Goal: Information Seeking & Learning: Learn about a topic

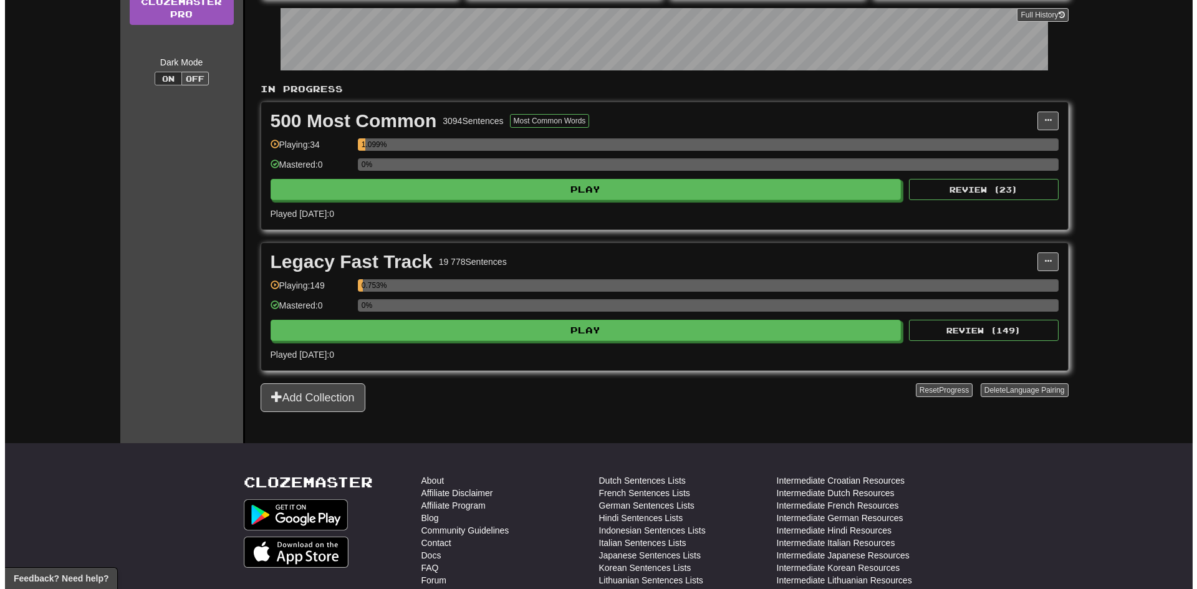
scroll to position [187, 0]
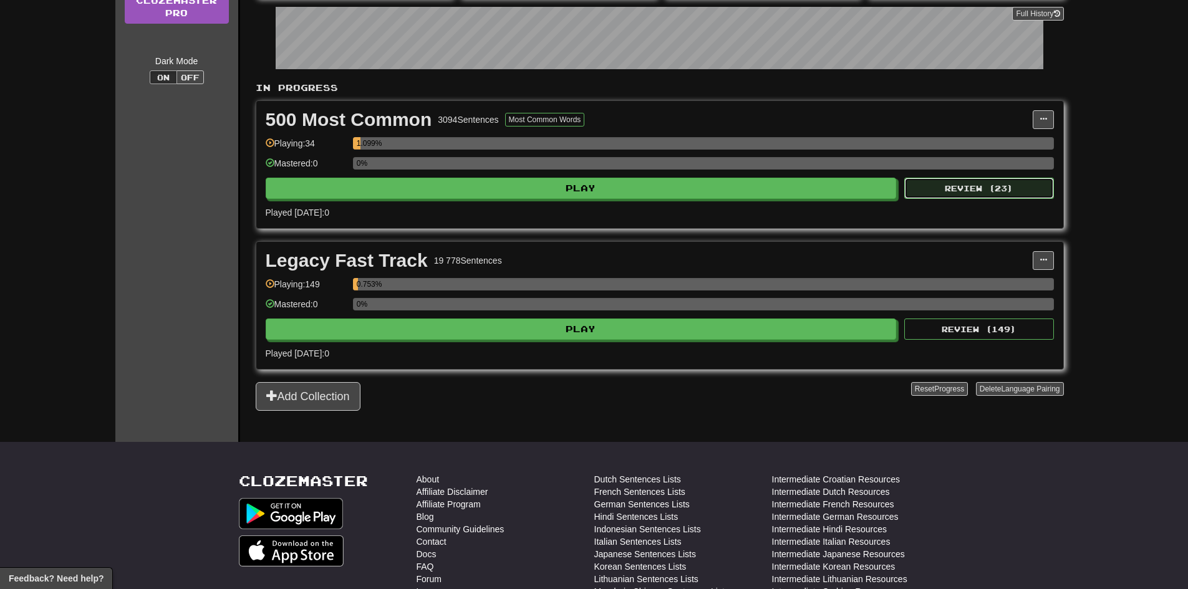
click at [948, 188] on button "Review ( 23 )" at bounding box center [979, 188] width 150 height 21
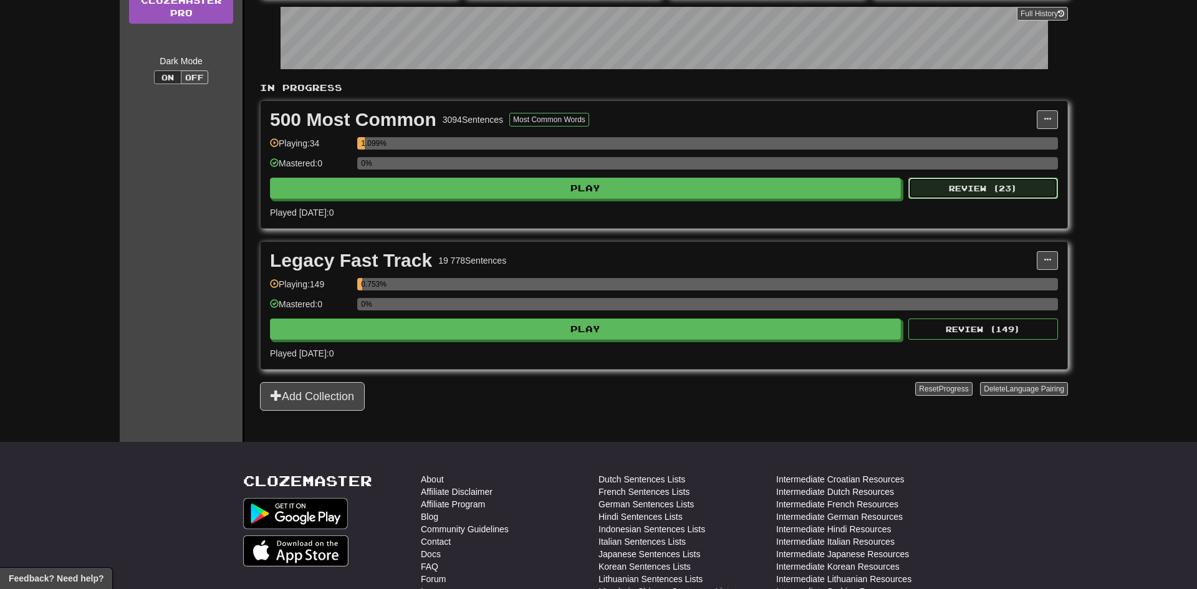
select select "**"
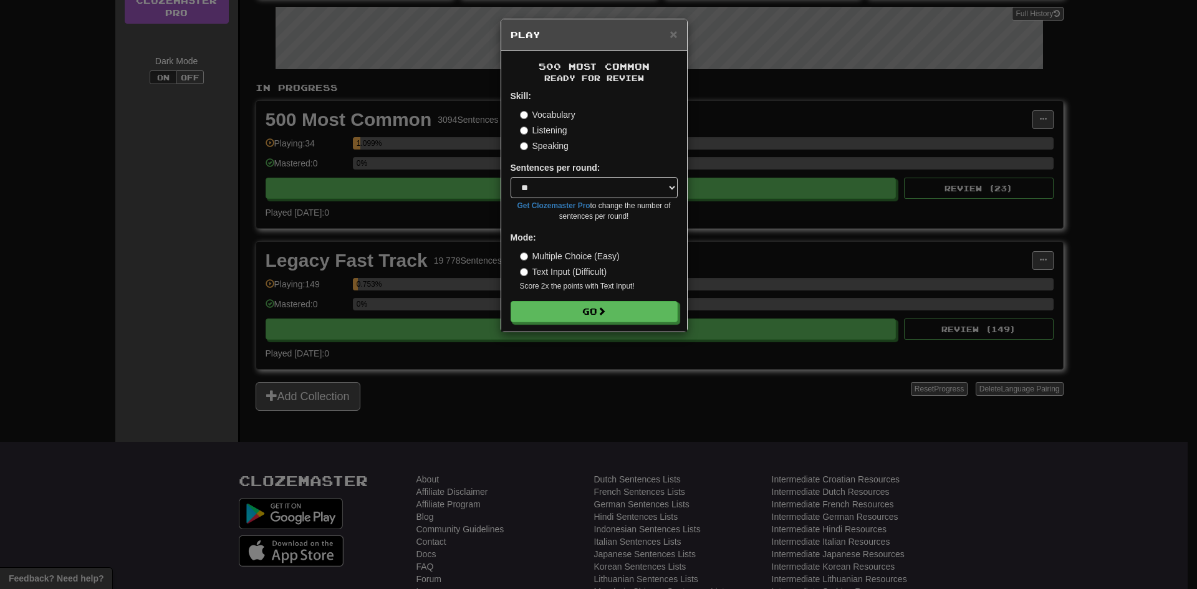
click at [414, 274] on div "× Play 500 Most Common Ready for Review Skill: Vocabulary Listening Speaking Se…" at bounding box center [598, 294] width 1197 height 589
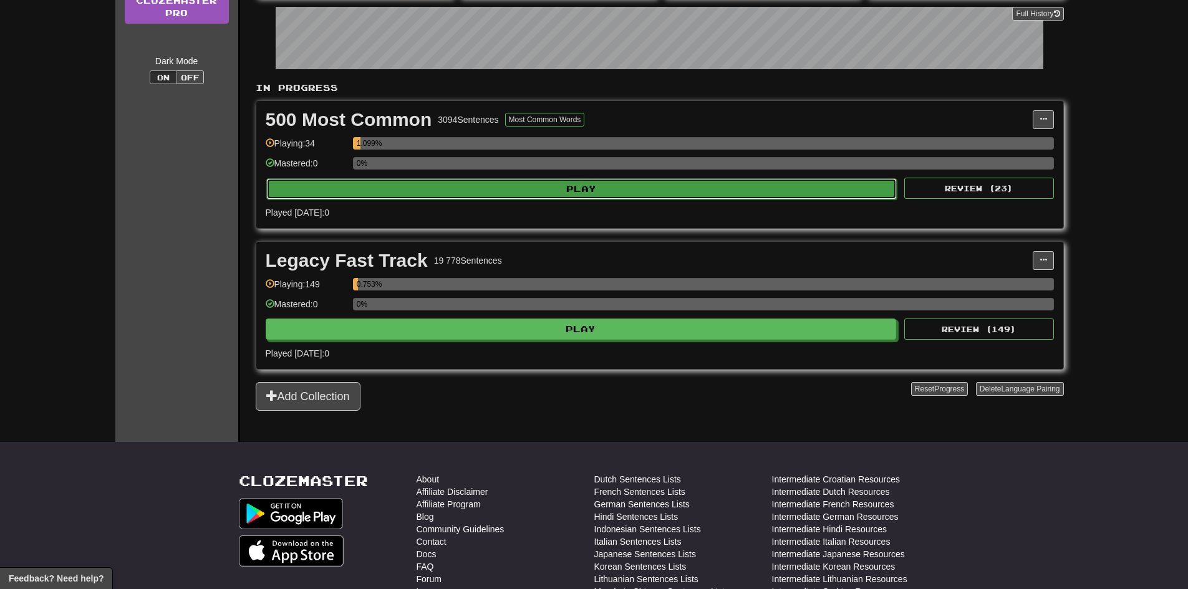
click at [478, 185] on button "Play" at bounding box center [581, 188] width 631 height 21
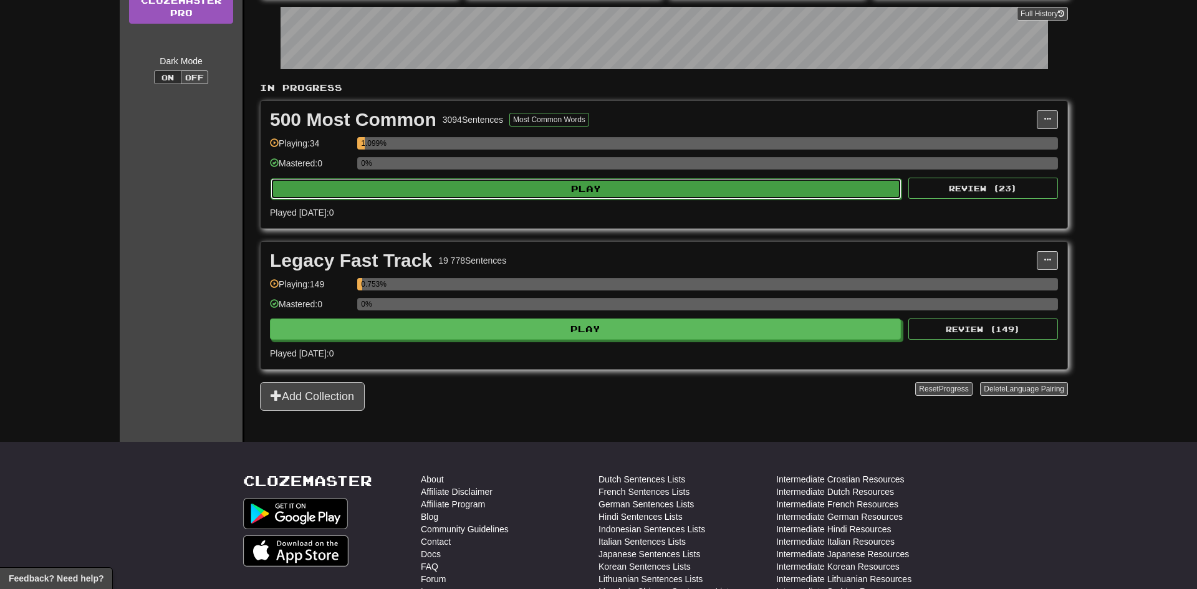
select select "**"
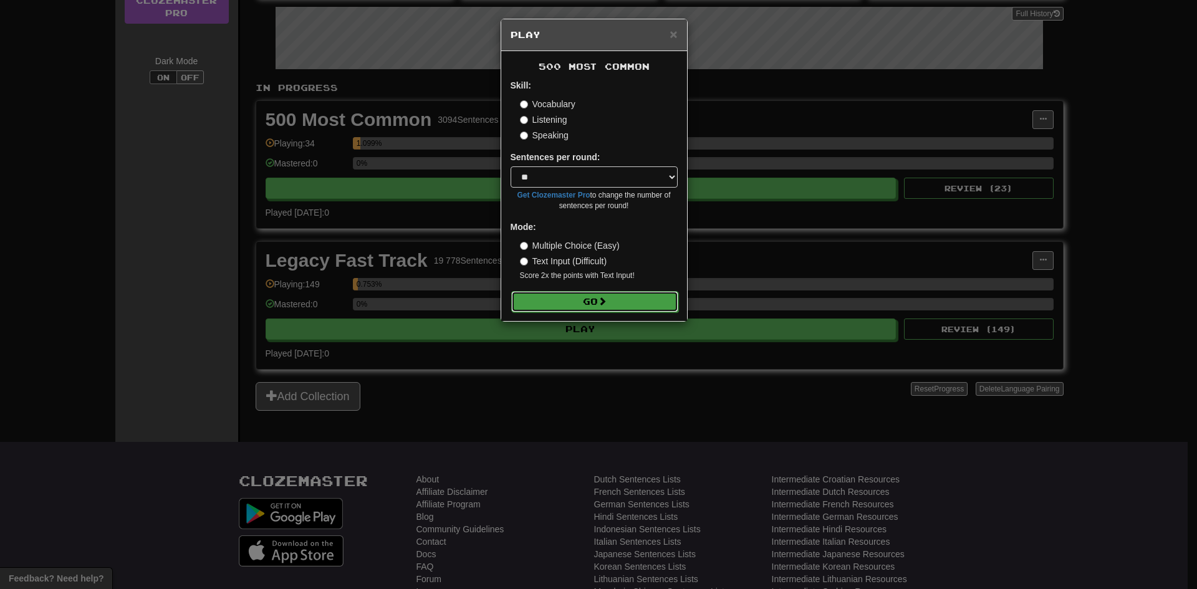
click at [610, 309] on button "Go" at bounding box center [594, 301] width 167 height 21
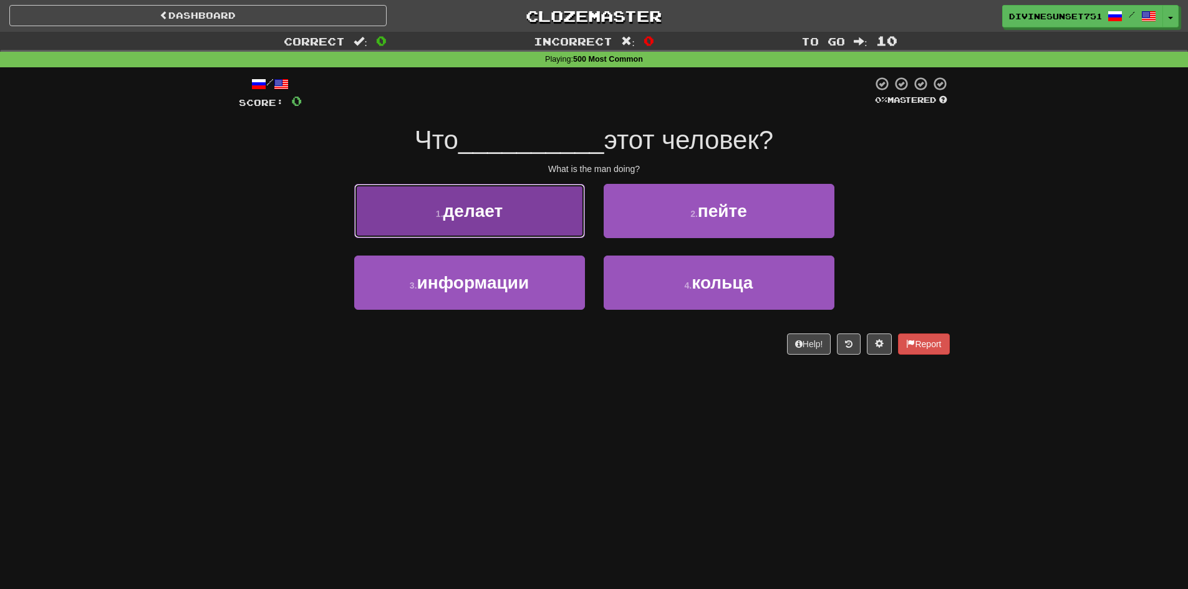
click at [519, 223] on button "1 . делает" at bounding box center [469, 211] width 231 height 54
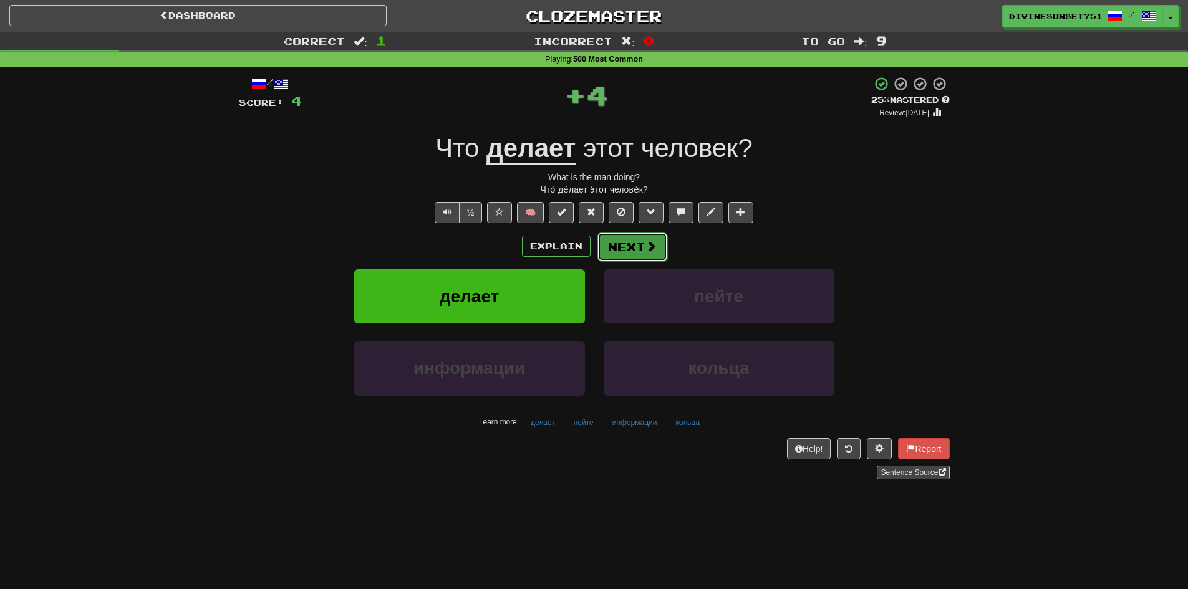
click at [613, 257] on button "Next" at bounding box center [632, 247] width 70 height 29
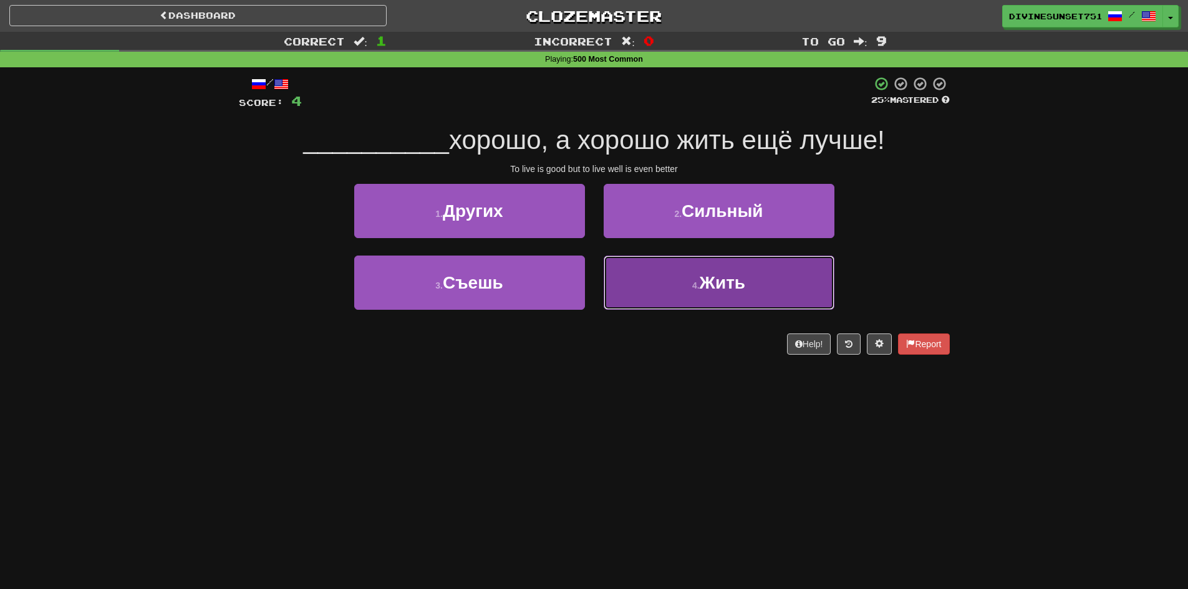
click at [653, 301] on button "4 . Жить" at bounding box center [718, 283] width 231 height 54
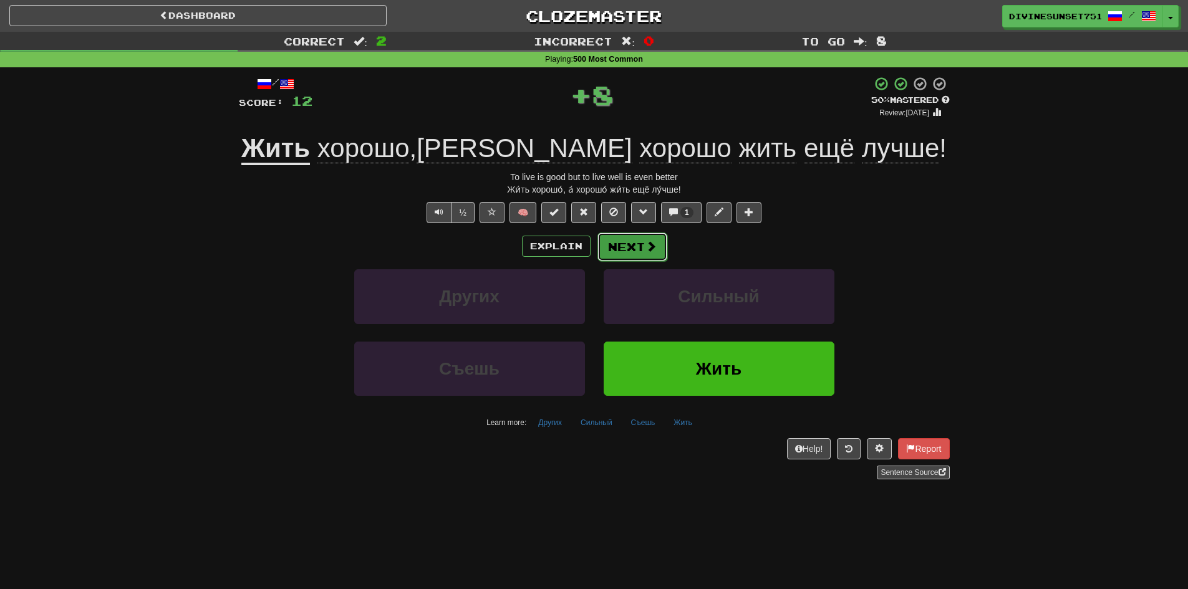
click at [630, 256] on button "Next" at bounding box center [632, 247] width 70 height 29
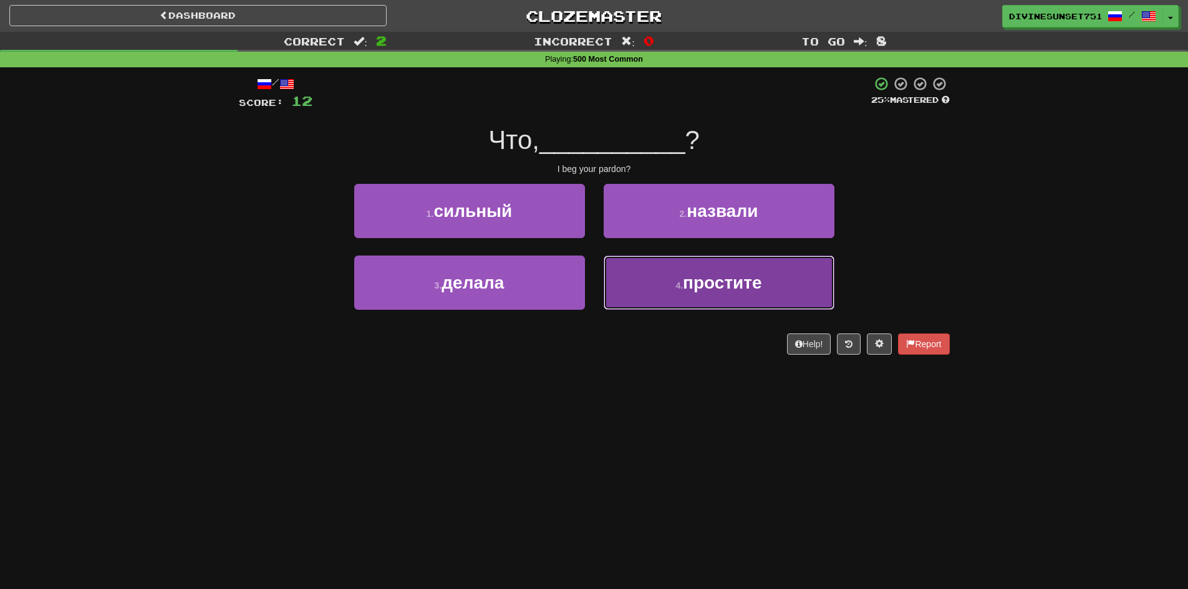
click at [638, 293] on button "4 . простите" at bounding box center [718, 283] width 231 height 54
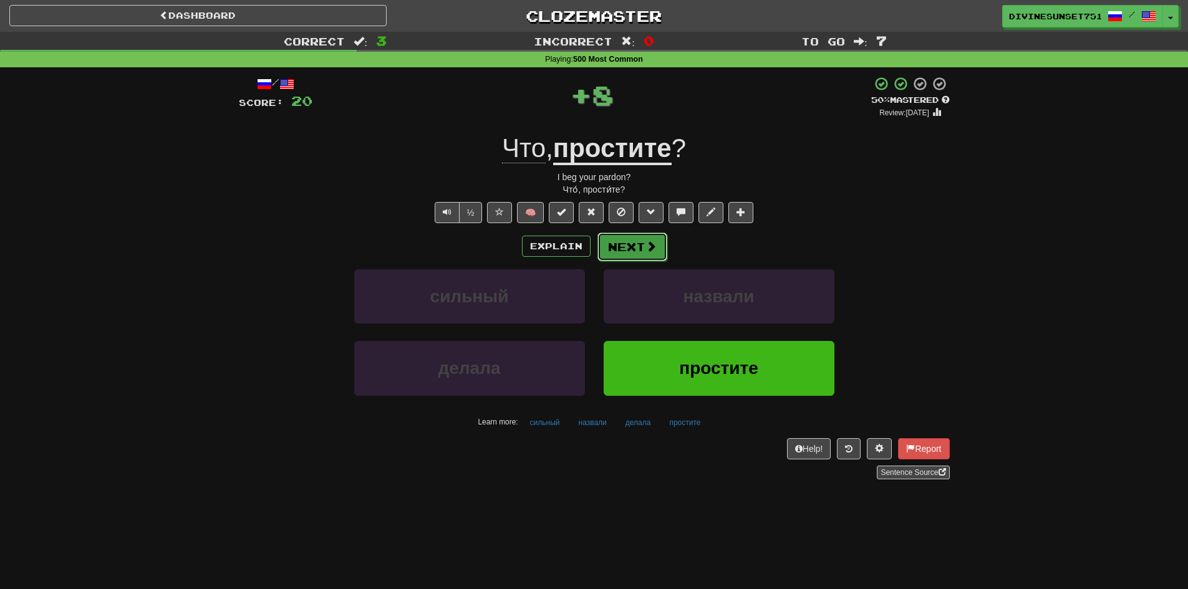
click at [623, 253] on button "Next" at bounding box center [632, 247] width 70 height 29
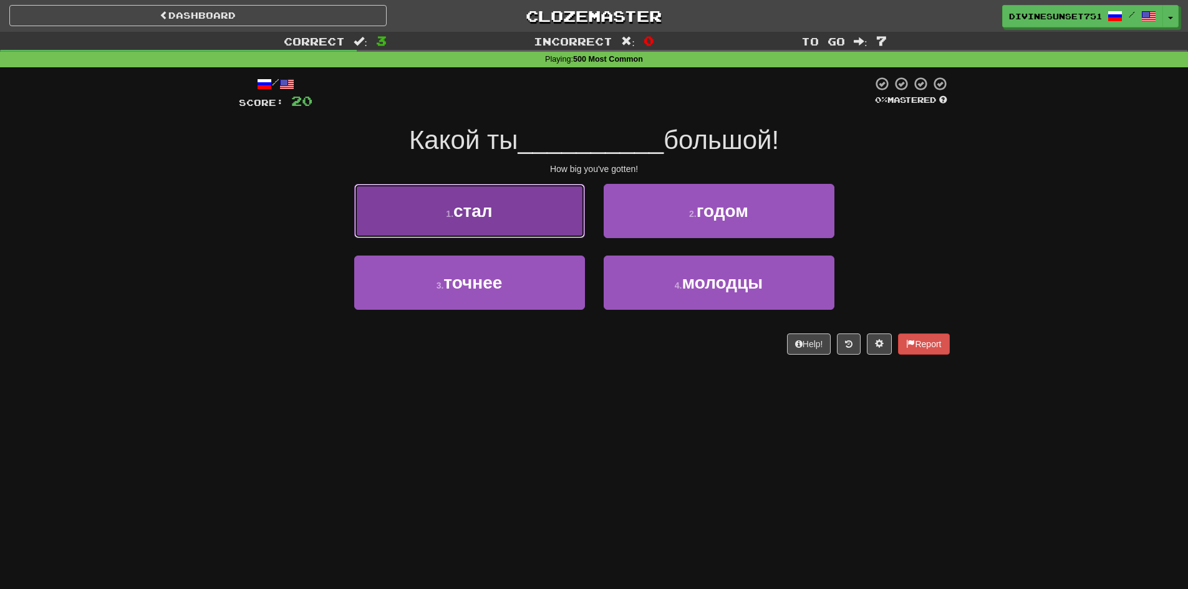
click at [533, 214] on button "1 . стал" at bounding box center [469, 211] width 231 height 54
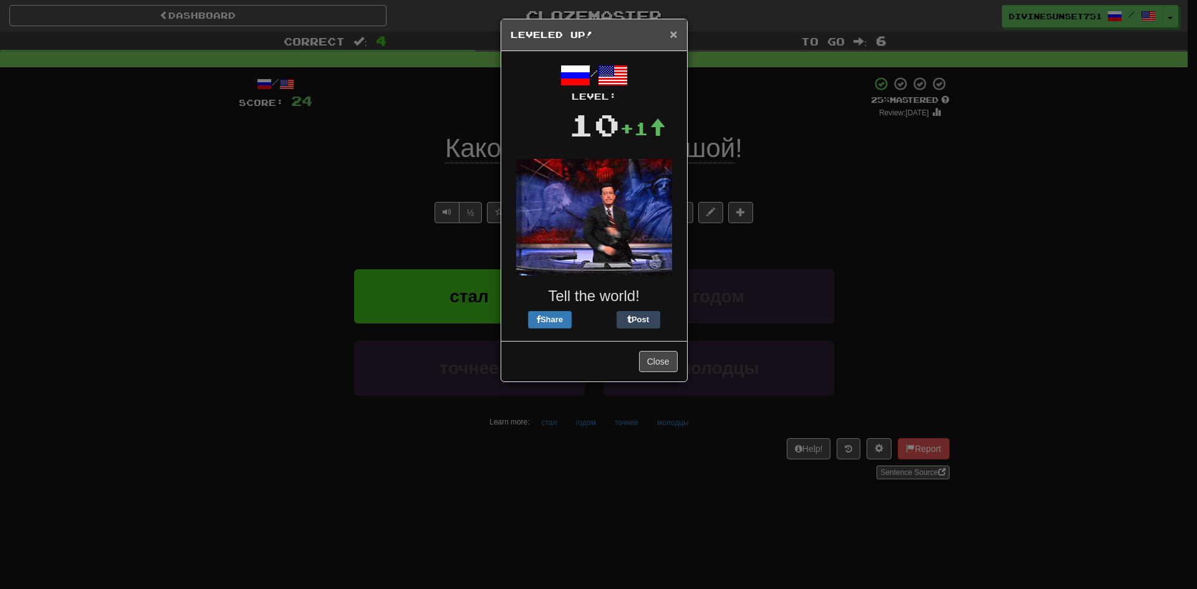
click at [671, 29] on span "×" at bounding box center [673, 34] width 7 height 14
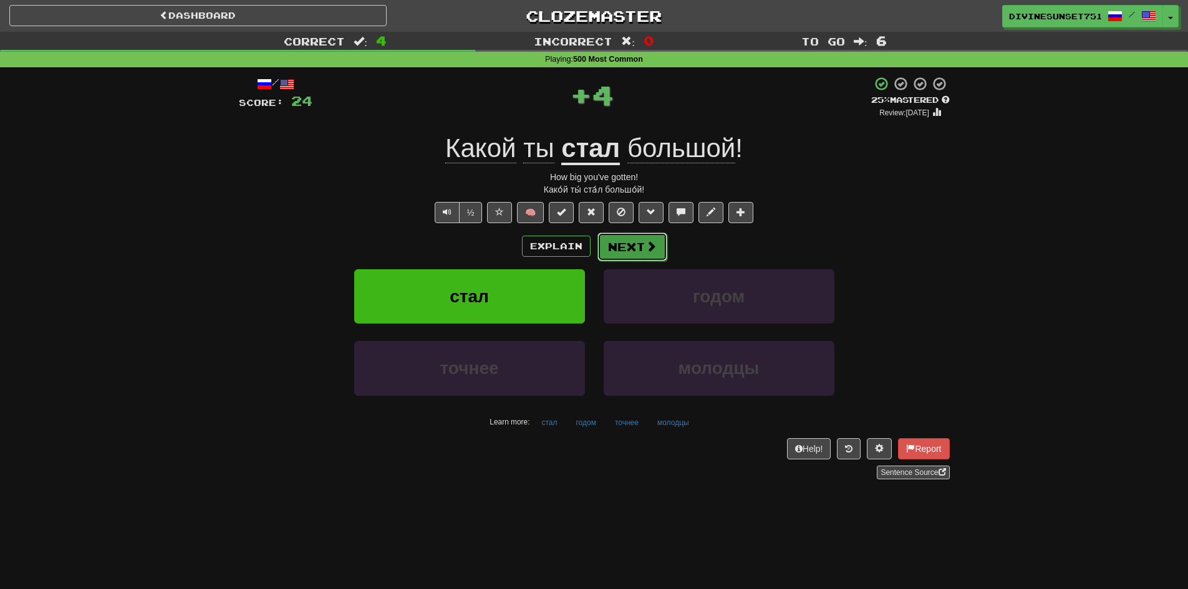
click at [629, 246] on button "Next" at bounding box center [632, 247] width 70 height 29
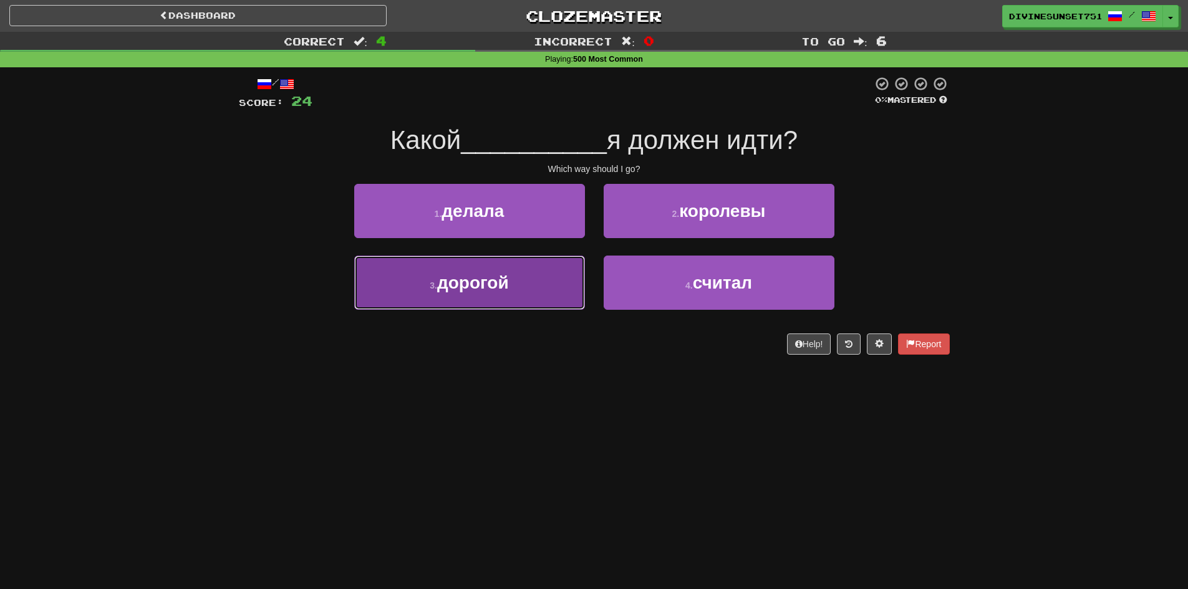
click at [531, 307] on button "3 . дорогой" at bounding box center [469, 283] width 231 height 54
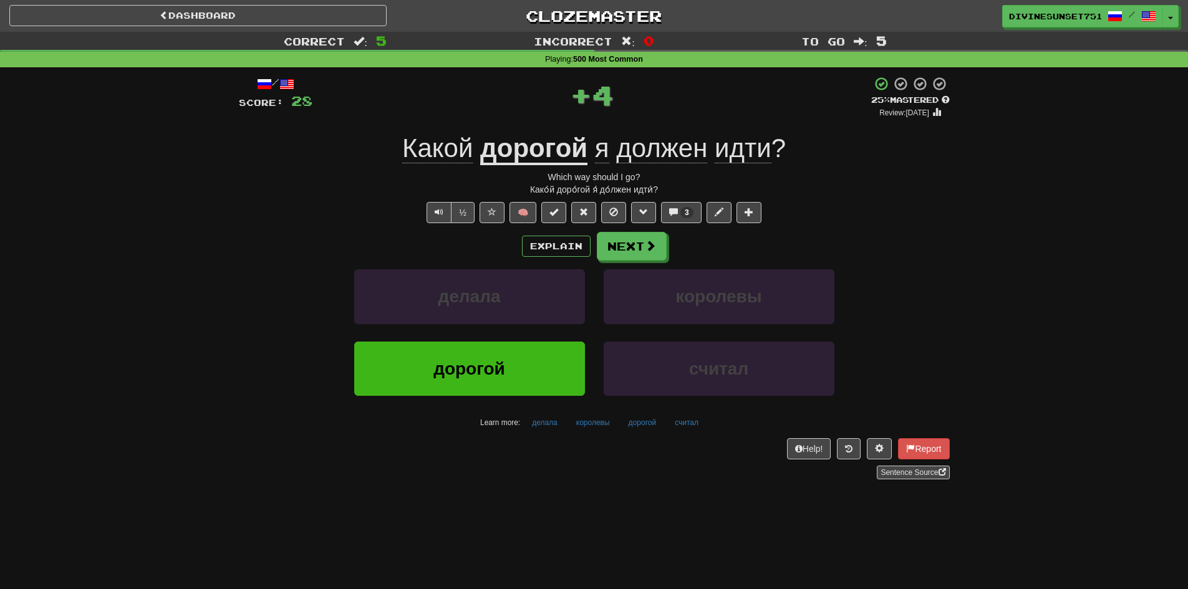
click at [637, 151] on span "должен" at bounding box center [661, 148] width 91 height 30
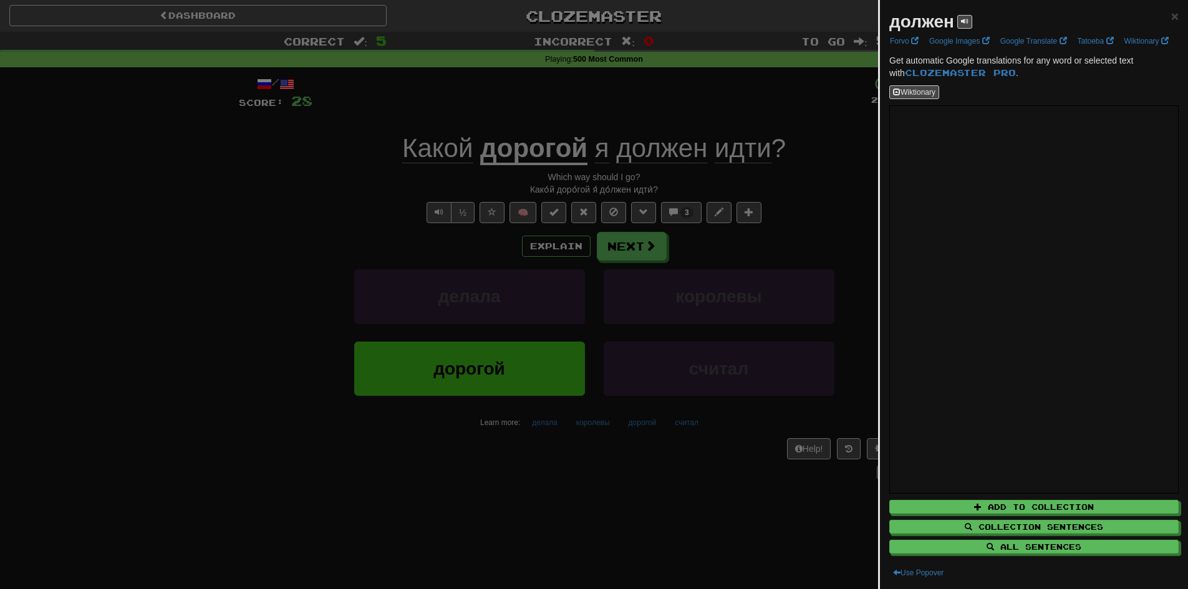
click at [607, 122] on div at bounding box center [594, 294] width 1188 height 589
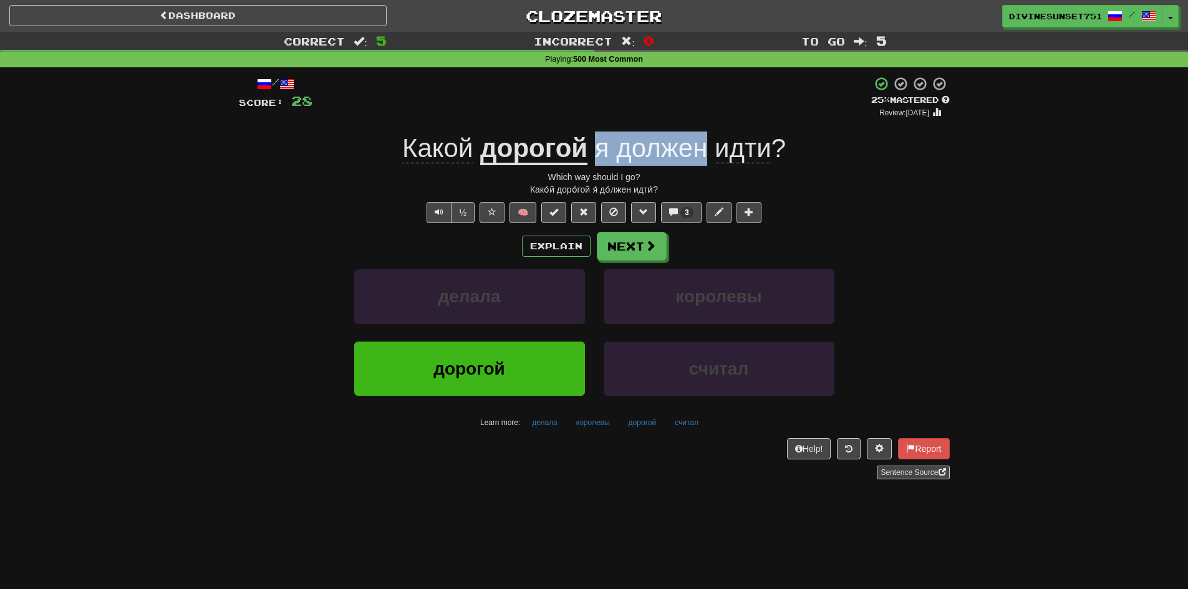
drag, startPoint x: 593, startPoint y: 151, endPoint x: 703, endPoint y: 151, distance: 109.7
click at [703, 151] on span "я должен идти ?" at bounding box center [686, 148] width 198 height 30
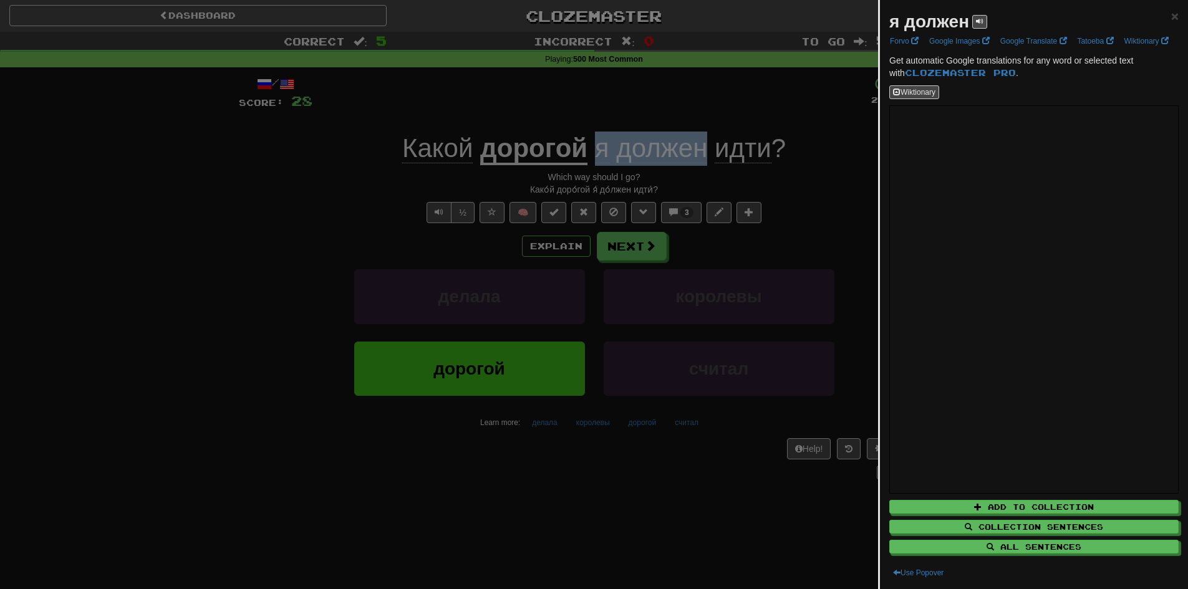
copy span "я должен"
click at [141, 313] on div at bounding box center [594, 294] width 1188 height 589
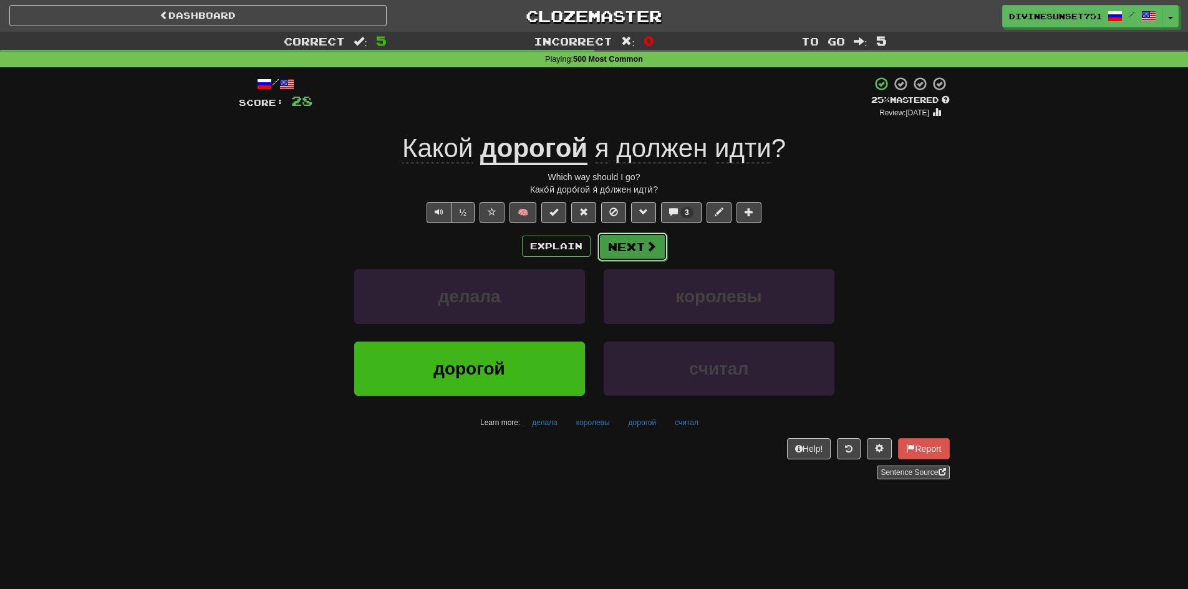
click at [626, 243] on button "Next" at bounding box center [632, 247] width 70 height 29
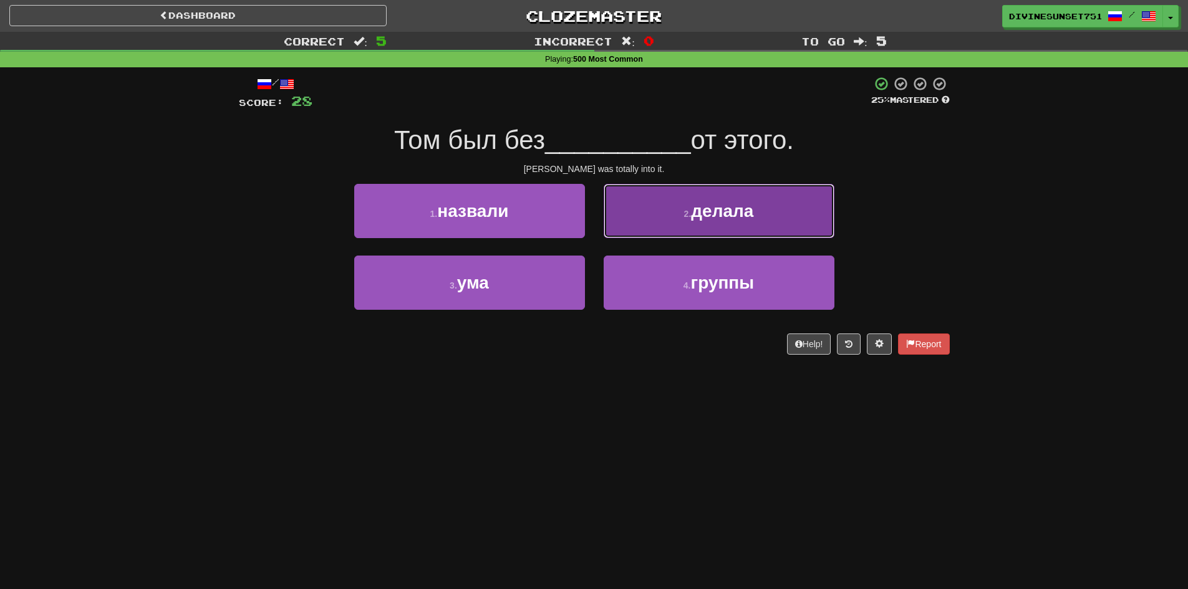
click at [635, 228] on button "2 . делала" at bounding box center [718, 211] width 231 height 54
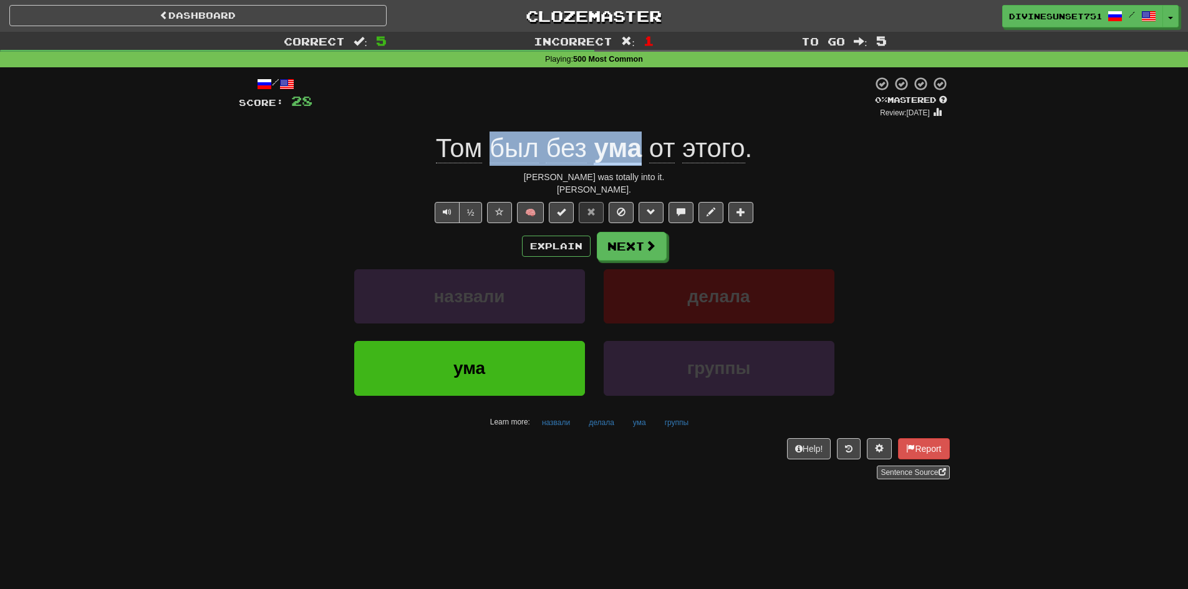
drag, startPoint x: 487, startPoint y: 149, endPoint x: 636, endPoint y: 151, distance: 149.6
click at [636, 151] on div "Том был без ума от этого ." at bounding box center [594, 149] width 711 height 34
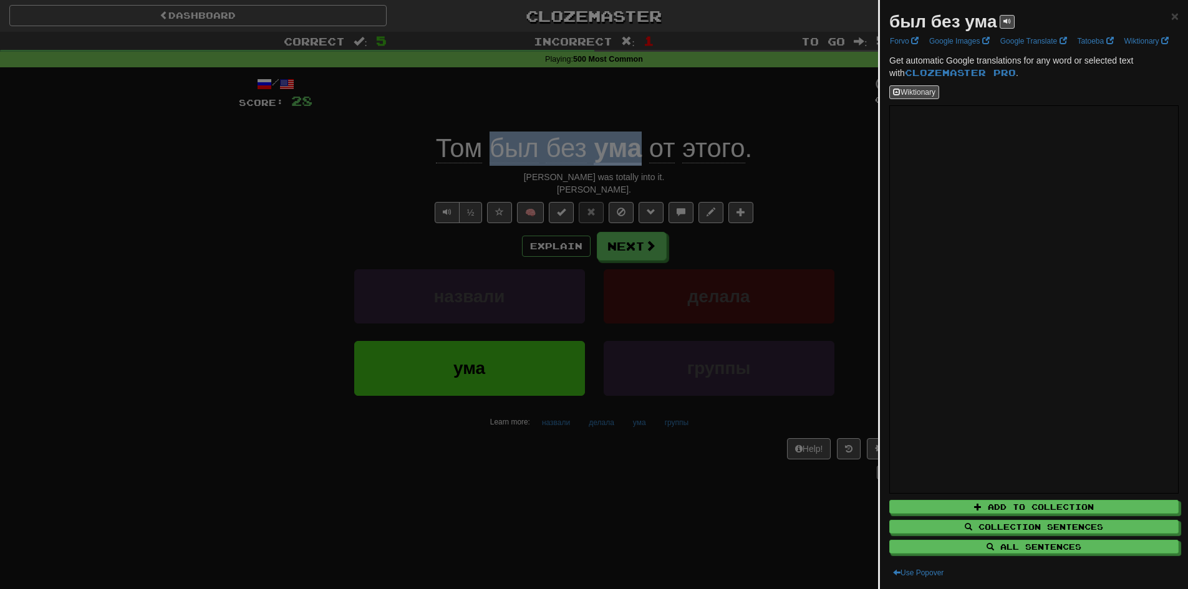
copy div "был без ума"
click at [628, 149] on div at bounding box center [594, 294] width 1188 height 589
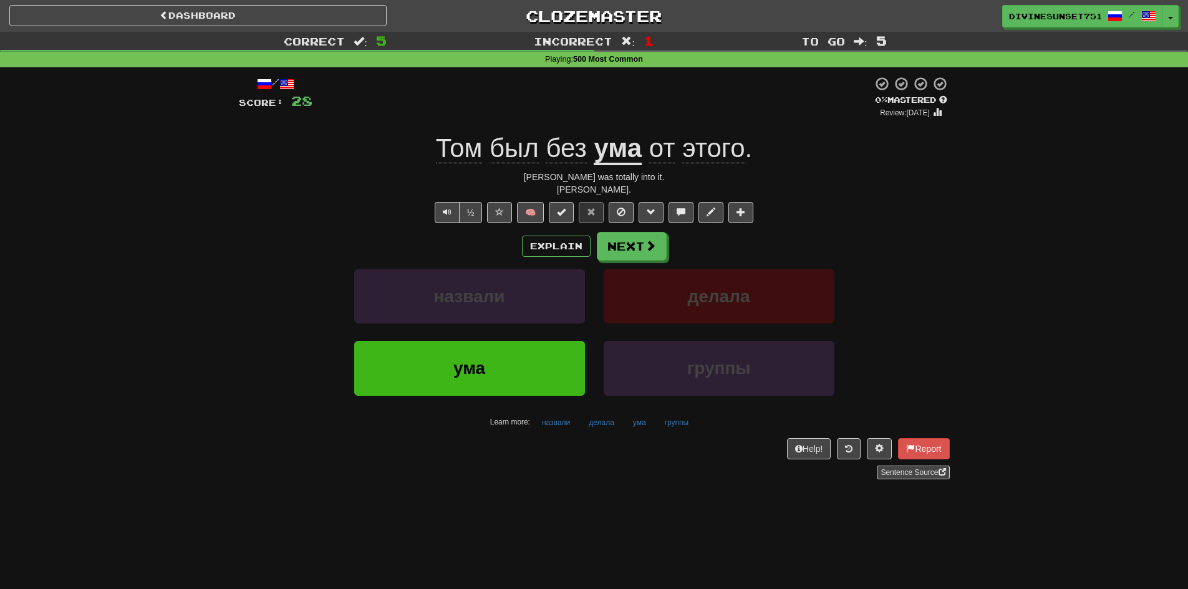
click at [628, 149] on u "ума" at bounding box center [617, 149] width 48 height 32
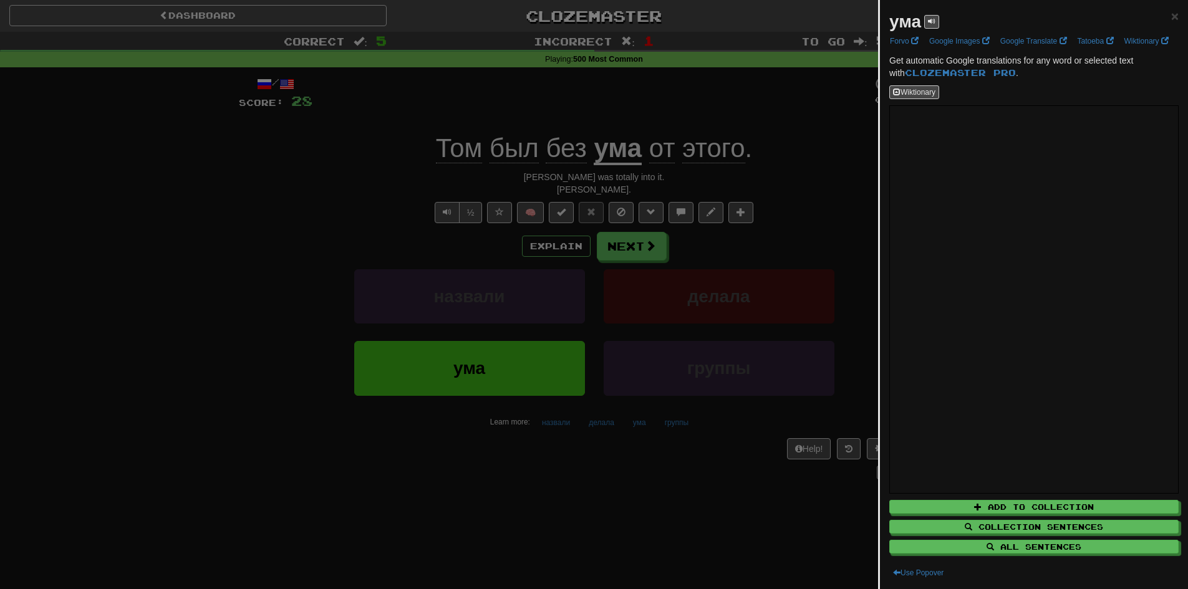
click at [735, 499] on div at bounding box center [594, 294] width 1188 height 589
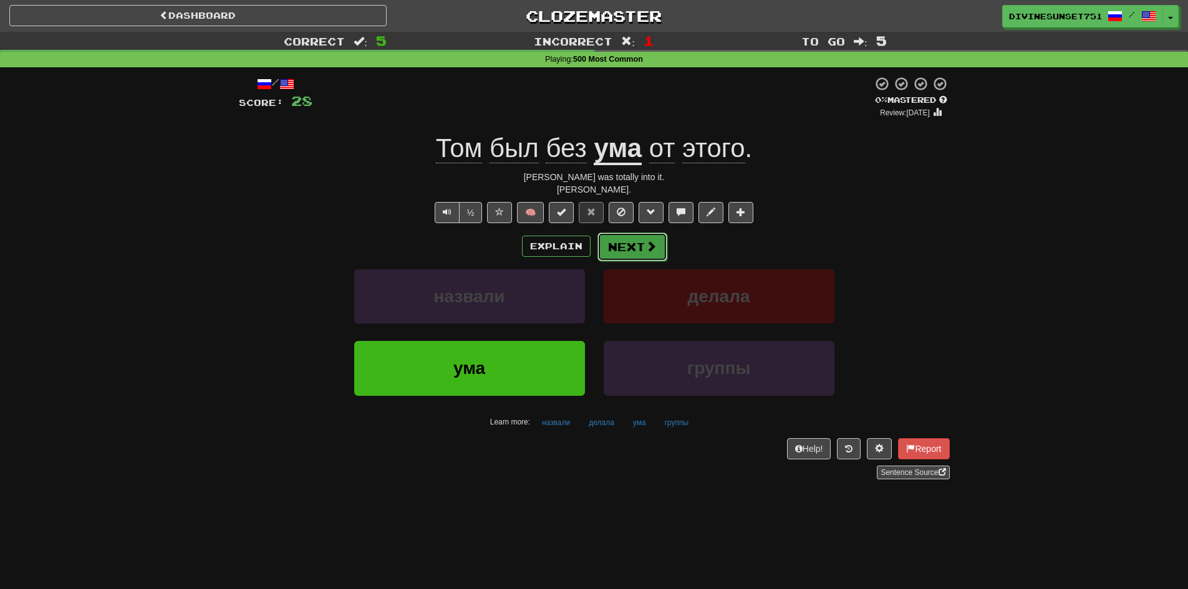
click at [630, 247] on button "Next" at bounding box center [632, 247] width 70 height 29
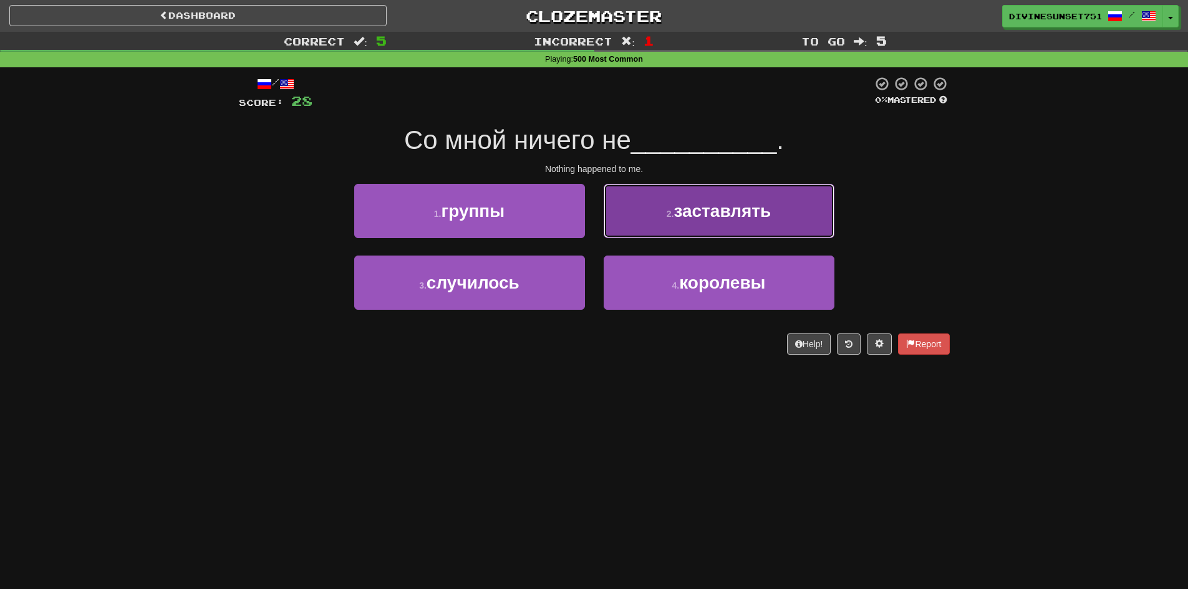
click at [627, 237] on button "2 . заставлять" at bounding box center [718, 211] width 231 height 54
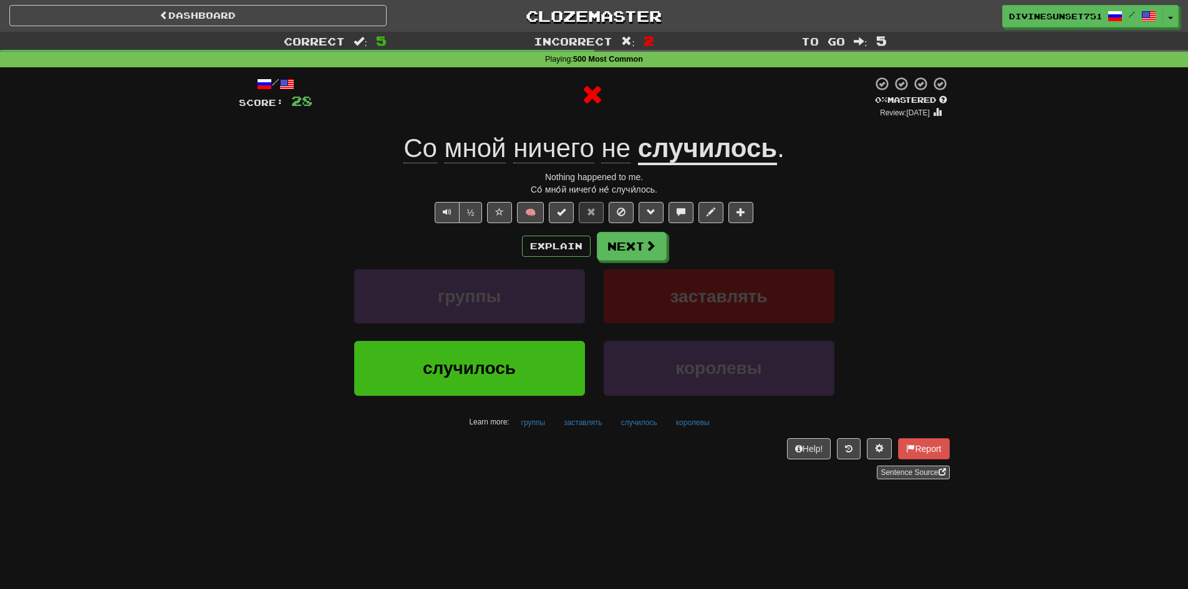
click at [698, 148] on u "случилось" at bounding box center [707, 149] width 139 height 32
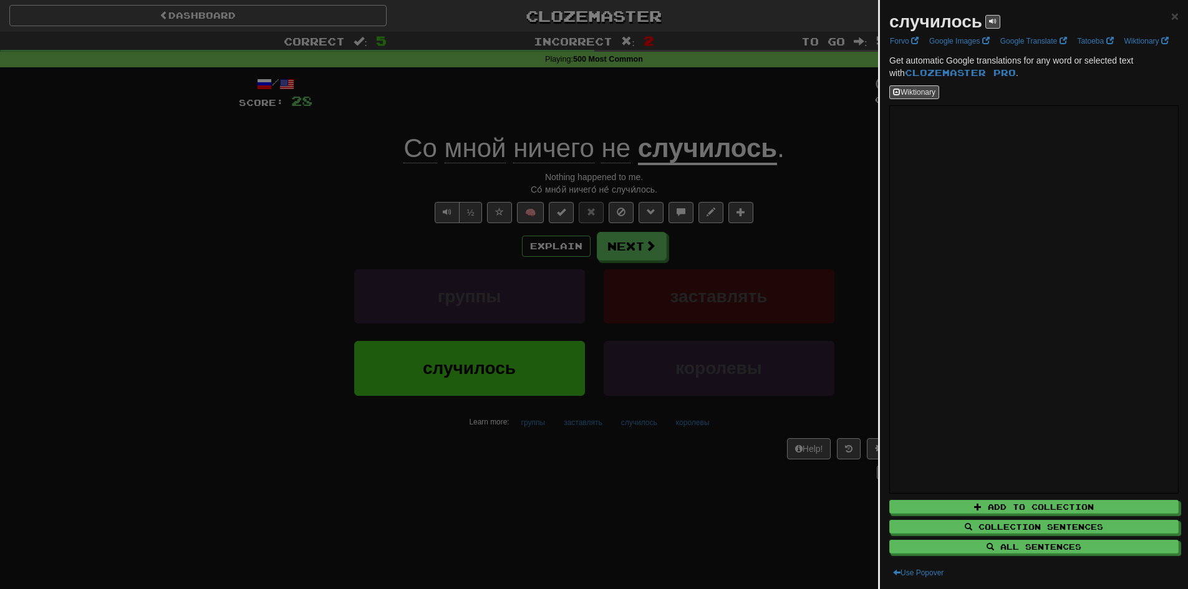
click at [532, 335] on div at bounding box center [594, 294] width 1188 height 589
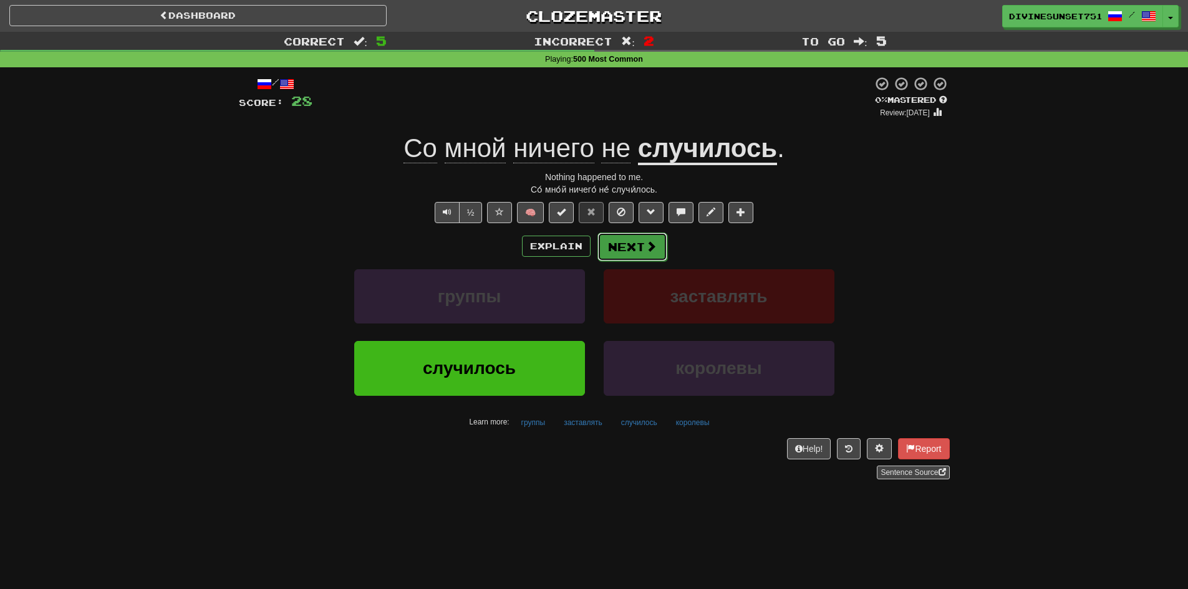
click at [641, 256] on button "Next" at bounding box center [632, 247] width 70 height 29
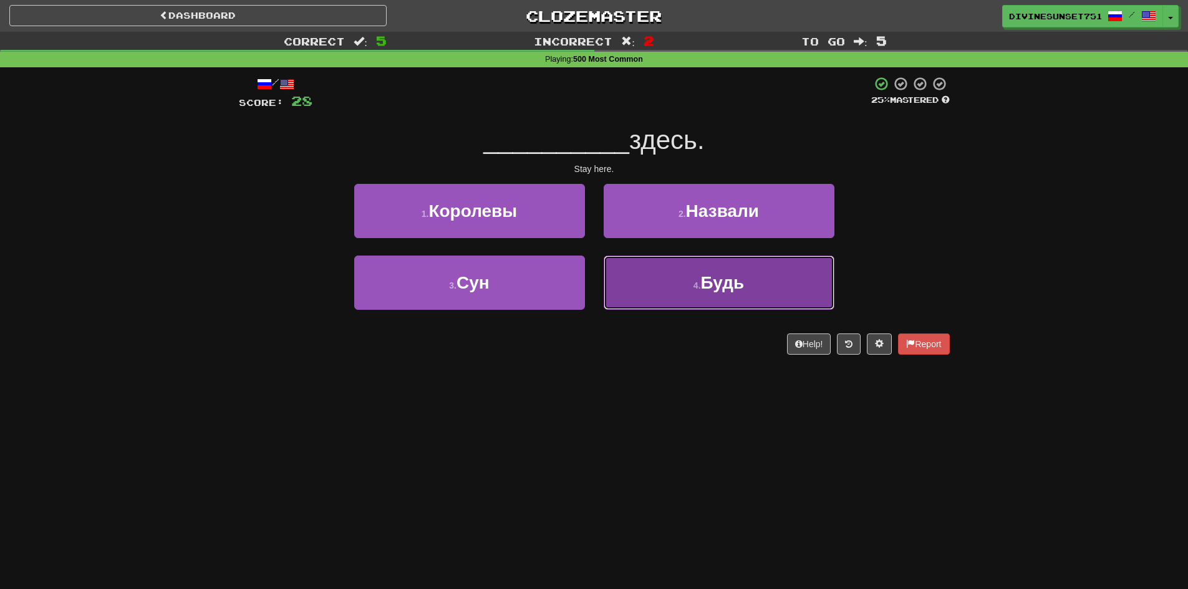
click at [635, 302] on button "4 . Будь" at bounding box center [718, 283] width 231 height 54
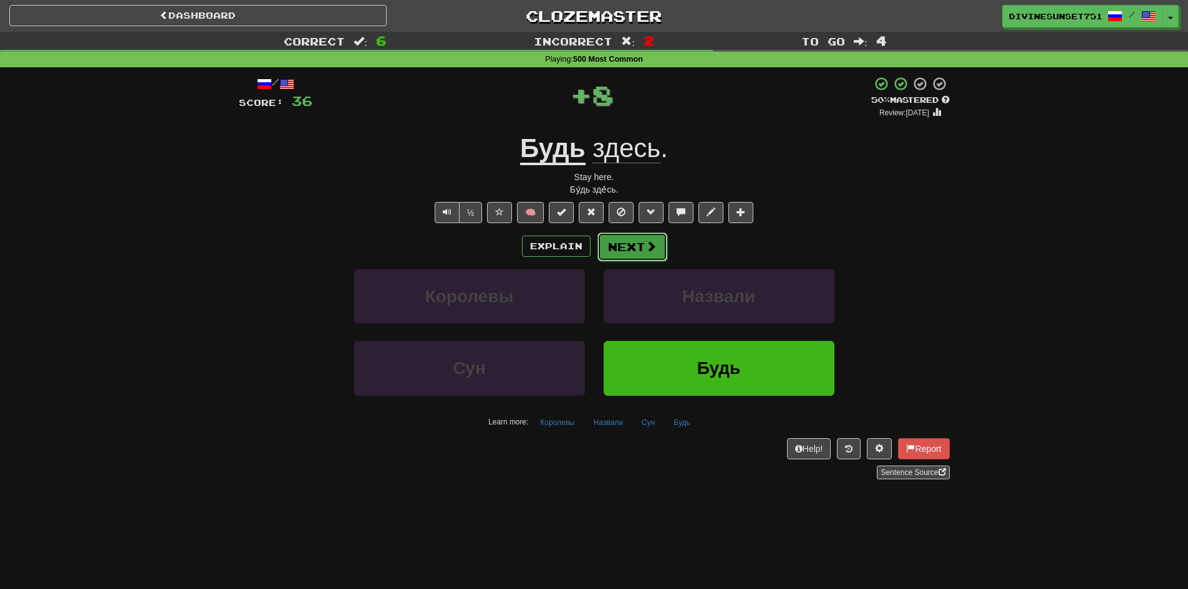
click at [636, 246] on button "Next" at bounding box center [632, 247] width 70 height 29
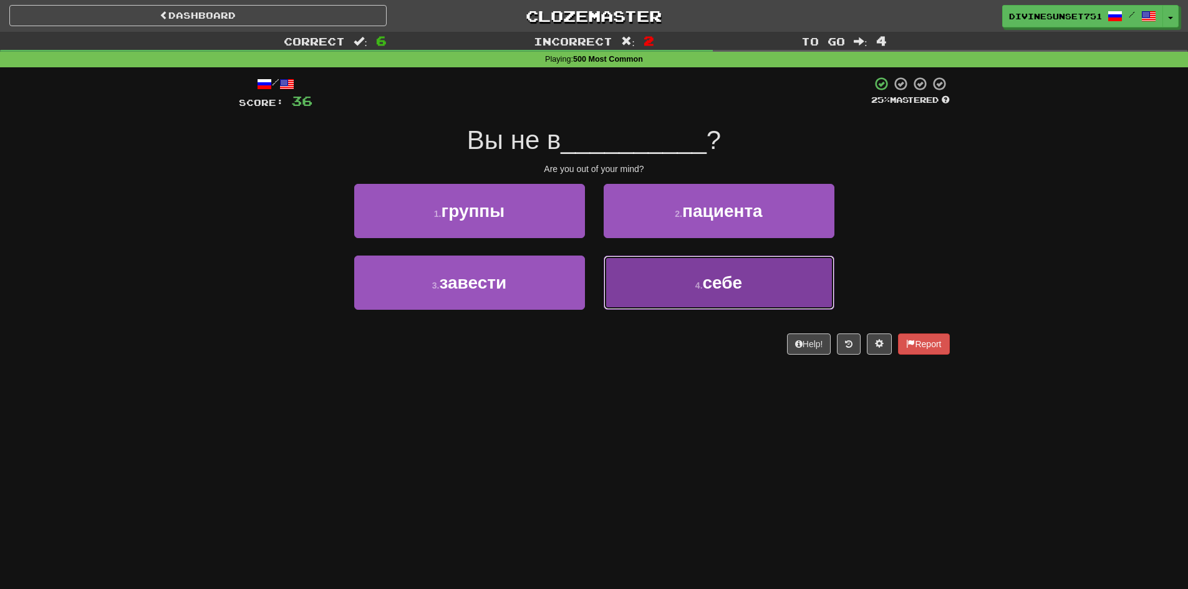
click at [634, 302] on button "4 . себе" at bounding box center [718, 283] width 231 height 54
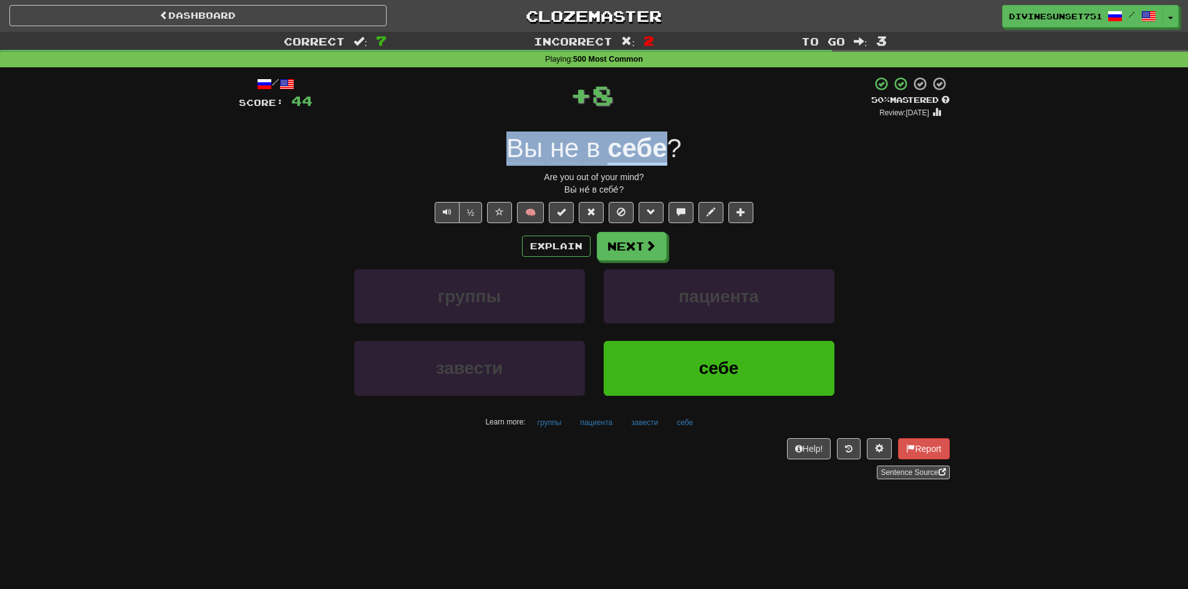
drag, startPoint x: 491, startPoint y: 147, endPoint x: 666, endPoint y: 148, distance: 174.6
click at [666, 148] on div "Вы не в себе ?" at bounding box center [594, 149] width 711 height 34
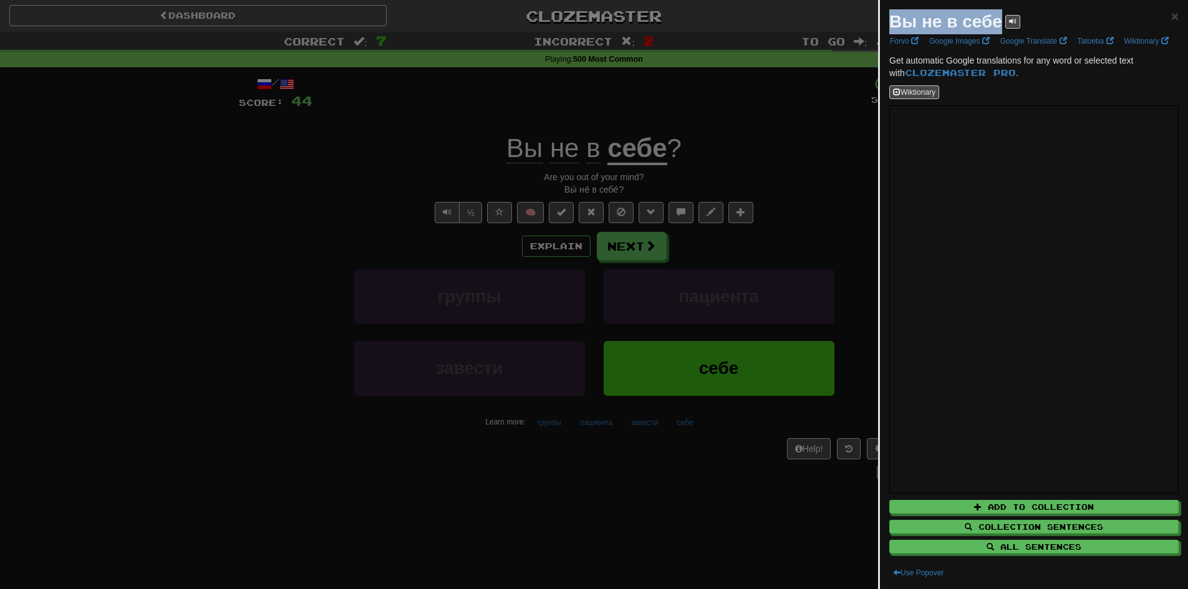
drag, startPoint x: 635, startPoint y: 149, endPoint x: 895, endPoint y: 23, distance: 288.9
click at [895, 23] on div "Вы не в себе" at bounding box center [954, 21] width 131 height 25
copy strong "Вы не в себе"
click at [678, 250] on div at bounding box center [594, 294] width 1188 height 589
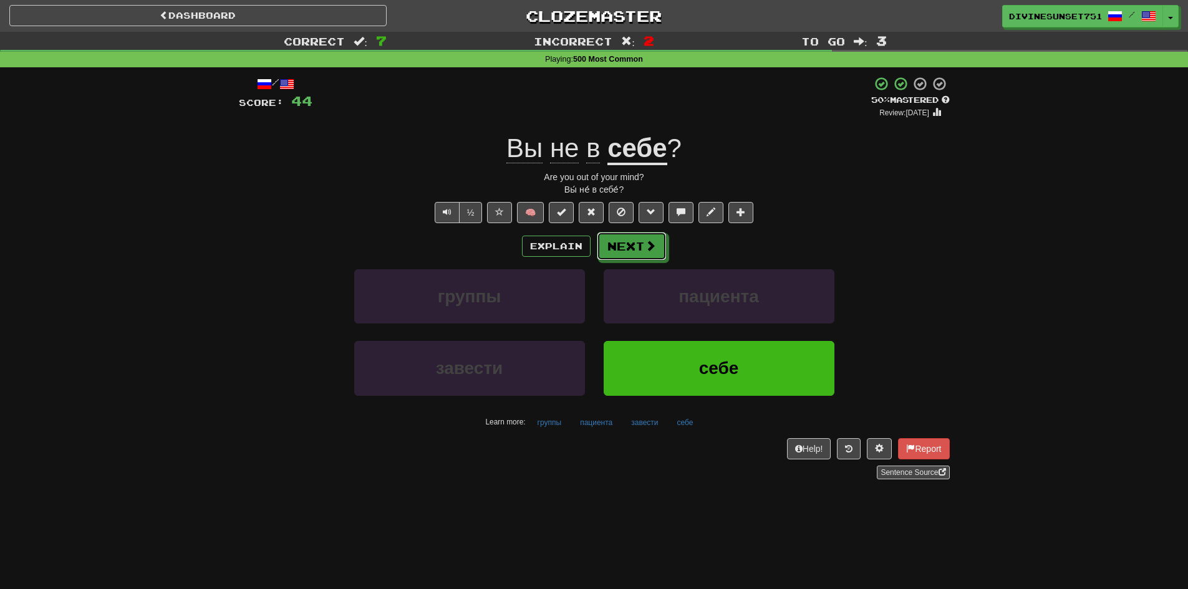
click at [656, 250] on button "Next" at bounding box center [632, 246] width 70 height 29
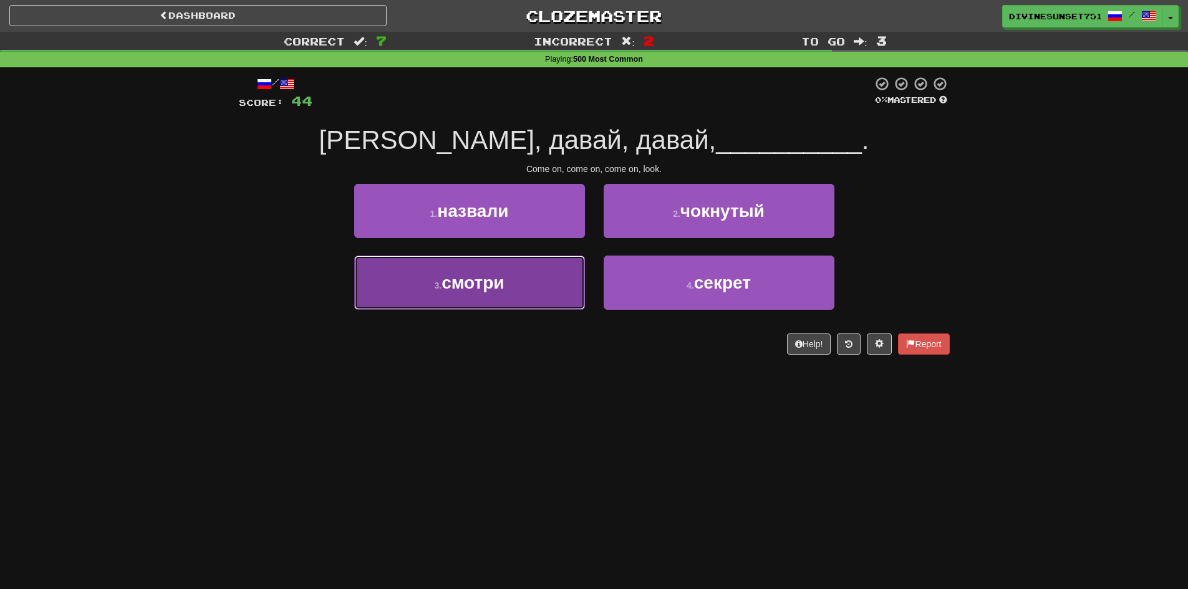
click at [501, 295] on button "3 . смотри" at bounding box center [469, 283] width 231 height 54
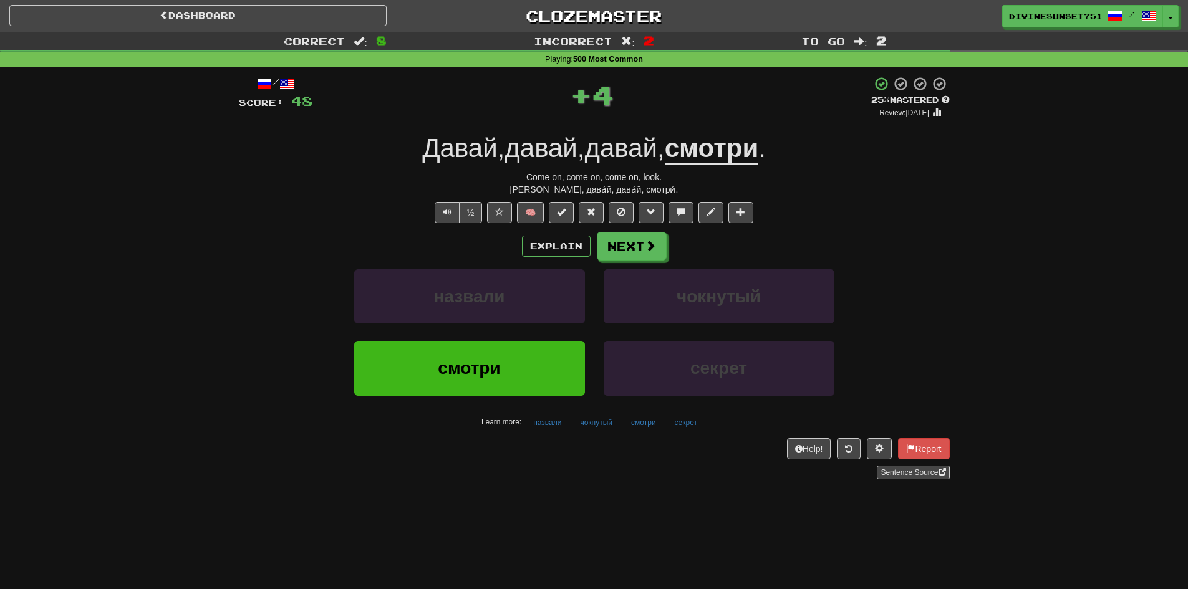
click at [690, 158] on u "смотри" at bounding box center [712, 149] width 94 height 32
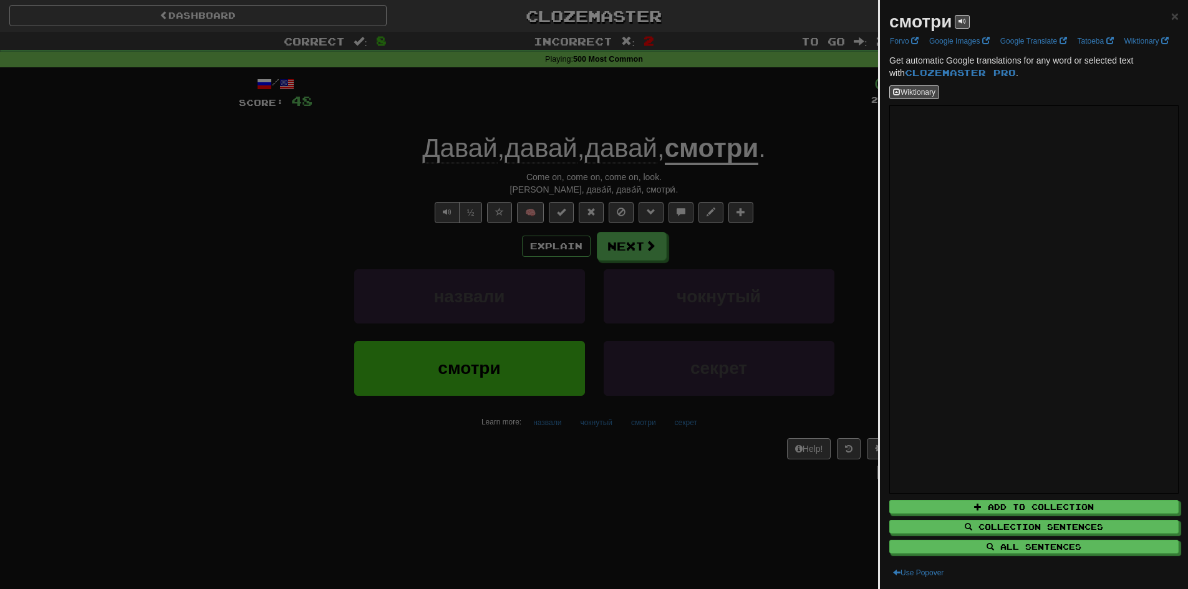
click at [847, 178] on div at bounding box center [594, 294] width 1188 height 589
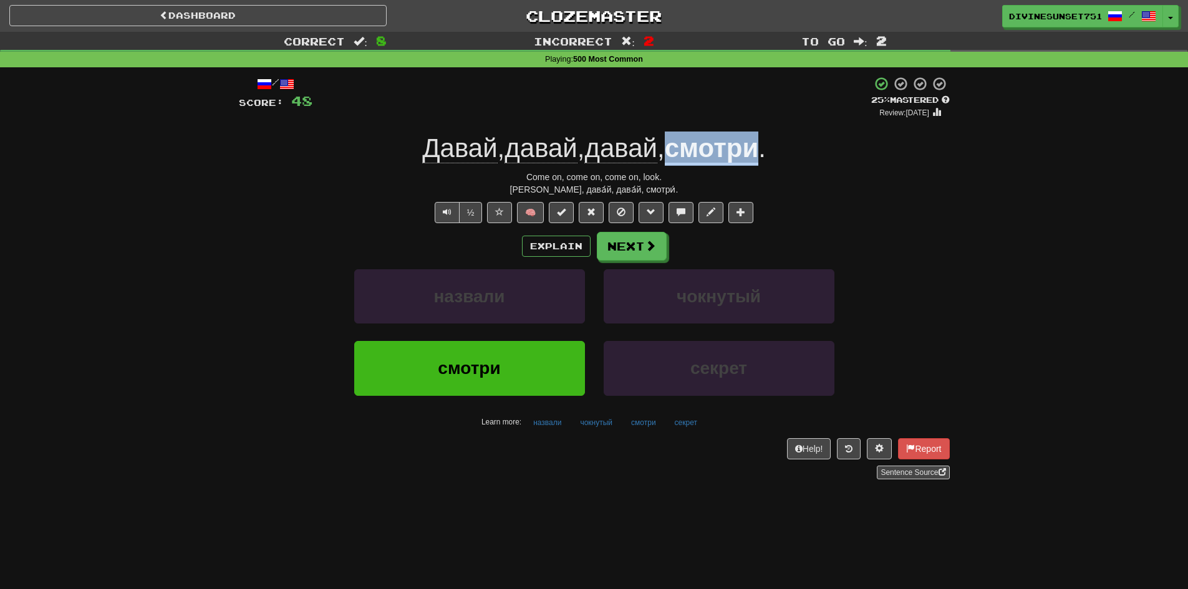
drag, startPoint x: 673, startPoint y: 150, endPoint x: 762, endPoint y: 154, distance: 88.6
click at [762, 154] on div "Давай , давай , давай , смотри ." at bounding box center [594, 149] width 711 height 34
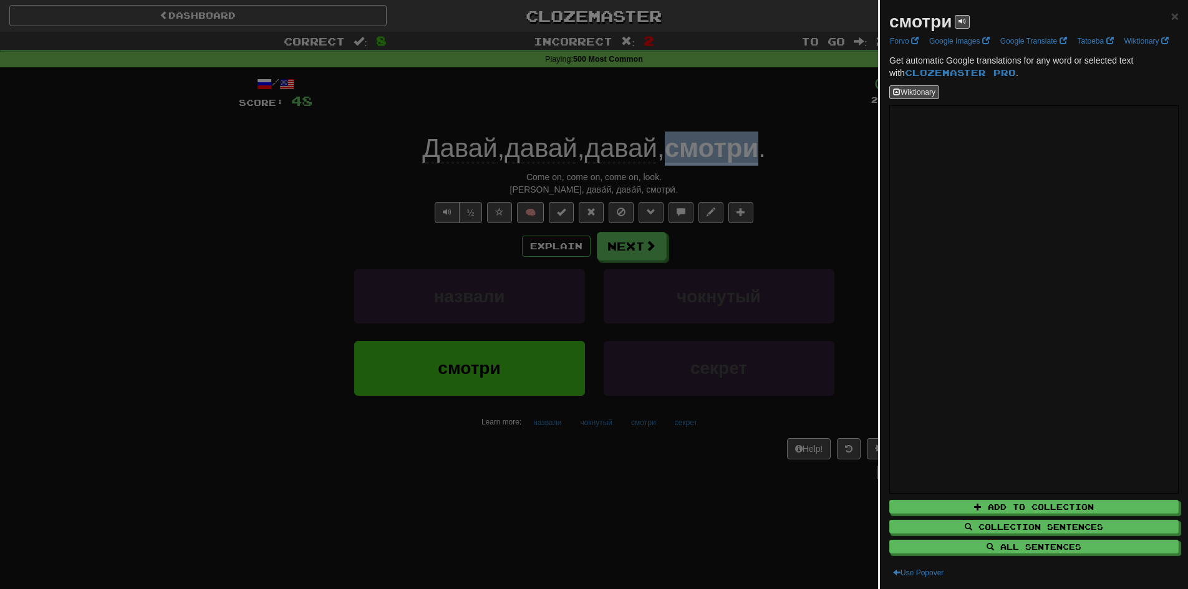
copy u "смотри"
click at [46, 313] on div at bounding box center [594, 294] width 1188 height 589
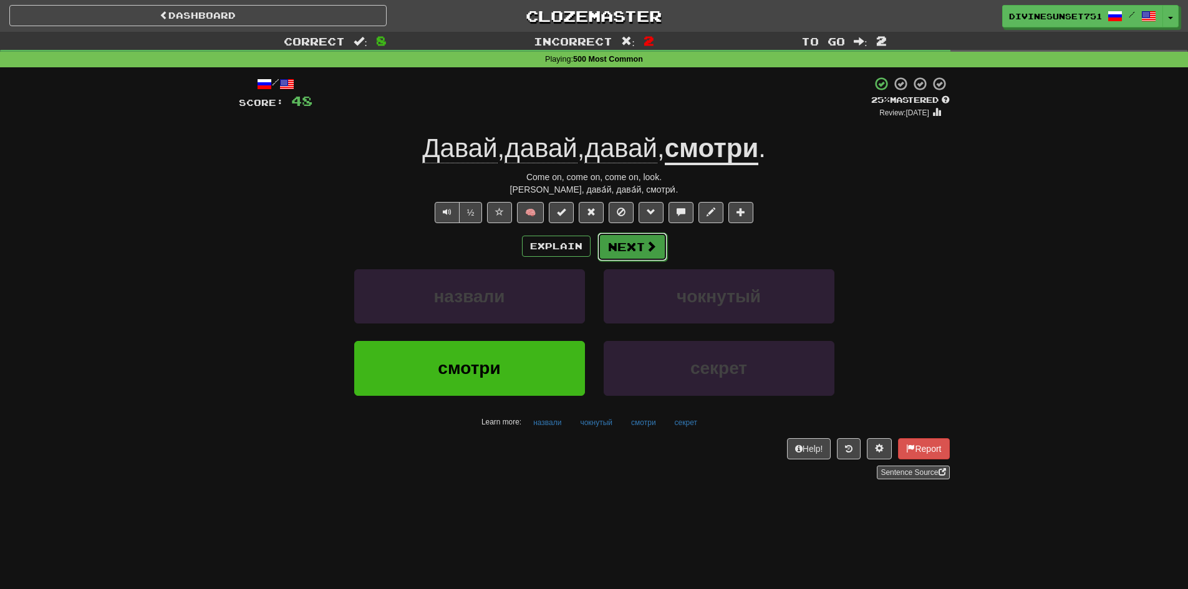
click at [622, 257] on button "Next" at bounding box center [632, 247] width 70 height 29
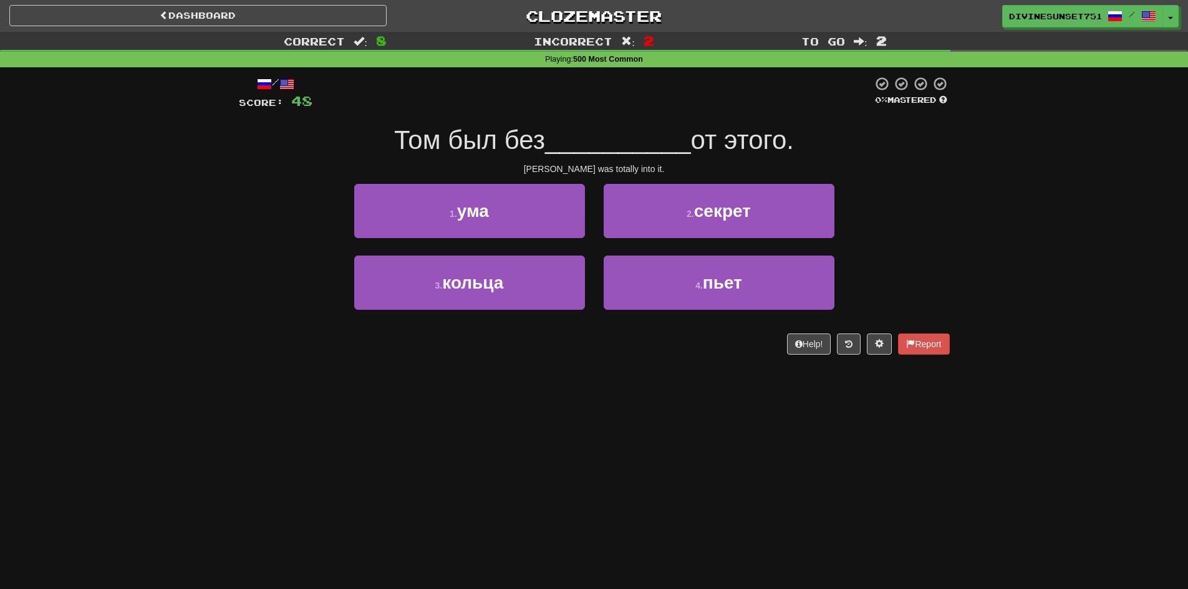
click at [516, 239] on div "1 . ума" at bounding box center [469, 220] width 249 height 72
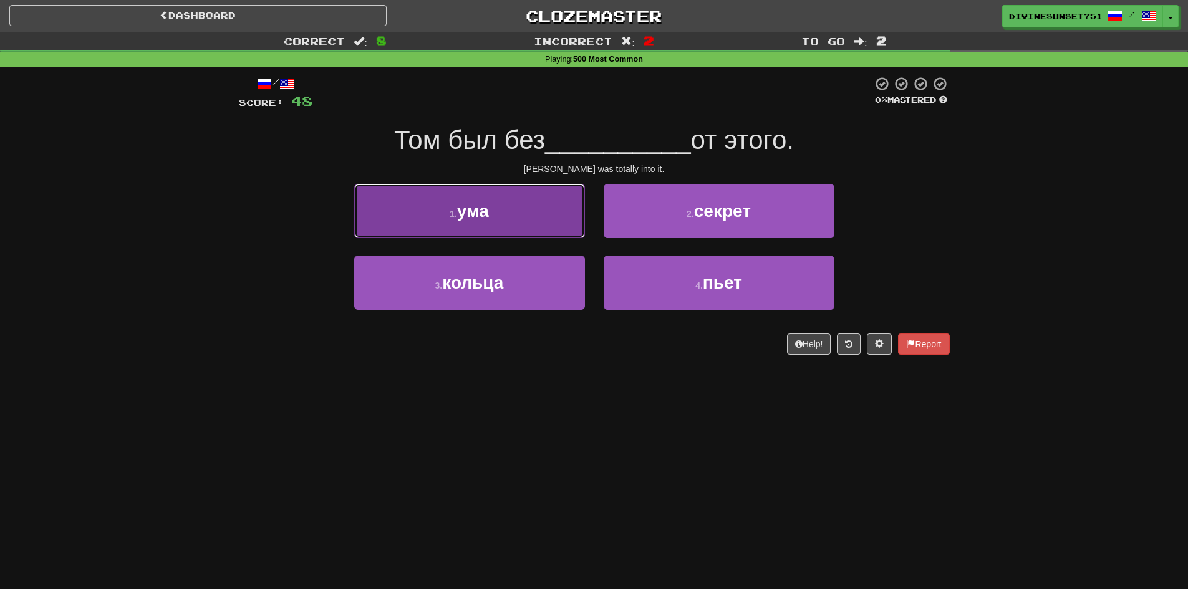
click at [514, 222] on button "1 . ума" at bounding box center [469, 211] width 231 height 54
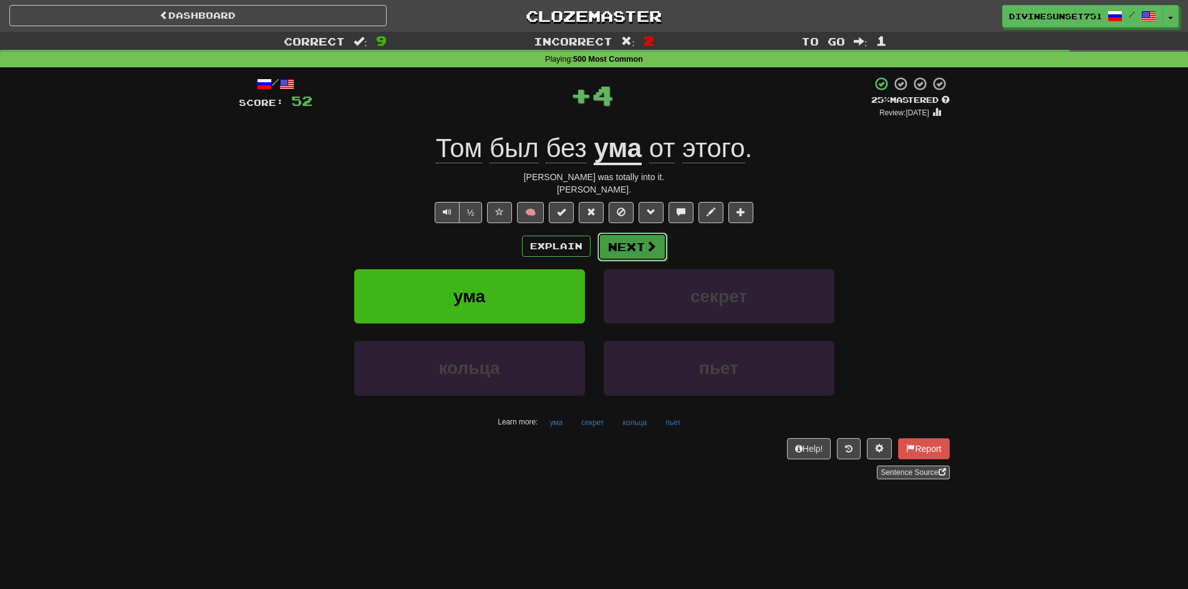
click at [613, 239] on button "Next" at bounding box center [632, 247] width 70 height 29
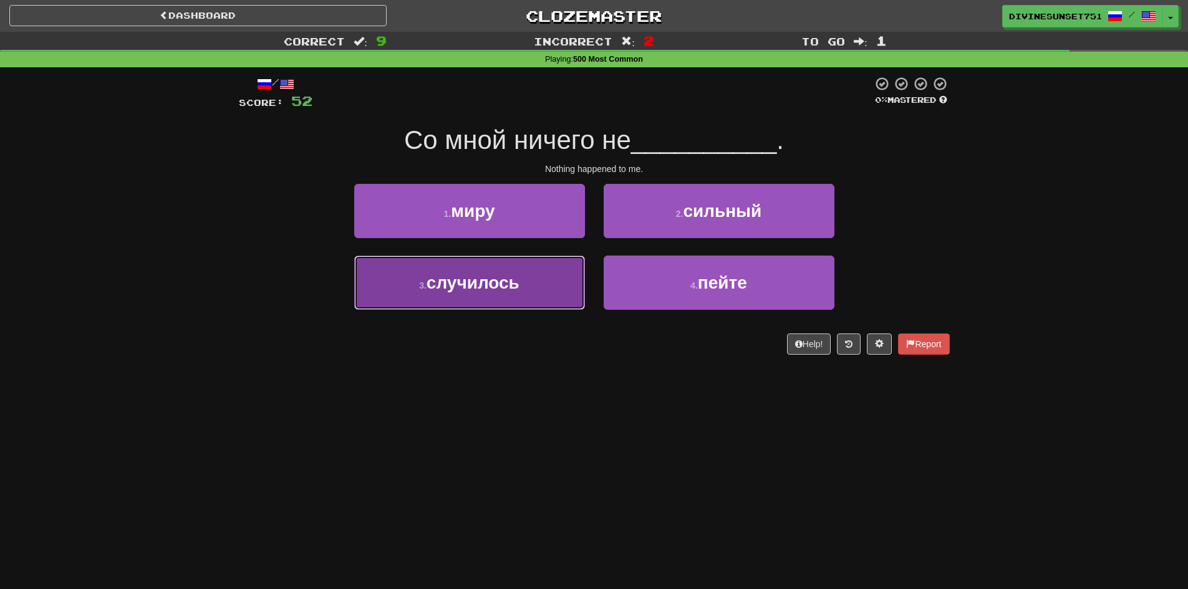
click at [539, 300] on button "3 . случилось" at bounding box center [469, 283] width 231 height 54
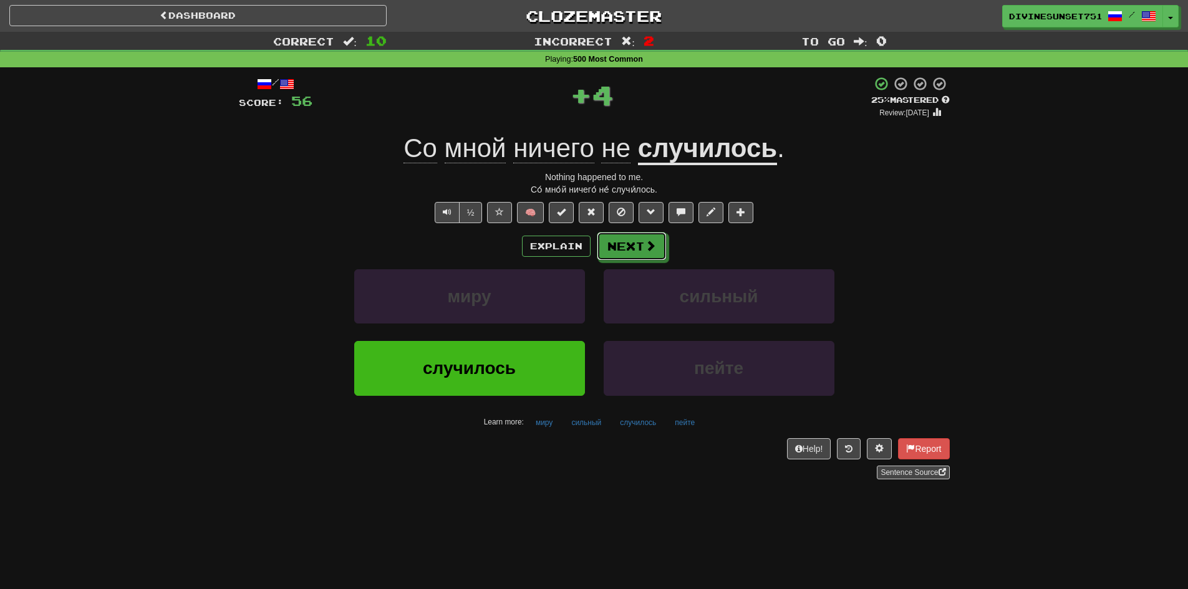
click at [638, 248] on button "Next" at bounding box center [632, 246] width 70 height 29
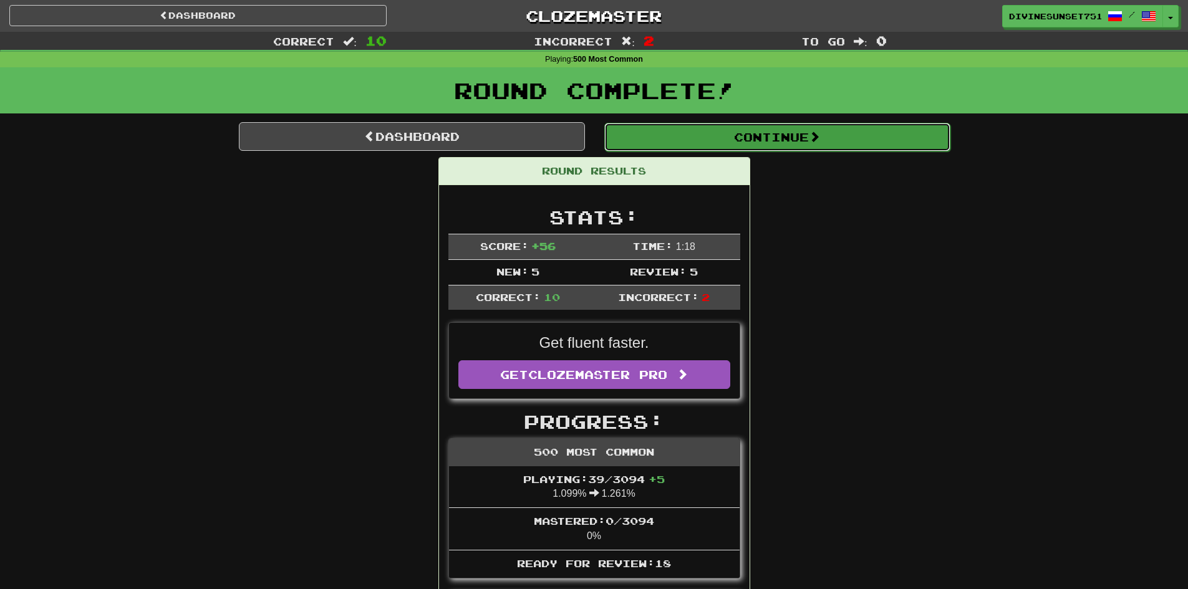
click at [779, 130] on button "Continue" at bounding box center [777, 137] width 346 height 29
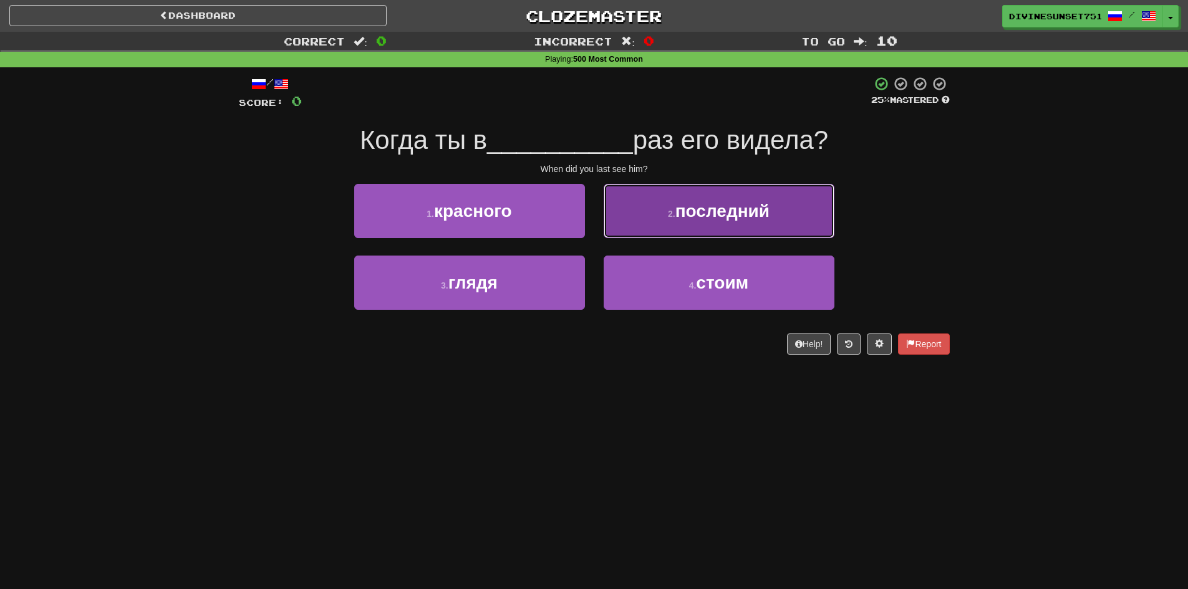
click at [632, 213] on button "2 . последний" at bounding box center [718, 211] width 231 height 54
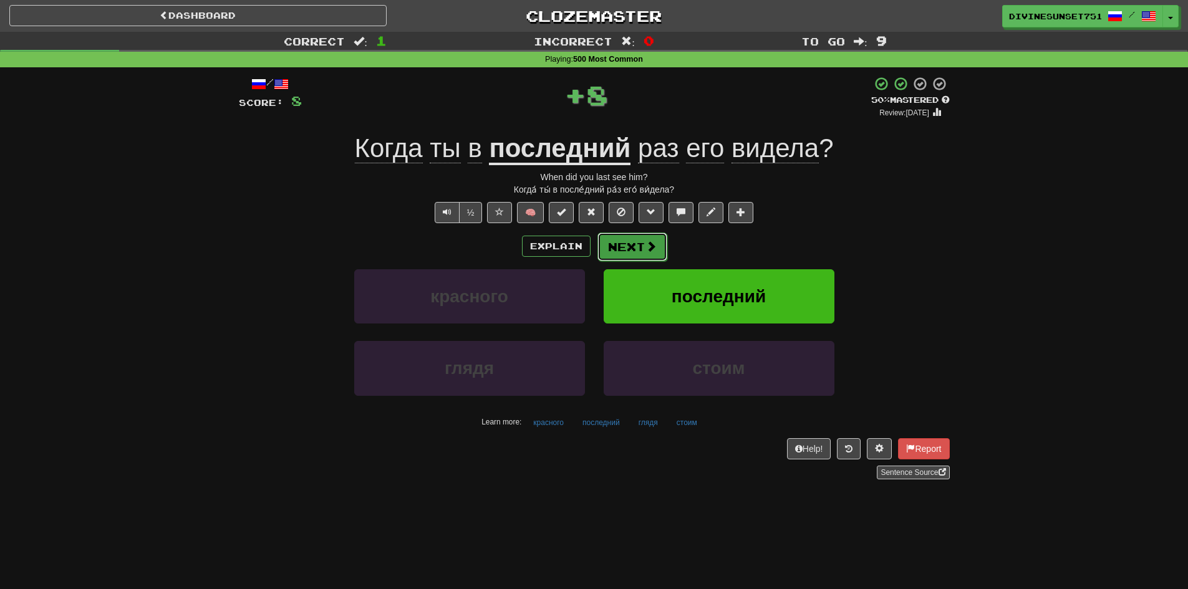
click at [623, 251] on button "Next" at bounding box center [632, 247] width 70 height 29
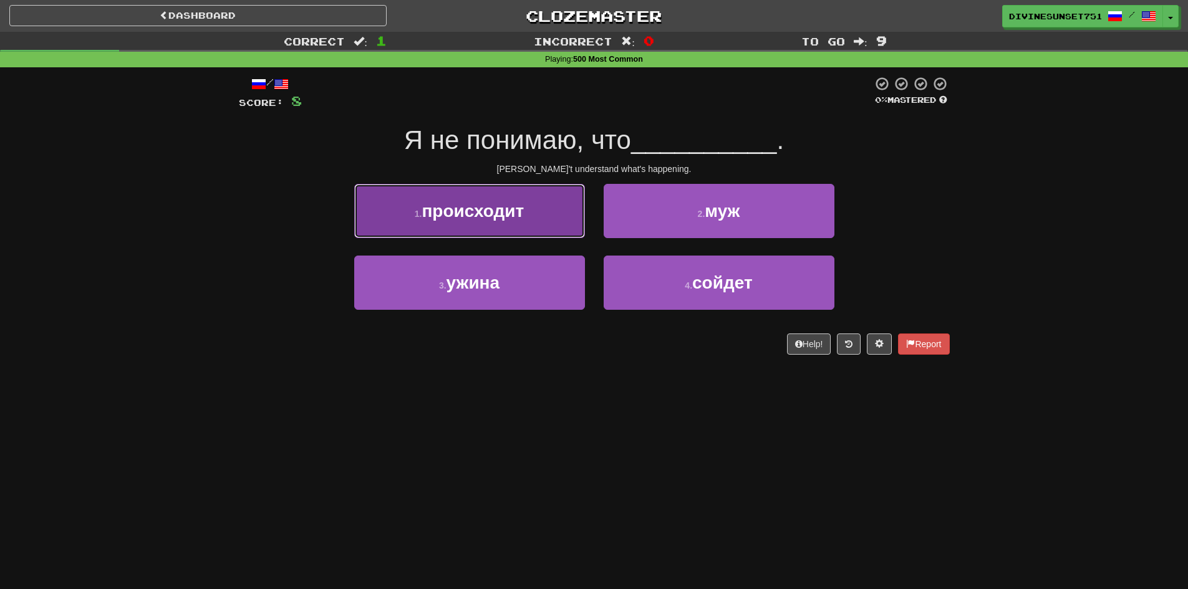
click at [501, 226] on button "1 . происходит" at bounding box center [469, 211] width 231 height 54
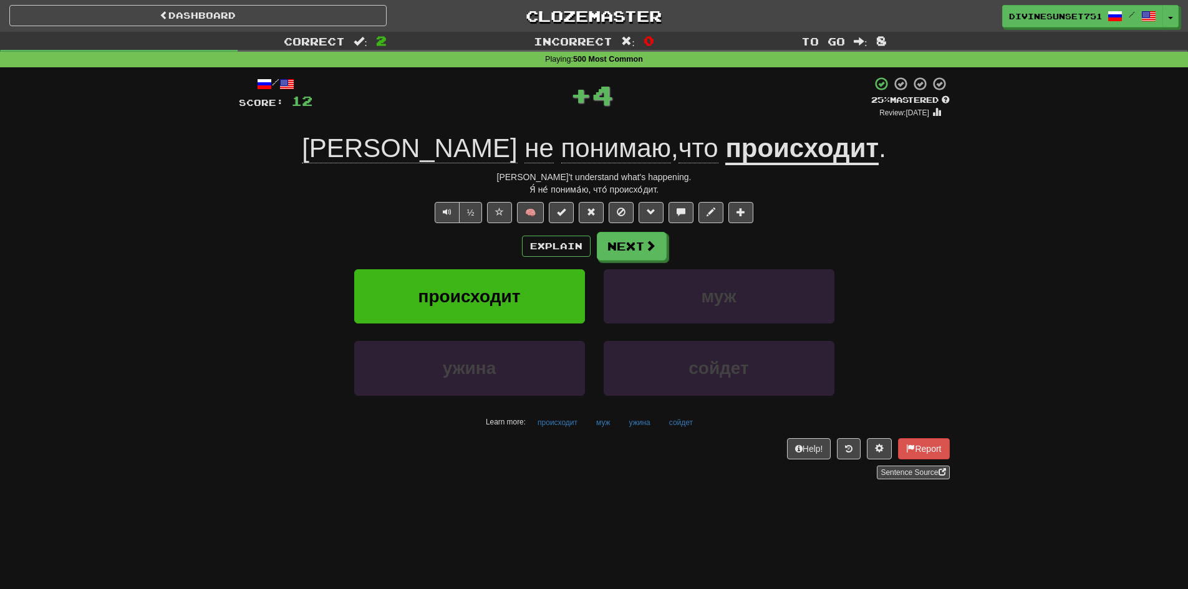
click at [725, 143] on u "происходит" at bounding box center [801, 149] width 153 height 32
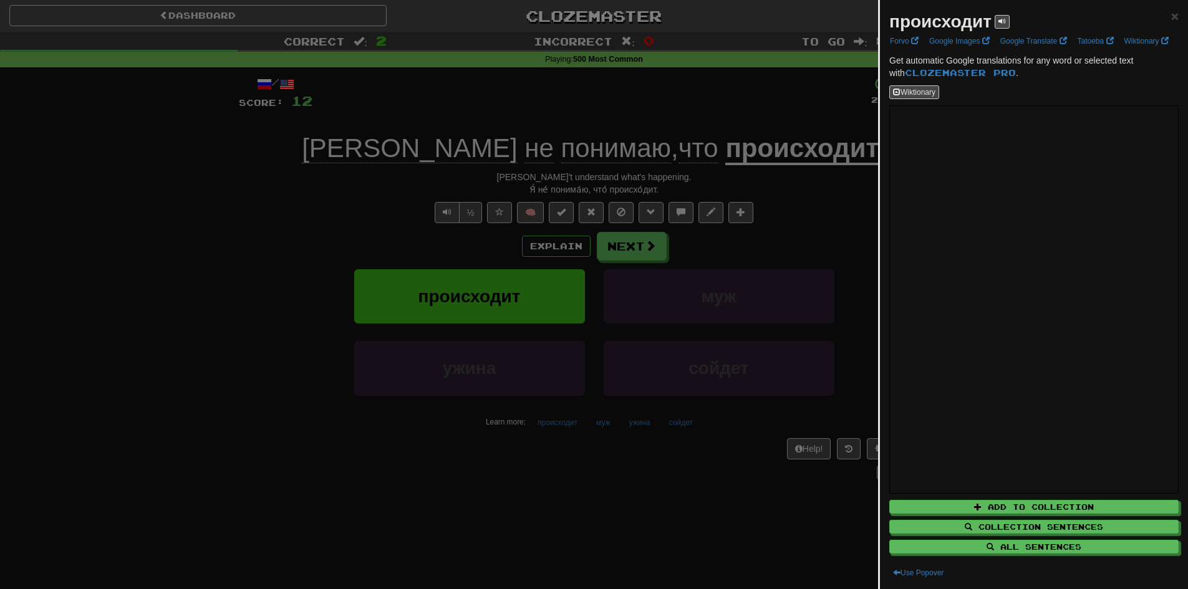
click at [355, 228] on div at bounding box center [594, 294] width 1188 height 589
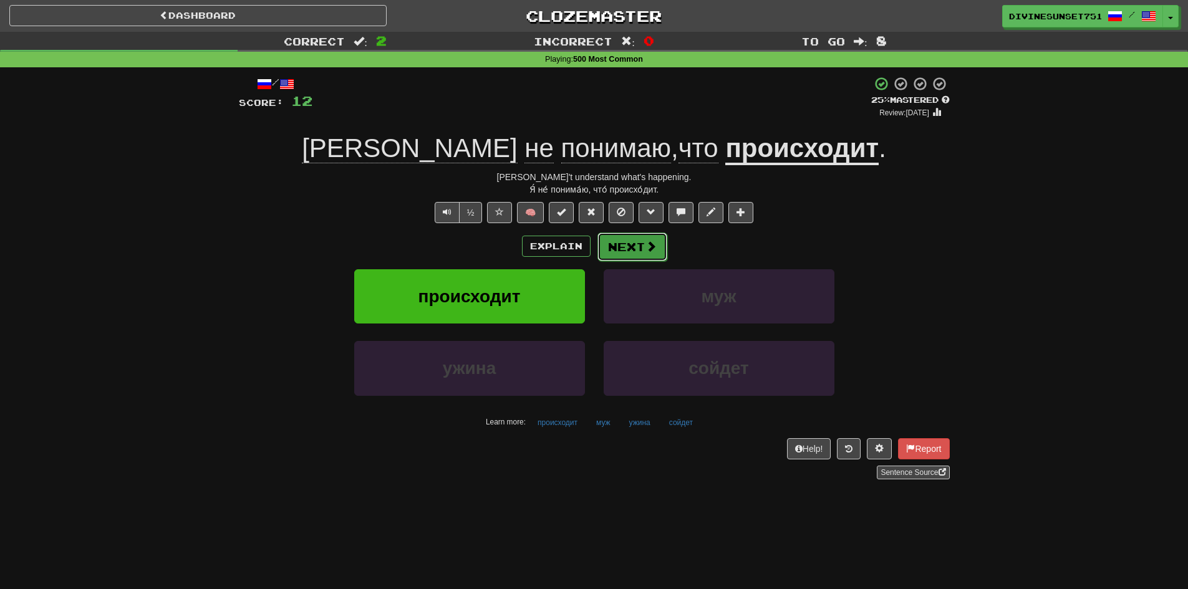
click at [641, 243] on button "Next" at bounding box center [632, 247] width 70 height 29
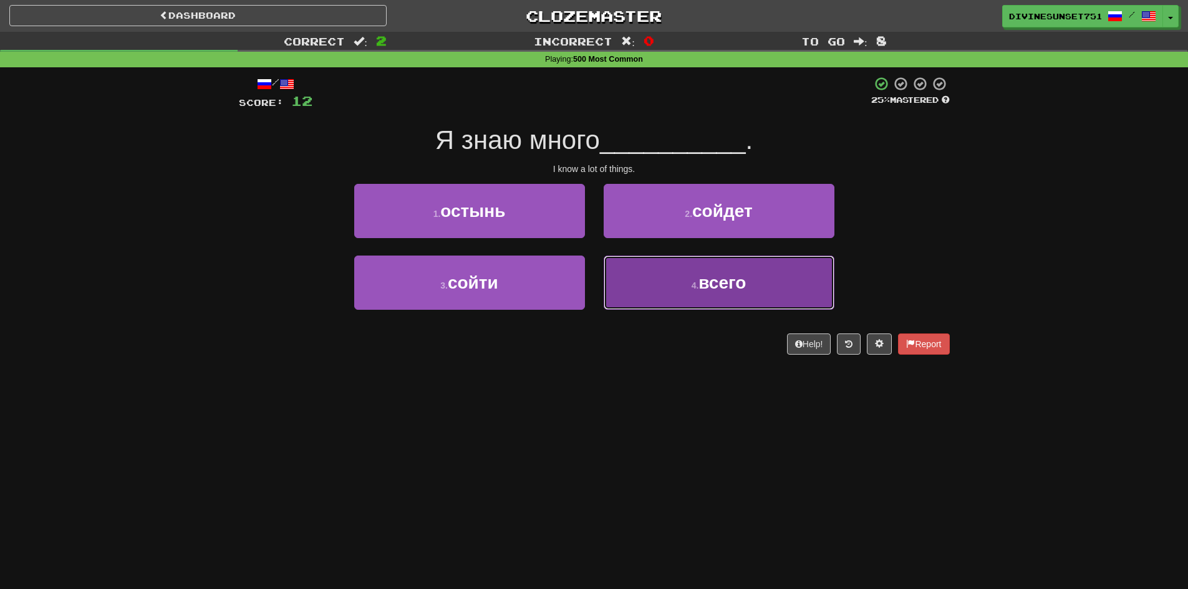
click at [648, 290] on button "4 . всего" at bounding box center [718, 283] width 231 height 54
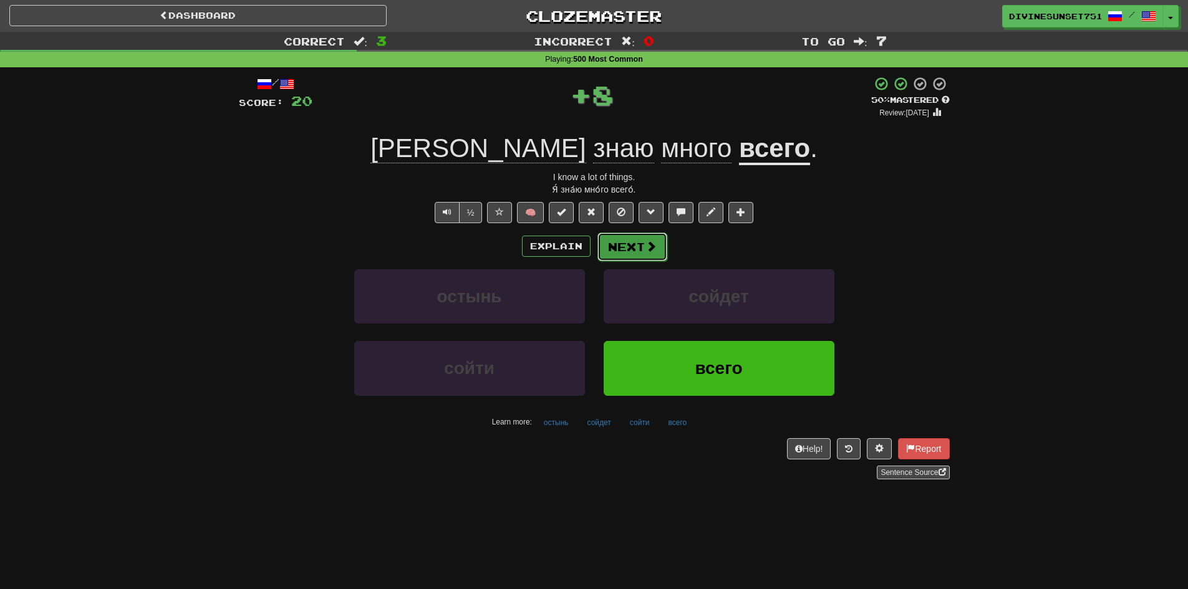
click at [617, 247] on button "Next" at bounding box center [632, 247] width 70 height 29
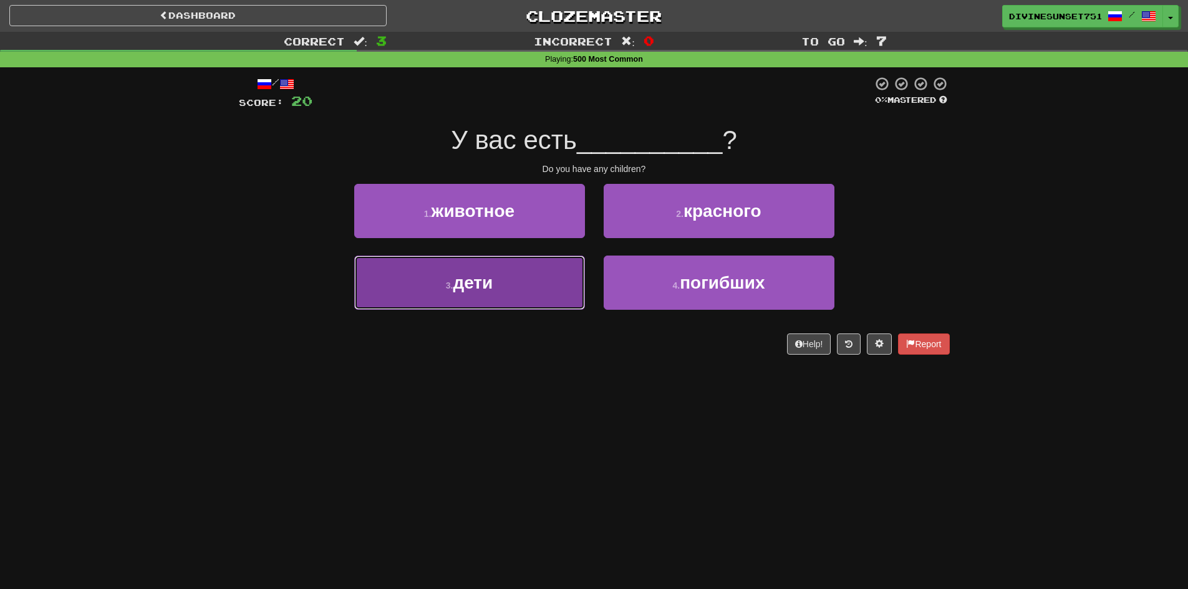
click at [458, 280] on span "дети" at bounding box center [473, 282] width 40 height 19
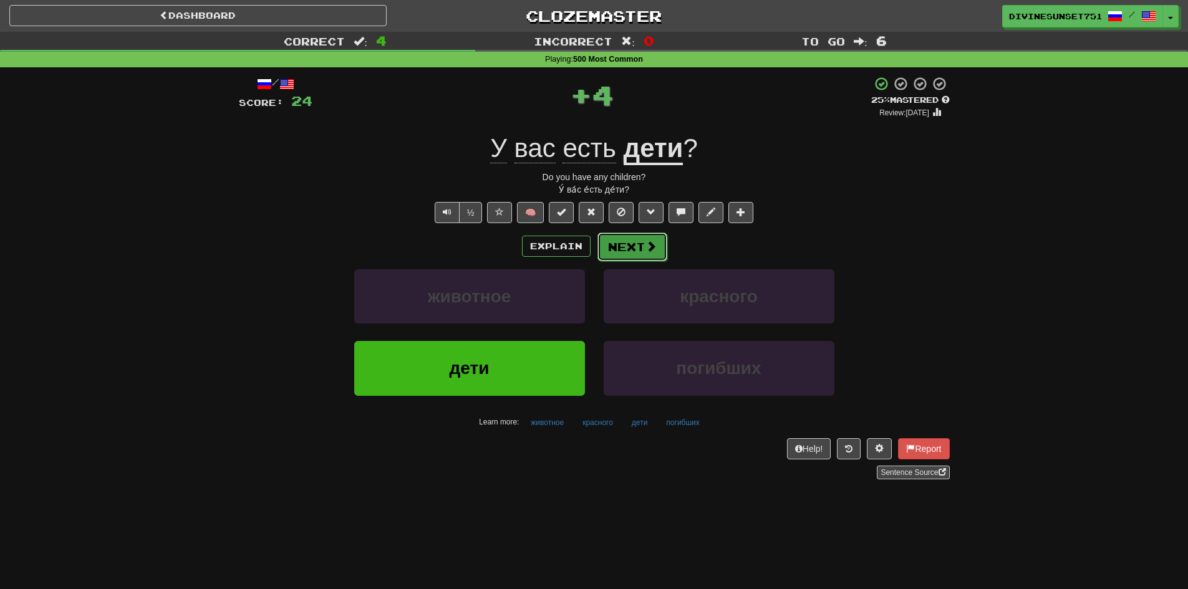
click at [633, 241] on button "Next" at bounding box center [632, 247] width 70 height 29
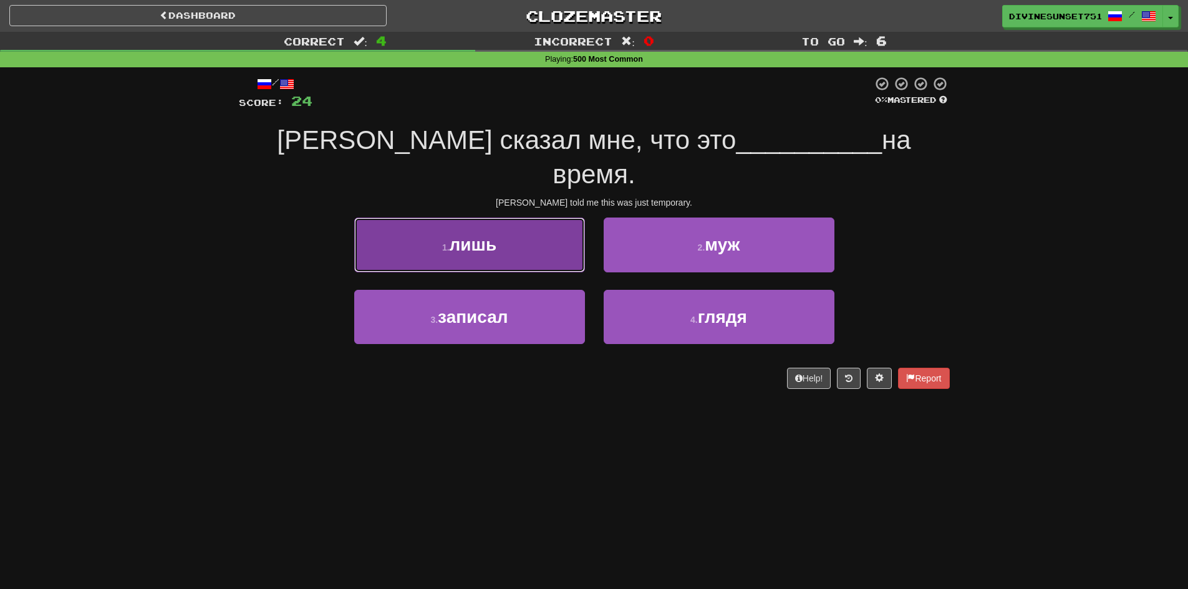
click at [499, 223] on button "1 . лишь" at bounding box center [469, 245] width 231 height 54
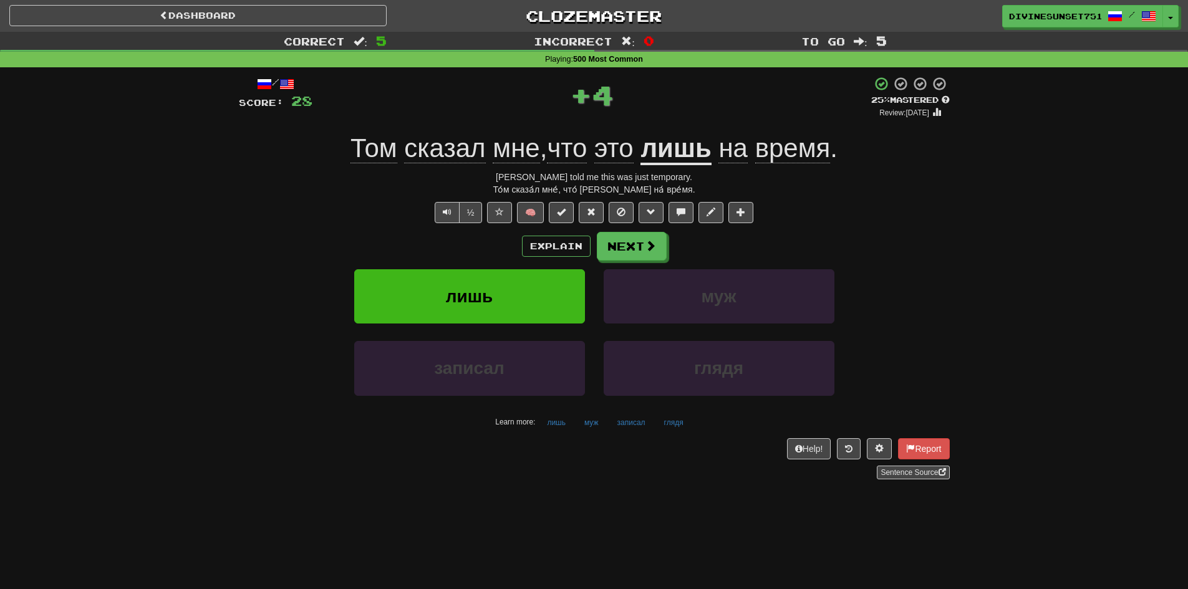
click at [659, 146] on u "лишь" at bounding box center [675, 149] width 70 height 32
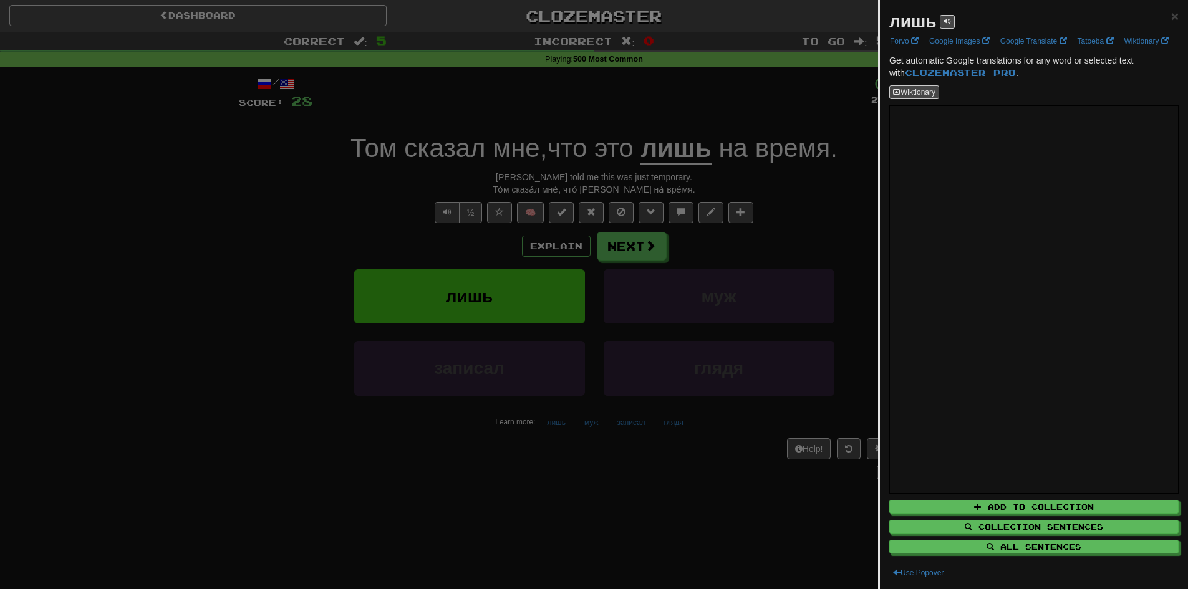
click at [101, 410] on div at bounding box center [594, 294] width 1188 height 589
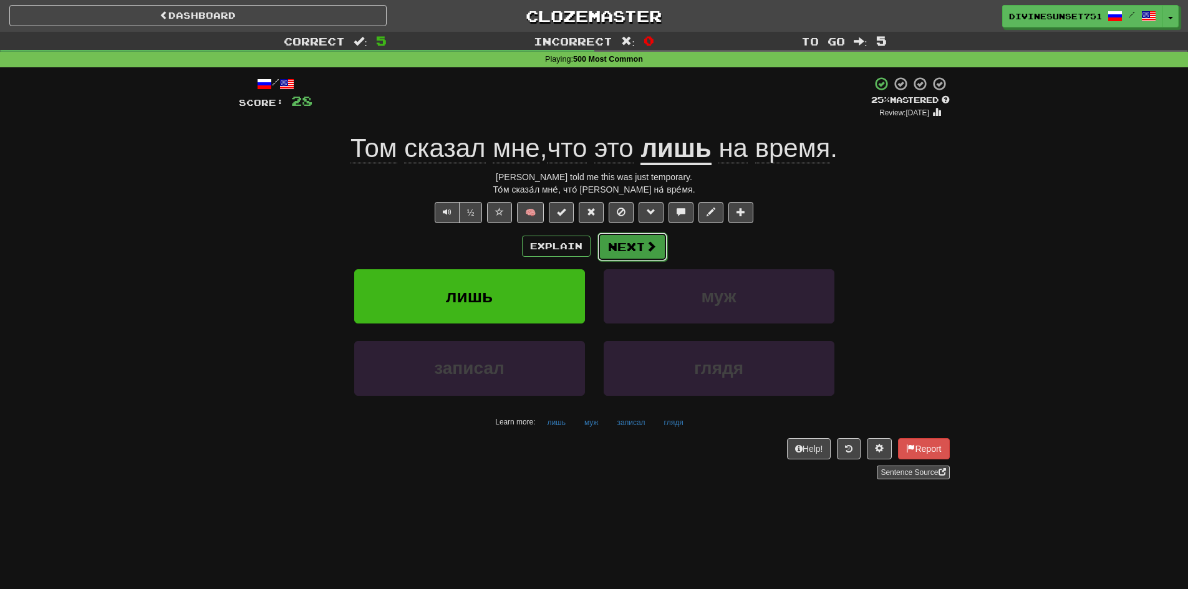
click at [623, 252] on button "Next" at bounding box center [632, 247] width 70 height 29
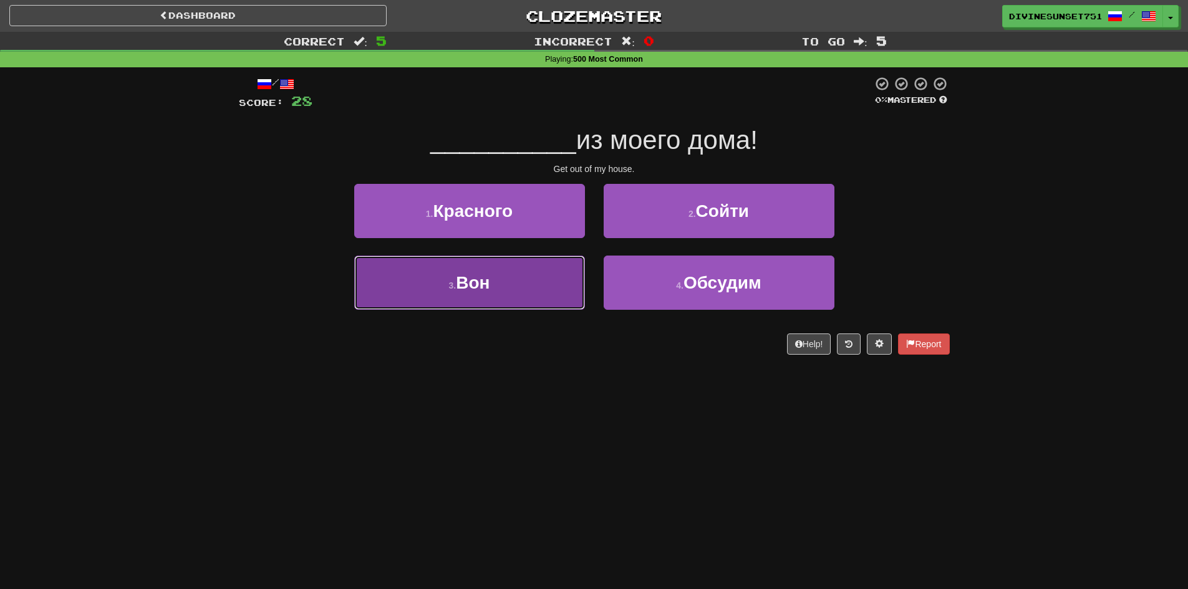
click at [501, 302] on button "3 . Вон" at bounding box center [469, 283] width 231 height 54
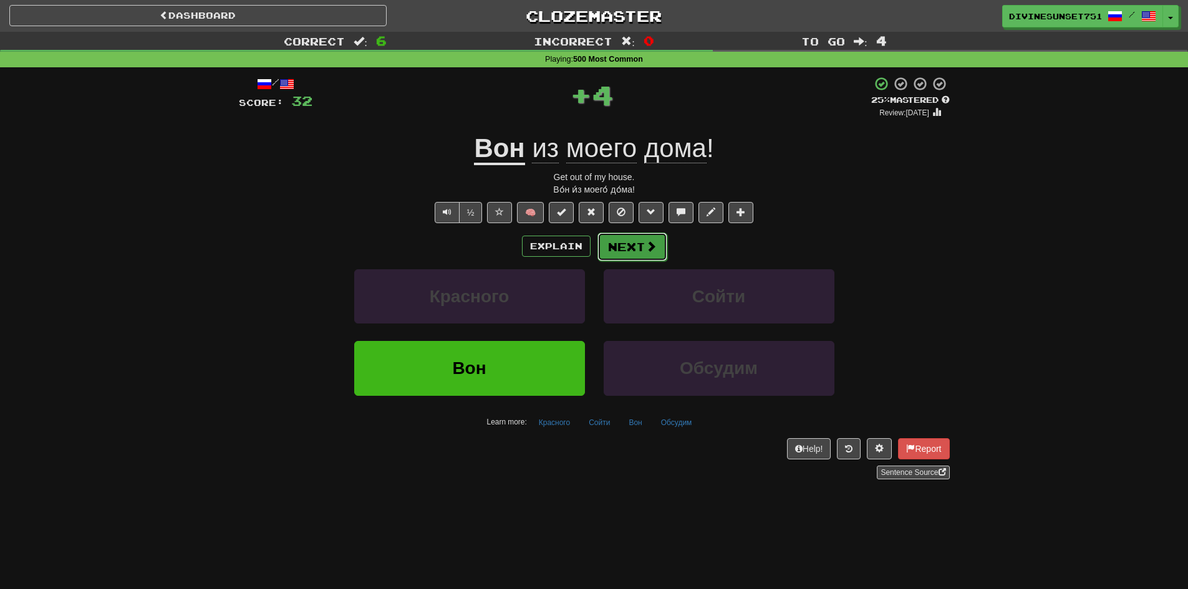
click at [628, 257] on button "Next" at bounding box center [632, 247] width 70 height 29
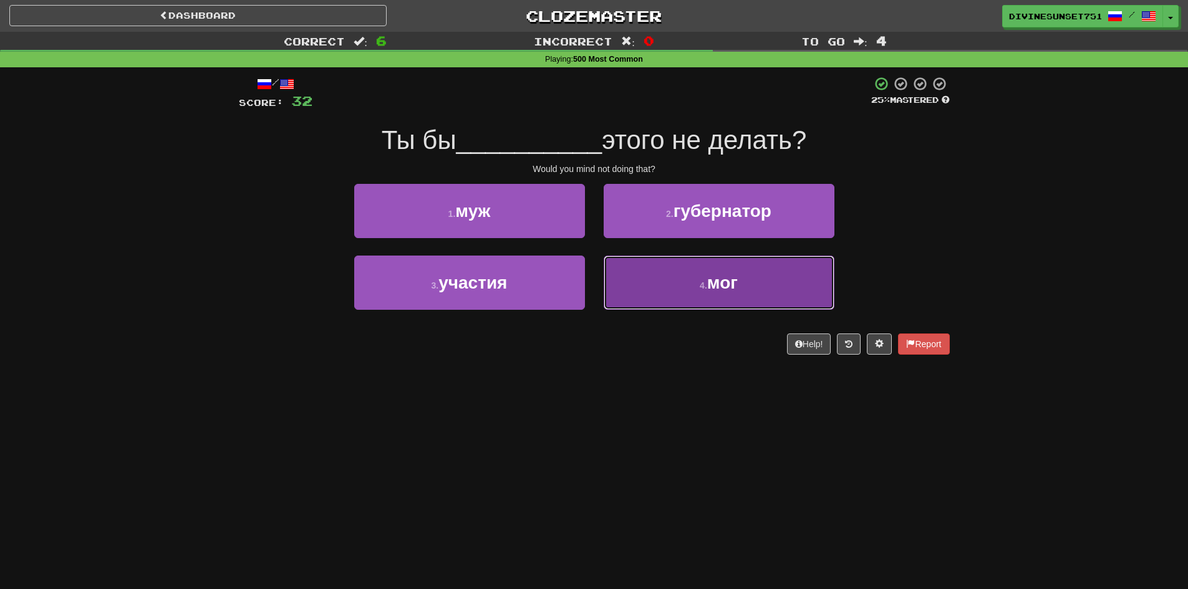
click at [678, 295] on button "4 . мог" at bounding box center [718, 283] width 231 height 54
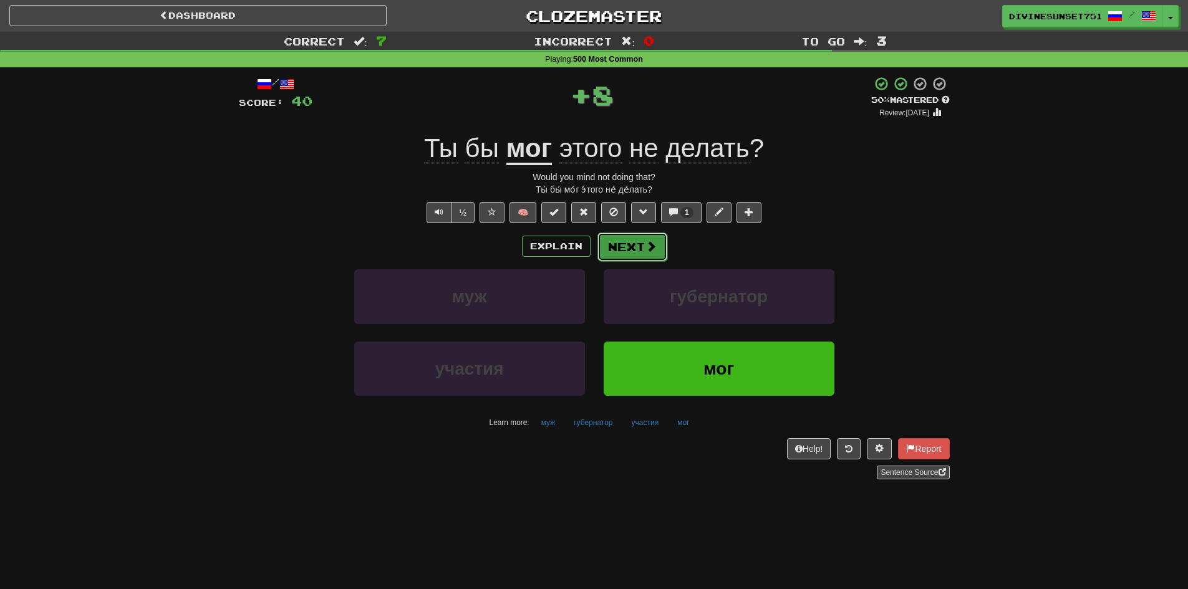
click at [628, 248] on button "Next" at bounding box center [632, 247] width 70 height 29
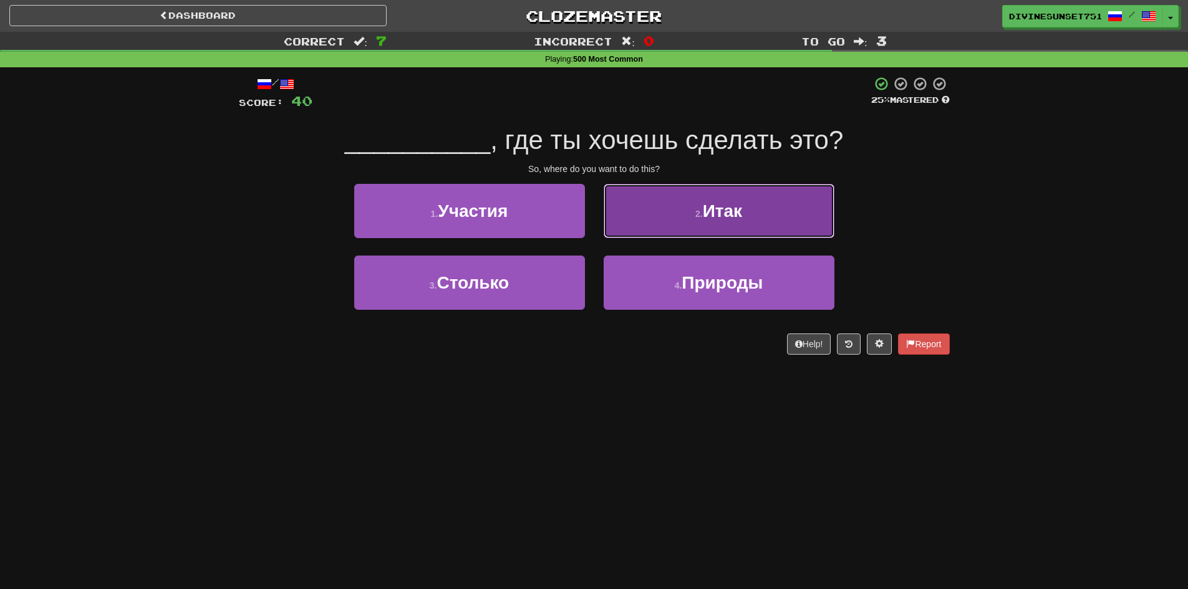
click at [655, 203] on button "2 . Итак" at bounding box center [718, 211] width 231 height 54
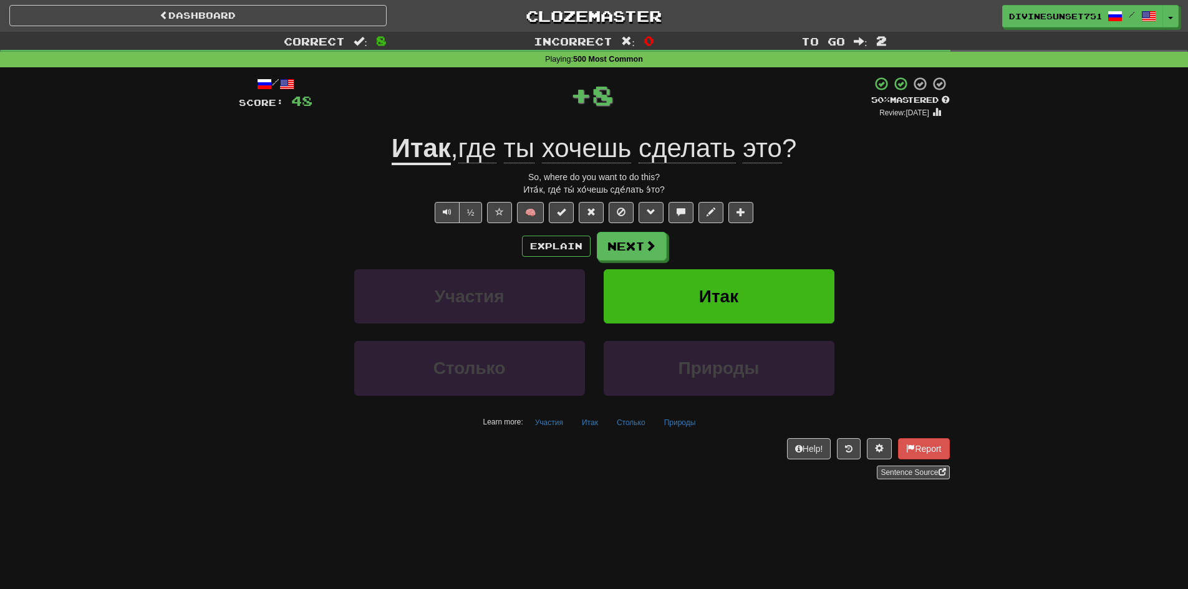
click at [646, 264] on div "Explain Next Участия Итак Столько Природы Learn more: Участия Итак Столько Прир…" at bounding box center [594, 332] width 711 height 200
click at [618, 254] on button "Next" at bounding box center [632, 247] width 70 height 29
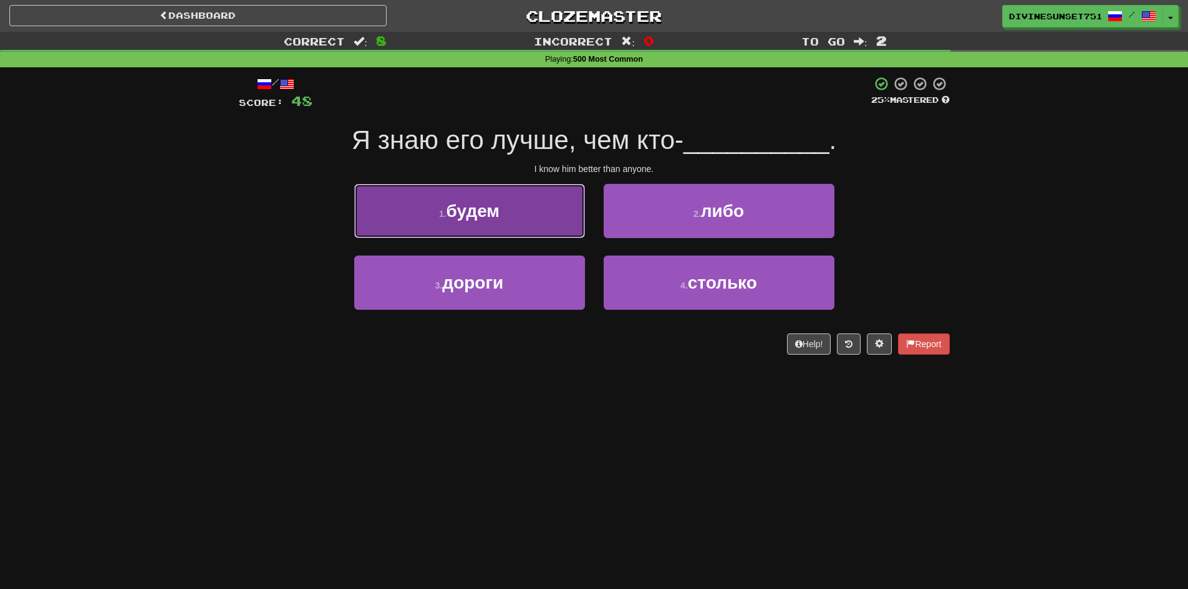
click at [514, 210] on button "1 . будем" at bounding box center [469, 211] width 231 height 54
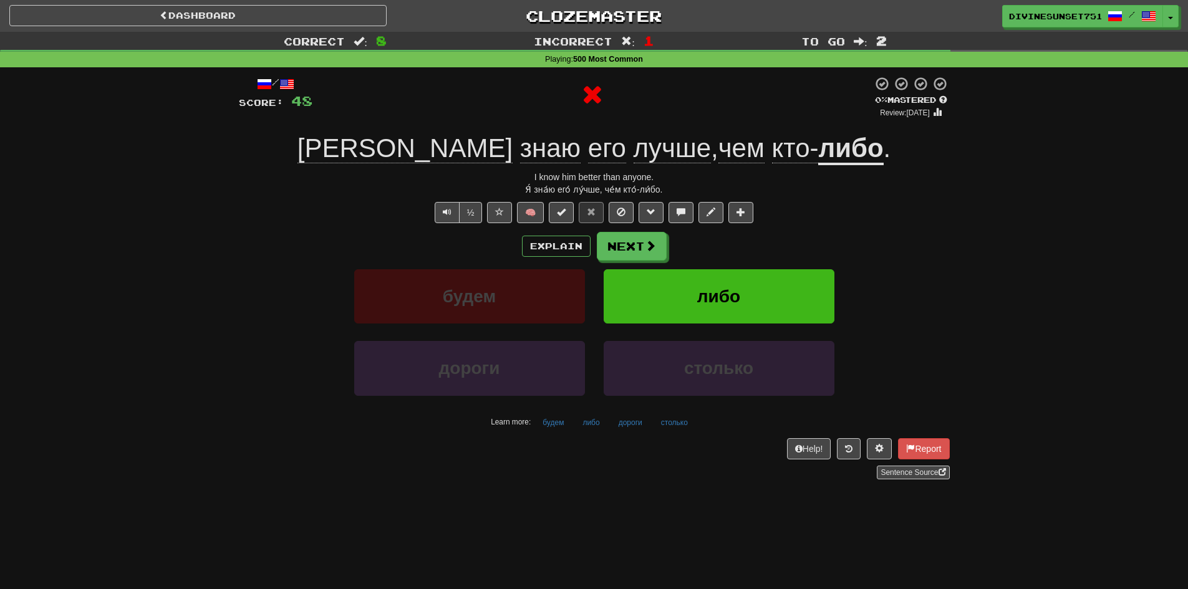
click at [818, 138] on u "либо" at bounding box center [850, 149] width 65 height 32
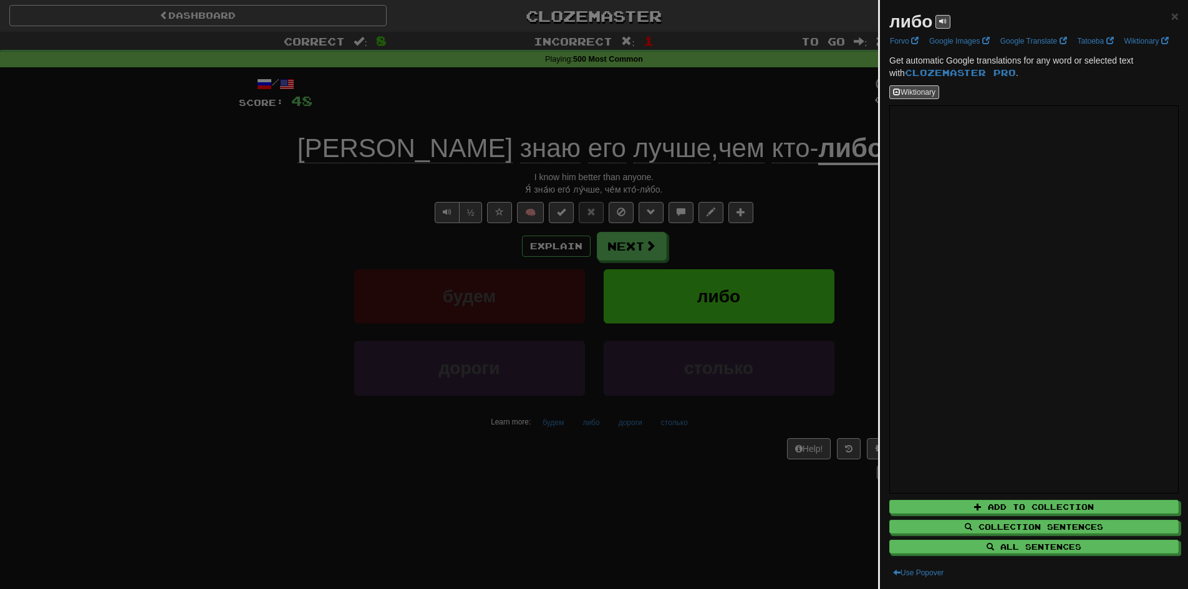
click at [420, 484] on div at bounding box center [594, 294] width 1188 height 589
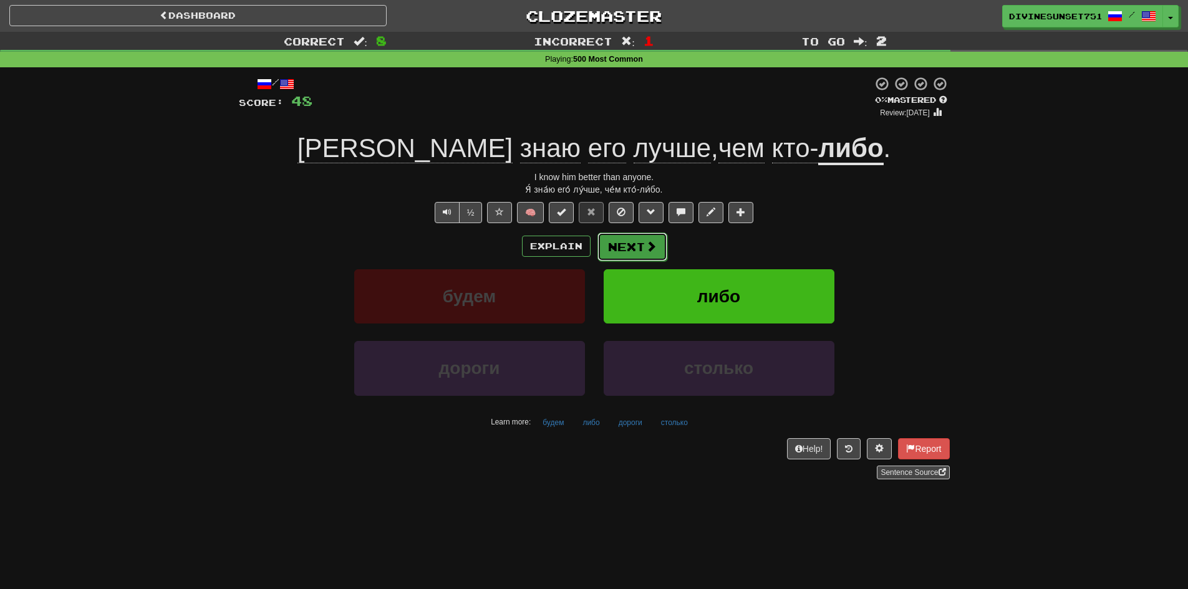
click at [624, 249] on button "Next" at bounding box center [632, 247] width 70 height 29
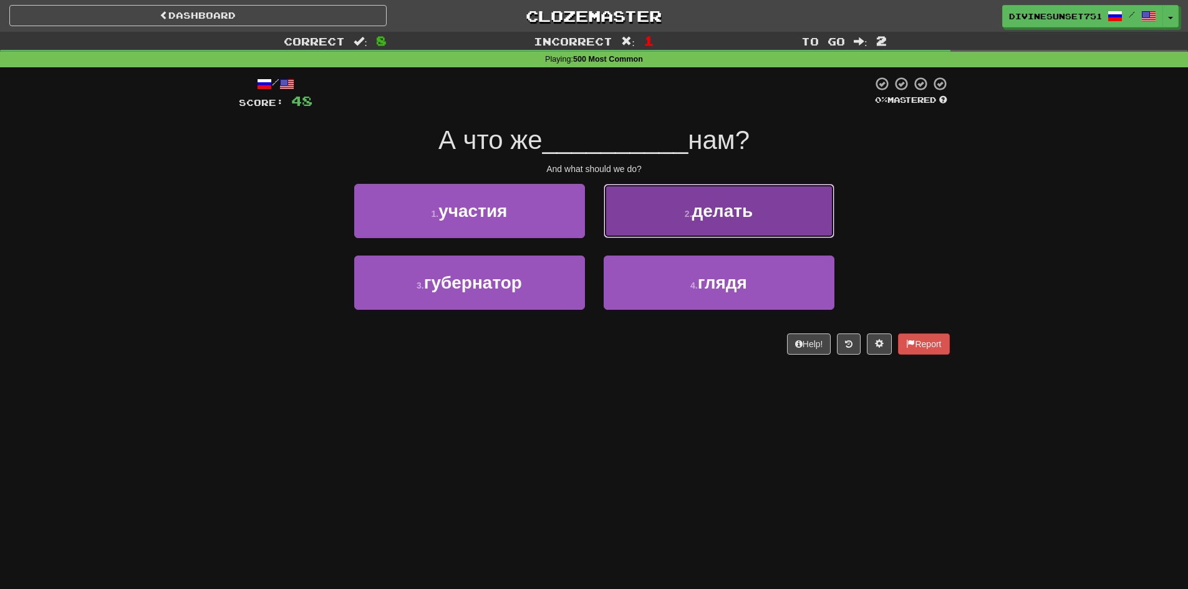
click at [669, 219] on button "2 . делать" at bounding box center [718, 211] width 231 height 54
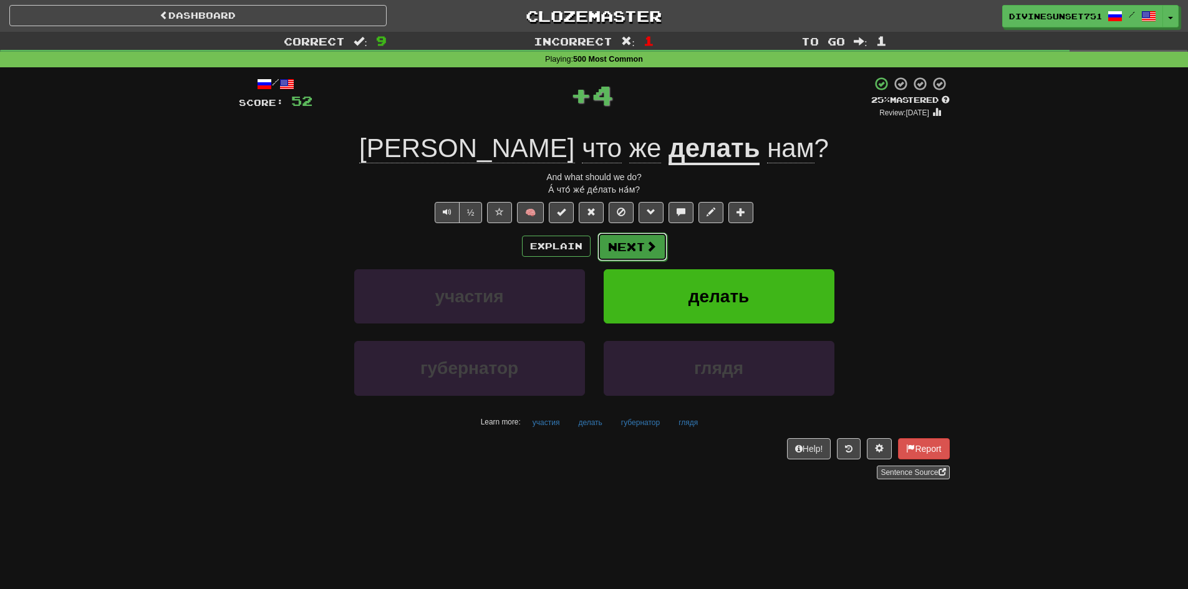
click at [640, 243] on button "Next" at bounding box center [632, 247] width 70 height 29
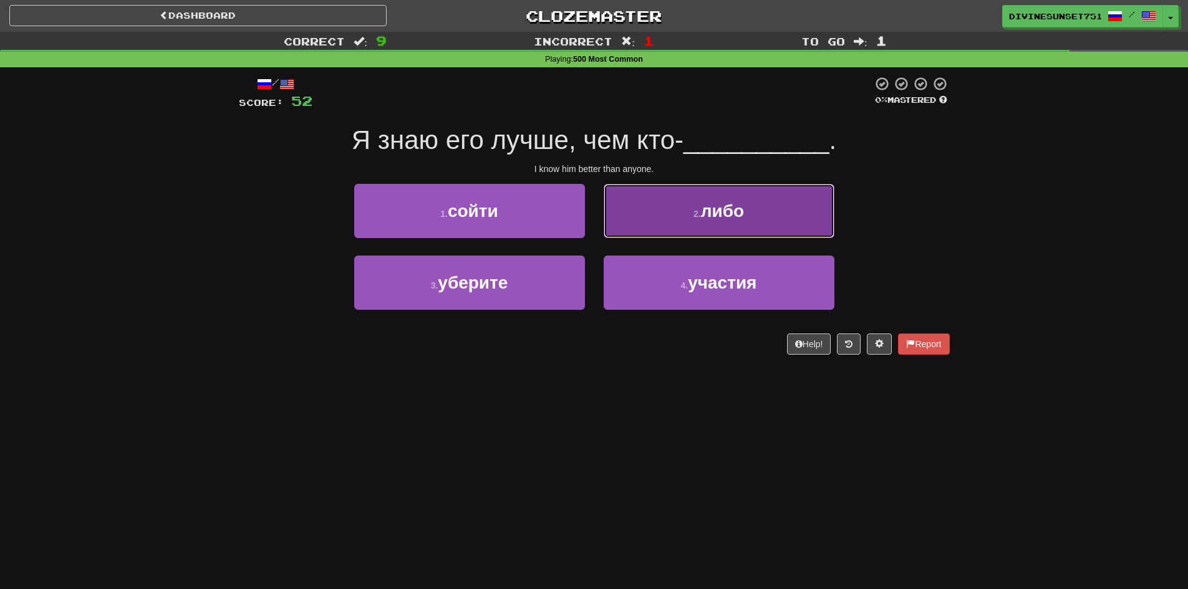
click at [635, 219] on button "2 . либо" at bounding box center [718, 211] width 231 height 54
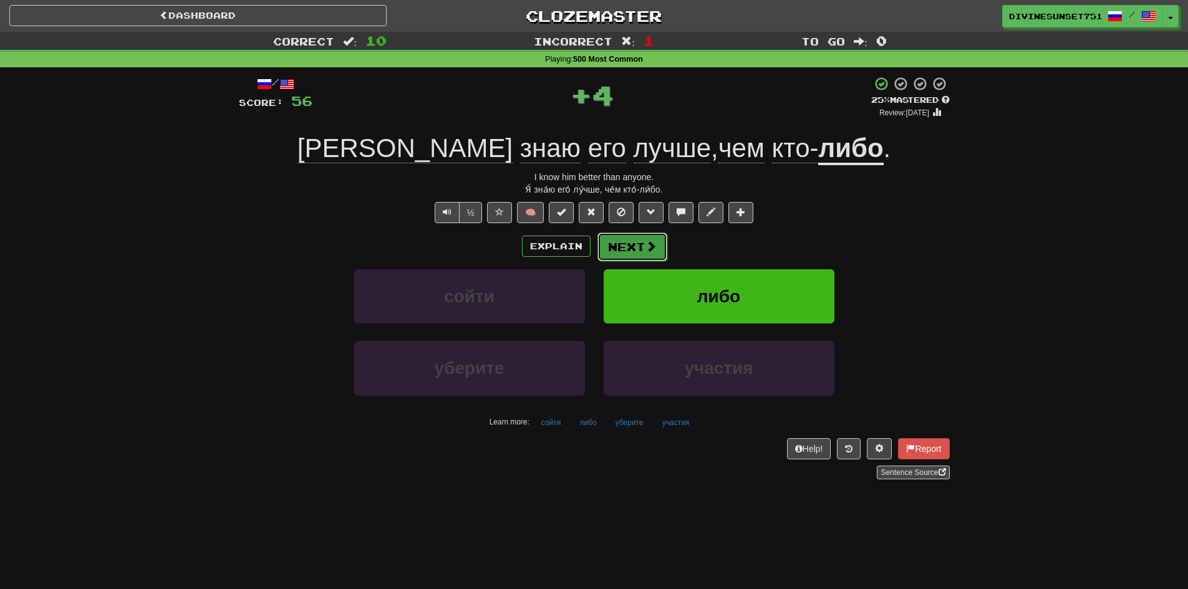
click at [627, 235] on button "Next" at bounding box center [632, 247] width 70 height 29
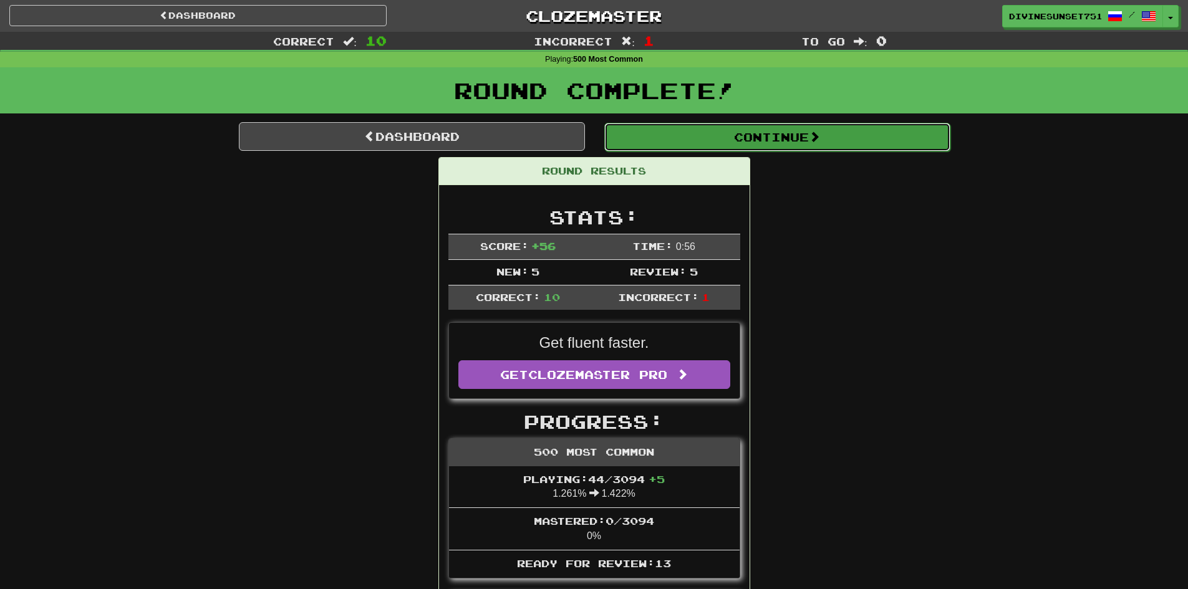
click at [780, 124] on button "Continue" at bounding box center [777, 137] width 346 height 29
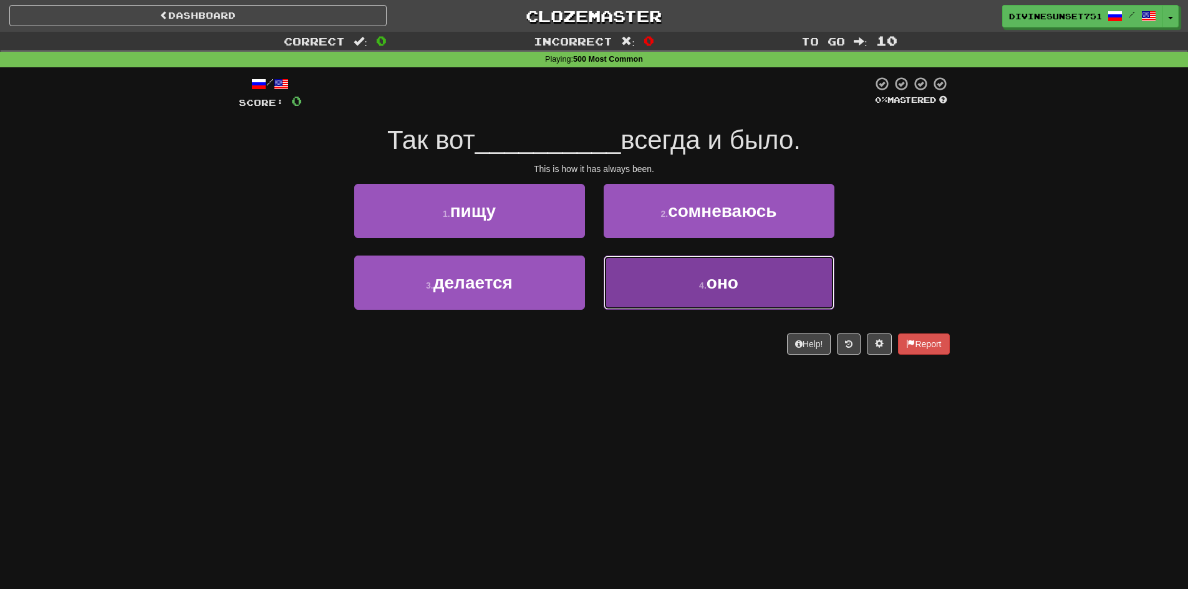
click at [657, 300] on button "4 . оно" at bounding box center [718, 283] width 231 height 54
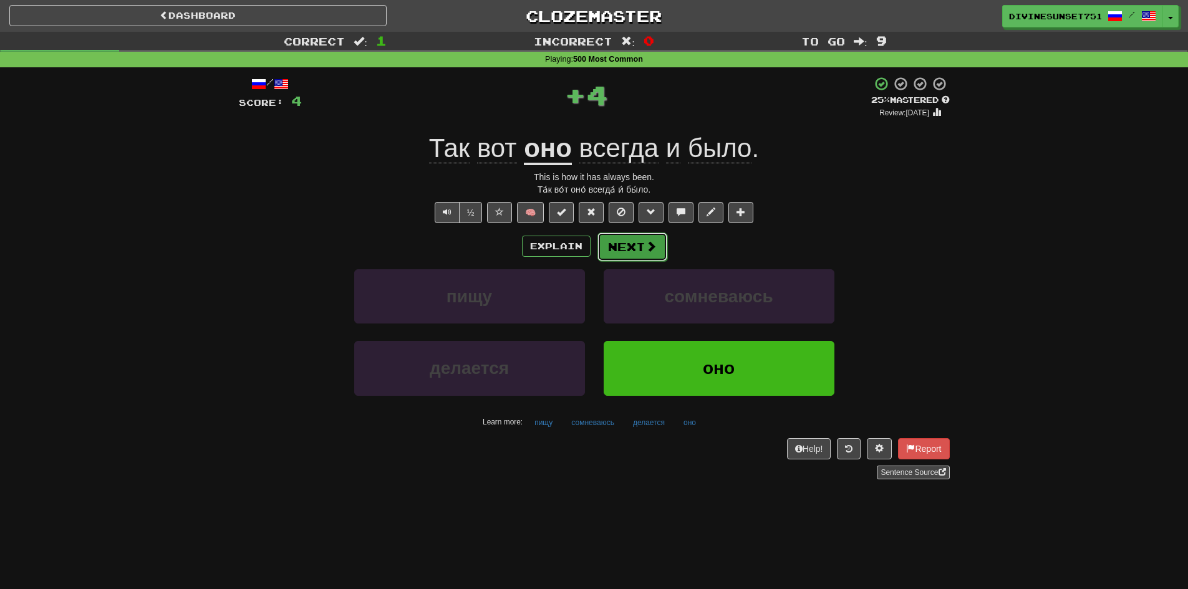
click at [646, 241] on span at bounding box center [650, 246] width 11 height 11
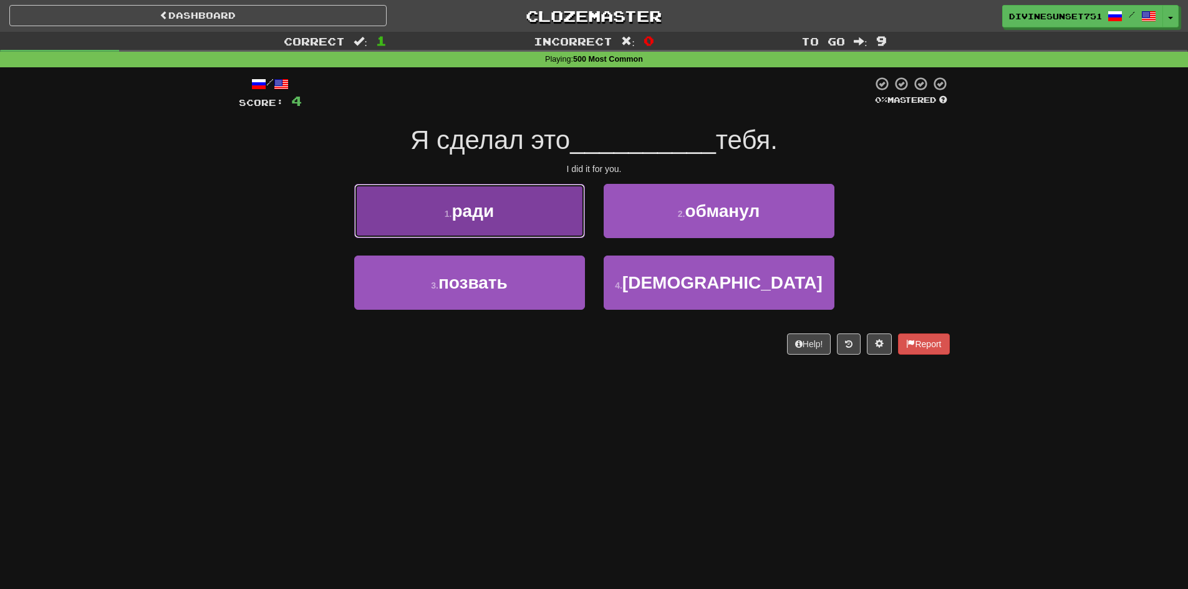
click at [526, 217] on button "1 . ради" at bounding box center [469, 211] width 231 height 54
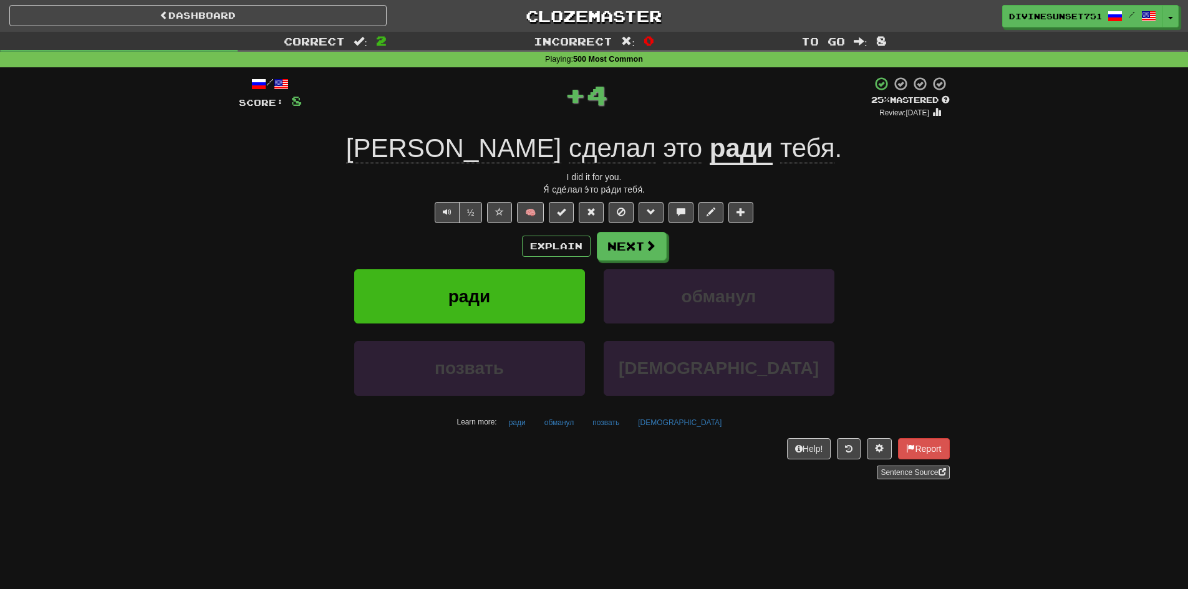
click at [709, 137] on u "ради" at bounding box center [741, 149] width 64 height 32
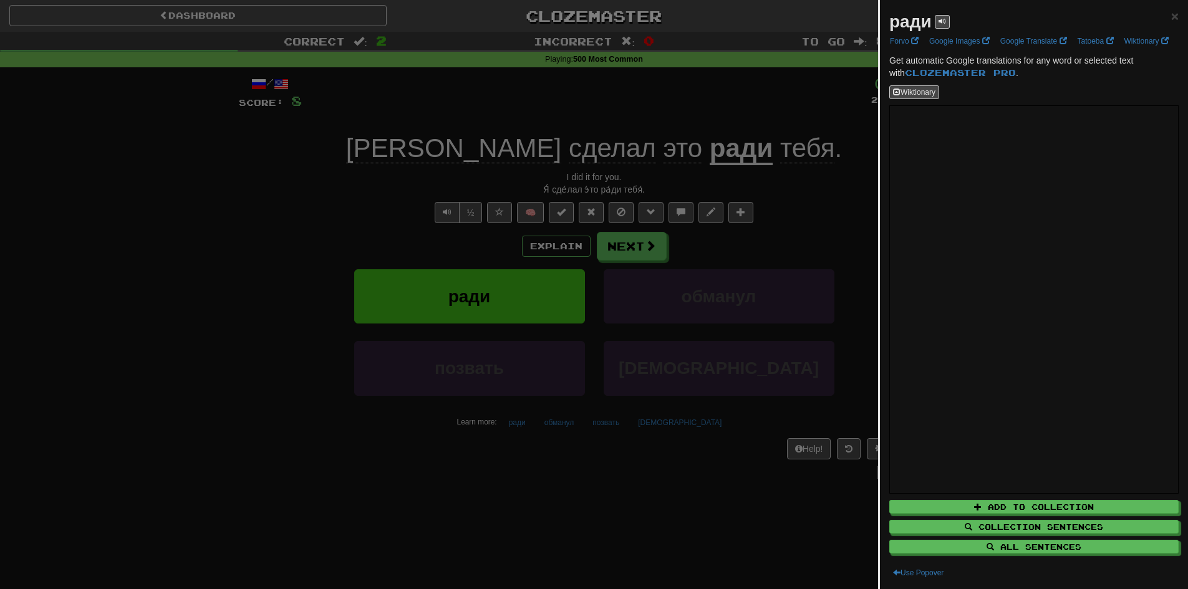
click at [148, 335] on div at bounding box center [594, 294] width 1188 height 589
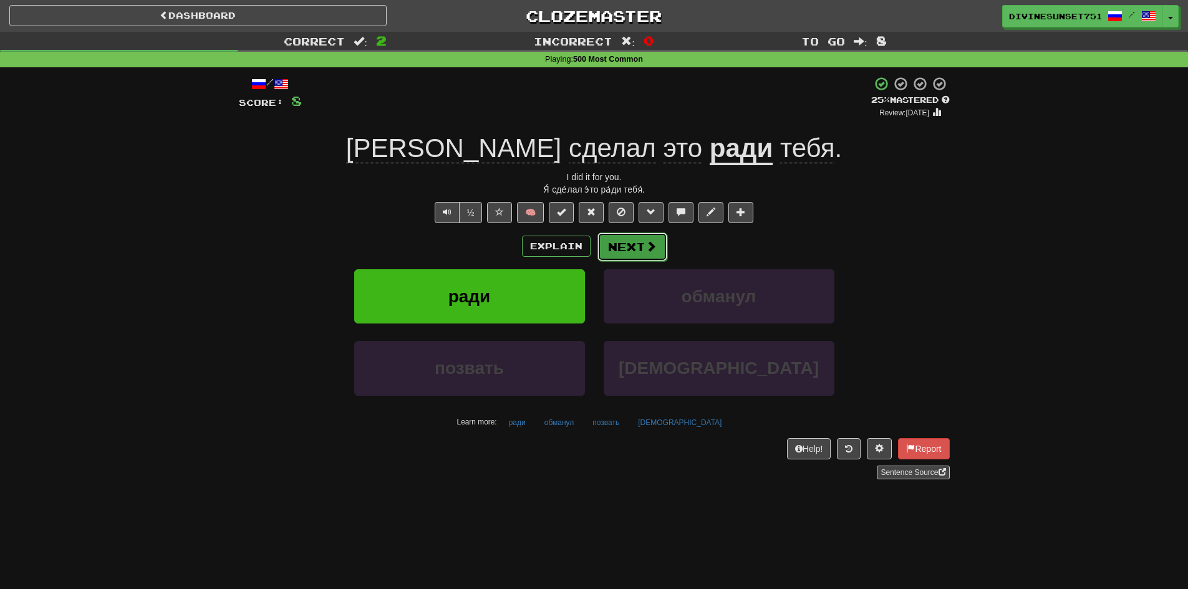
click at [637, 254] on button "Next" at bounding box center [632, 247] width 70 height 29
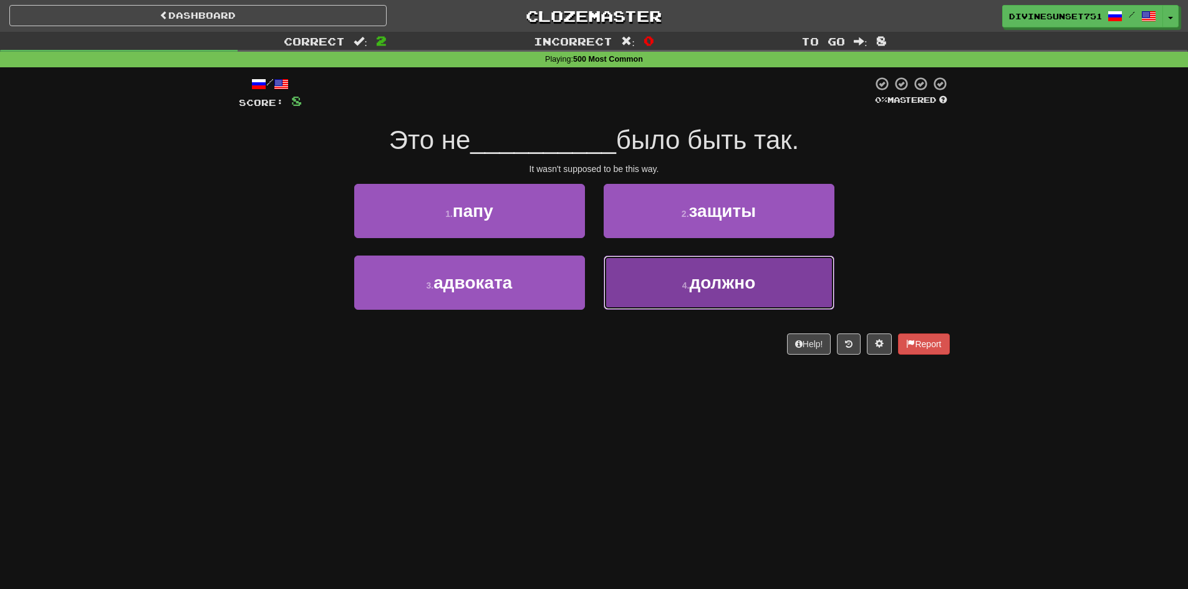
click at [640, 299] on button "4 . должно" at bounding box center [718, 283] width 231 height 54
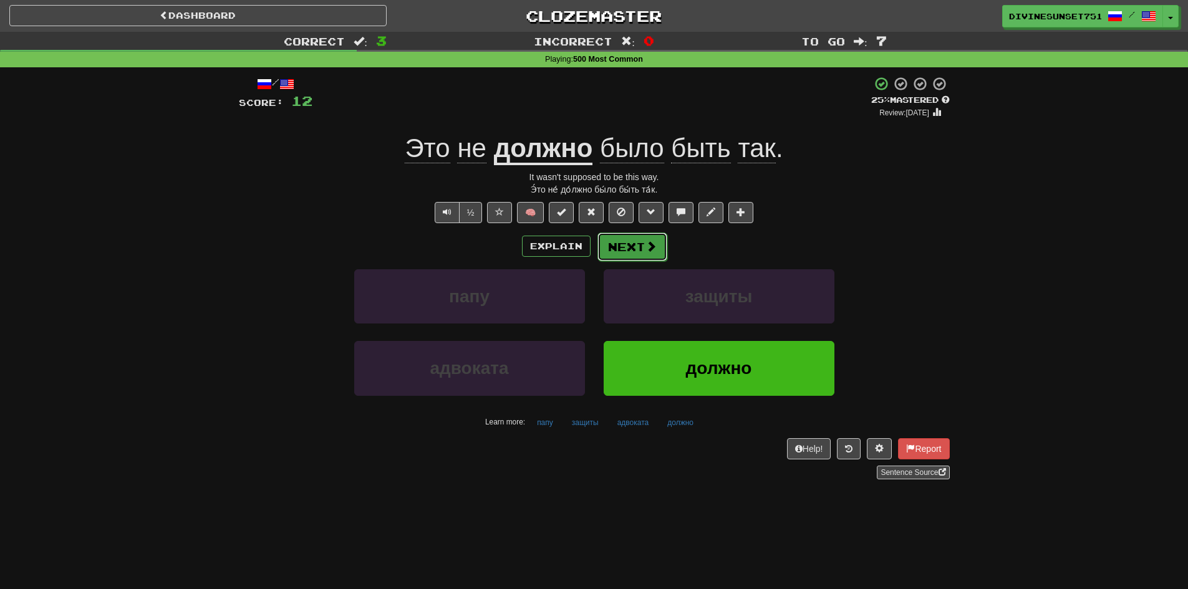
click at [628, 241] on button "Next" at bounding box center [632, 247] width 70 height 29
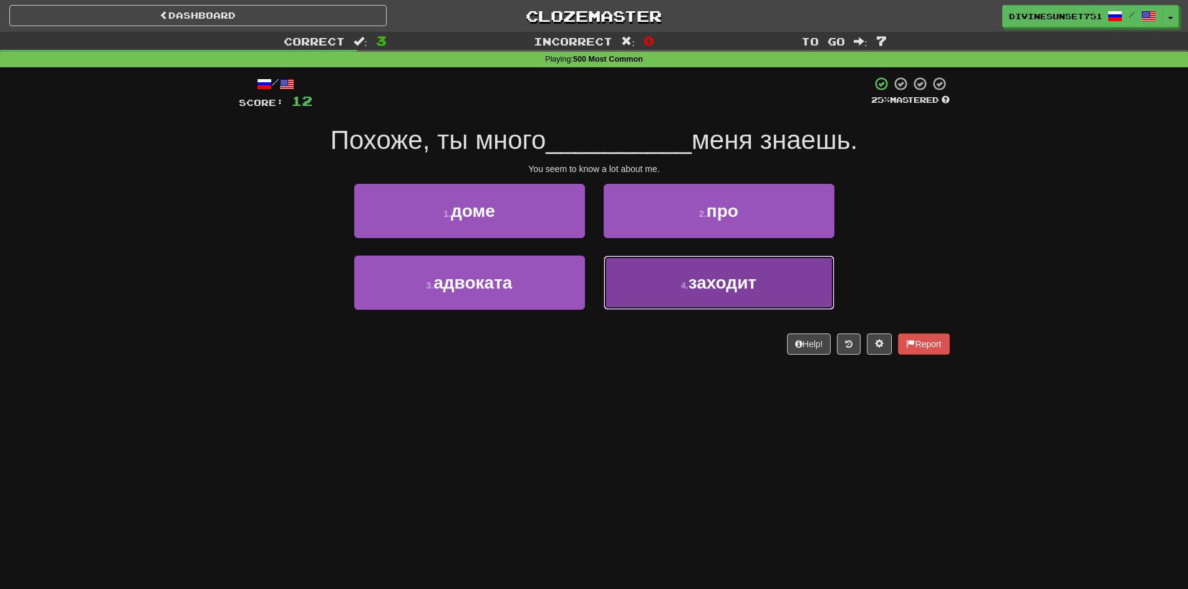
click at [635, 299] on button "4 . заходит" at bounding box center [718, 283] width 231 height 54
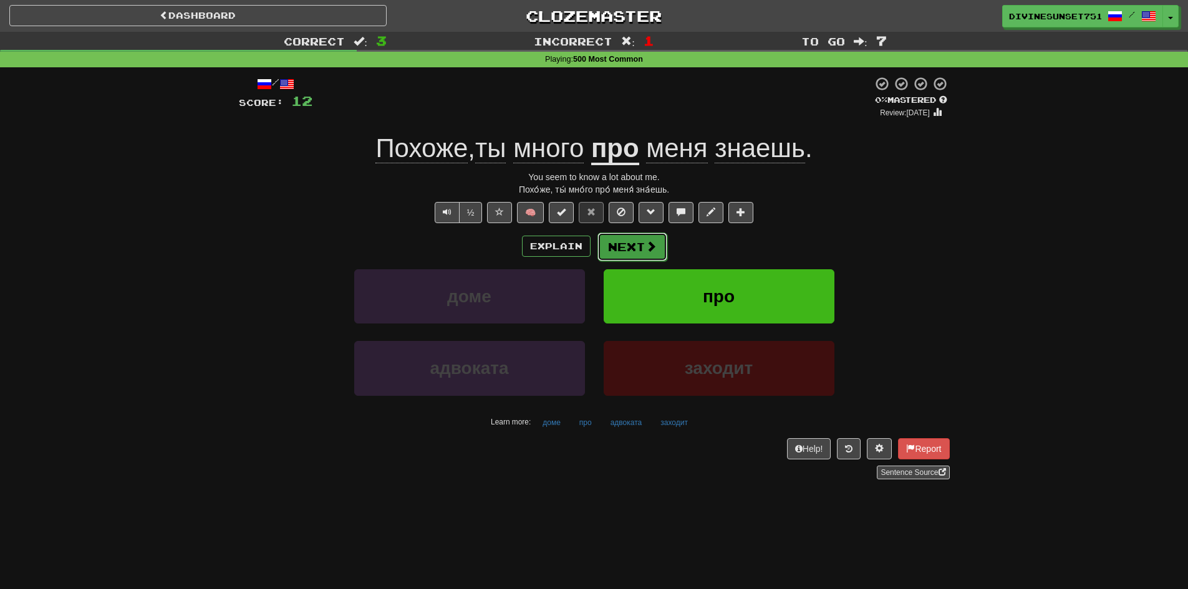
click at [649, 236] on button "Next" at bounding box center [632, 247] width 70 height 29
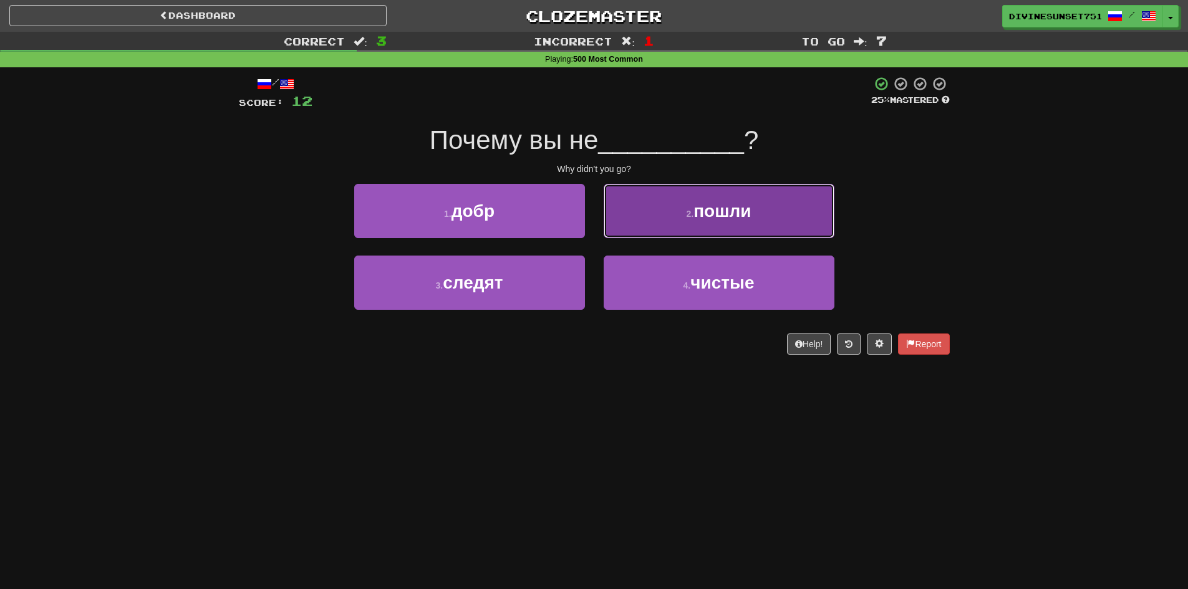
click at [649, 231] on button "2 . пошли" at bounding box center [718, 211] width 231 height 54
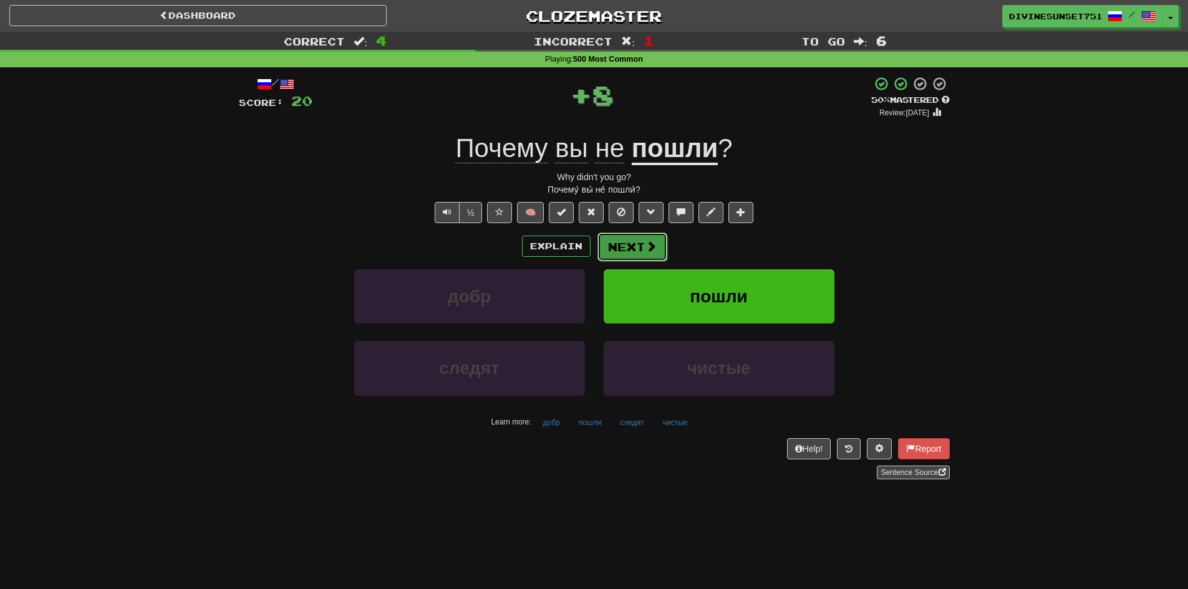
click at [641, 256] on button "Next" at bounding box center [632, 247] width 70 height 29
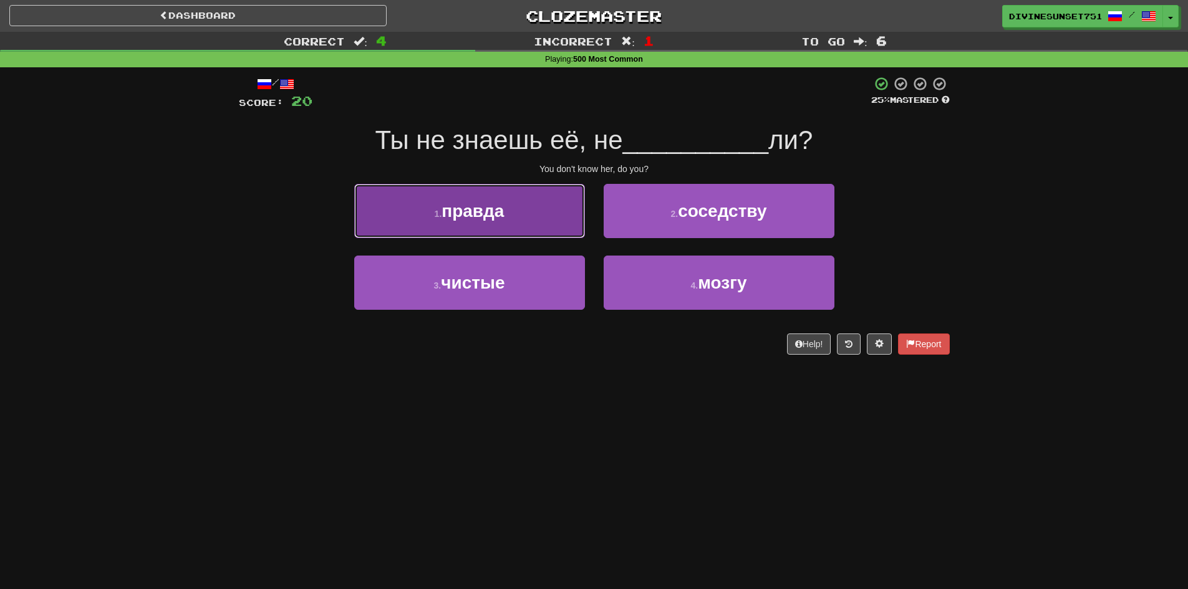
click at [534, 201] on button "1 . правда" at bounding box center [469, 211] width 231 height 54
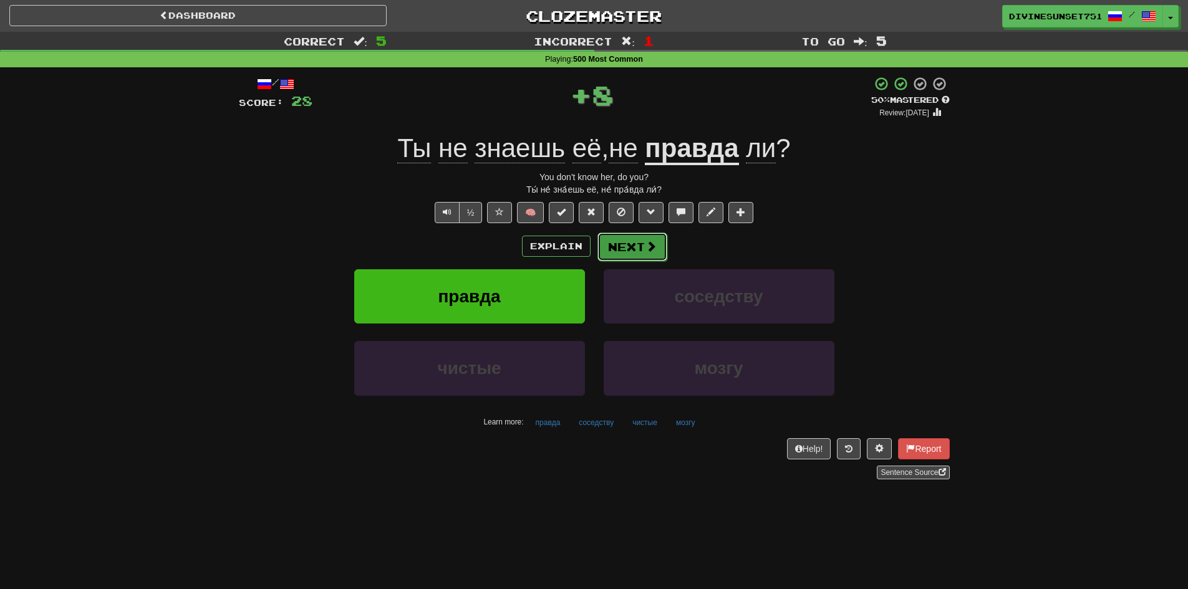
click at [625, 236] on button "Next" at bounding box center [632, 247] width 70 height 29
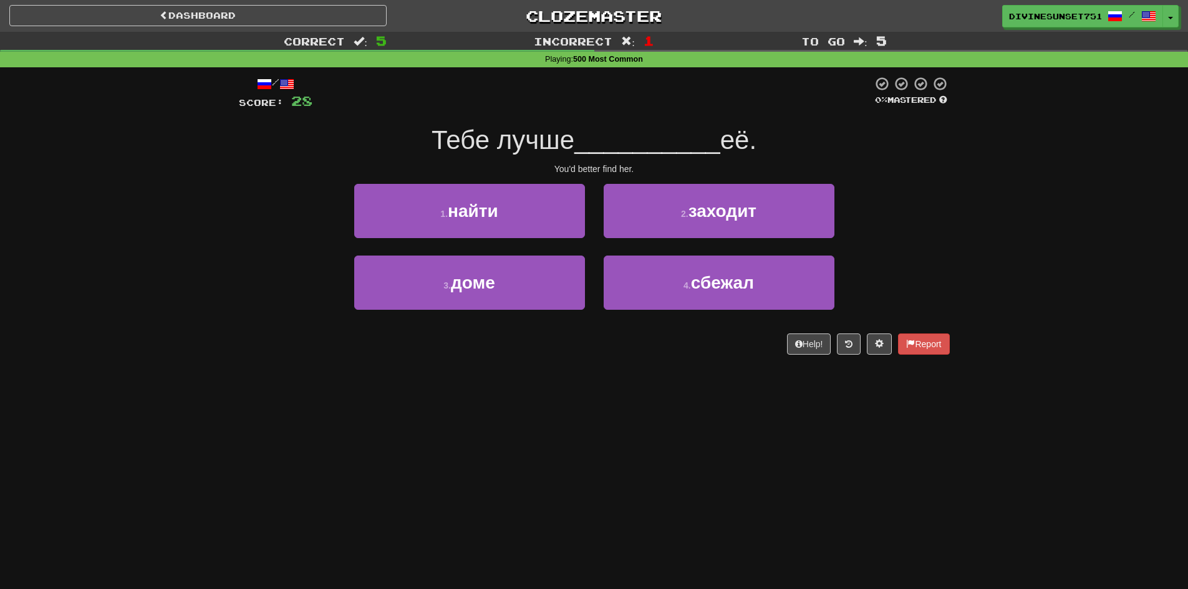
click at [516, 239] on div "1 . найти" at bounding box center [469, 220] width 249 height 72
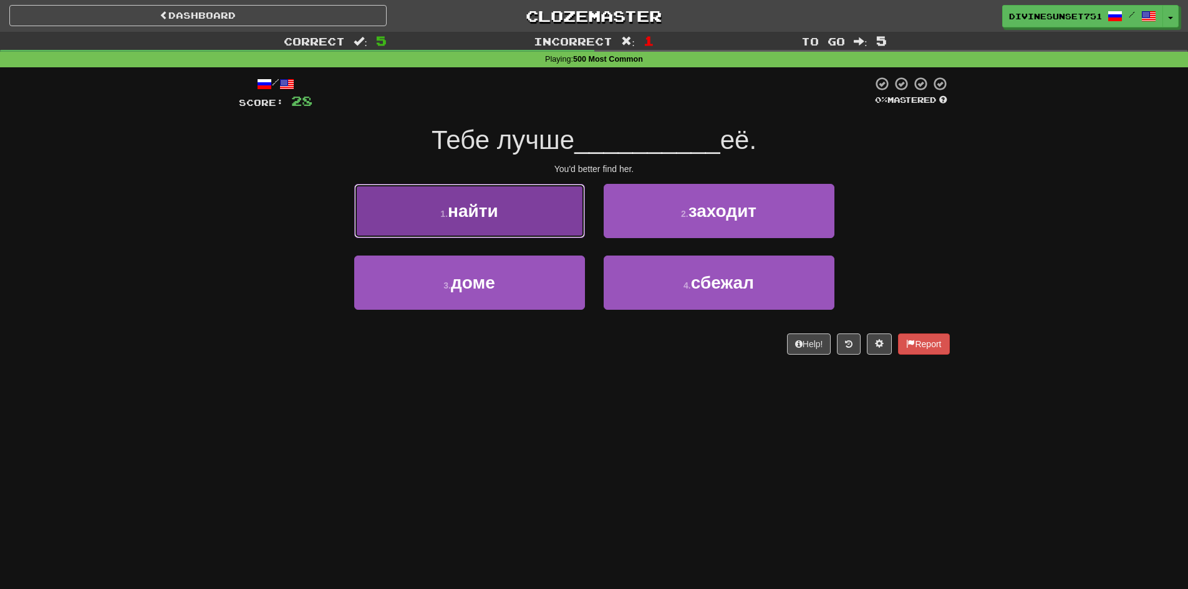
click at [516, 231] on button "1 . найти" at bounding box center [469, 211] width 231 height 54
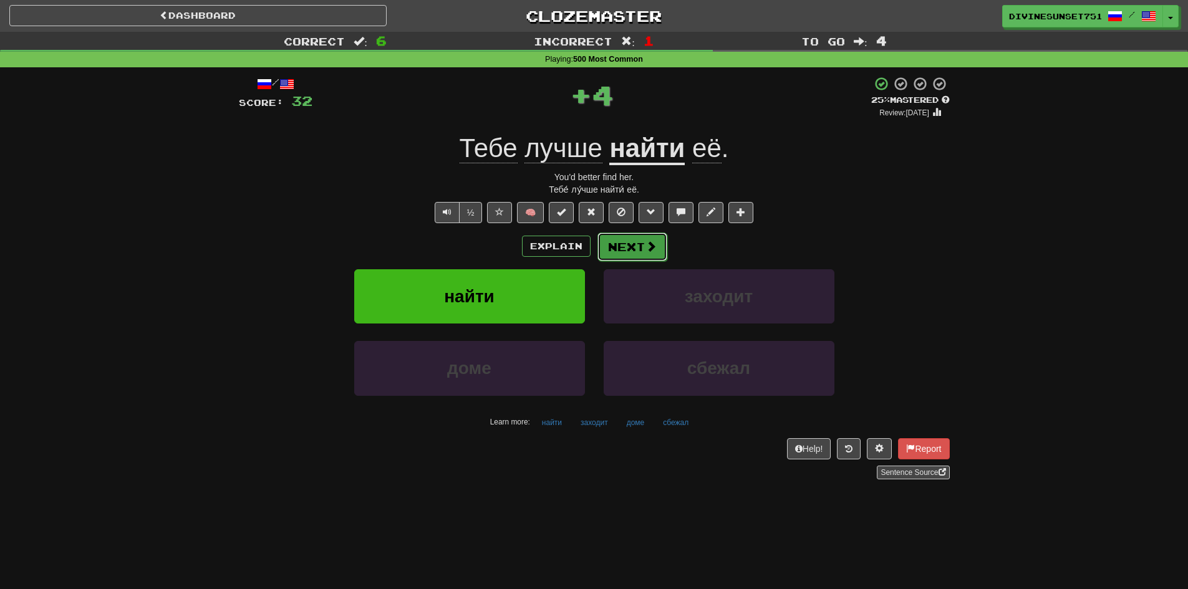
click at [609, 255] on button "Next" at bounding box center [632, 247] width 70 height 29
